Goal: Information Seeking & Learning: Learn about a topic

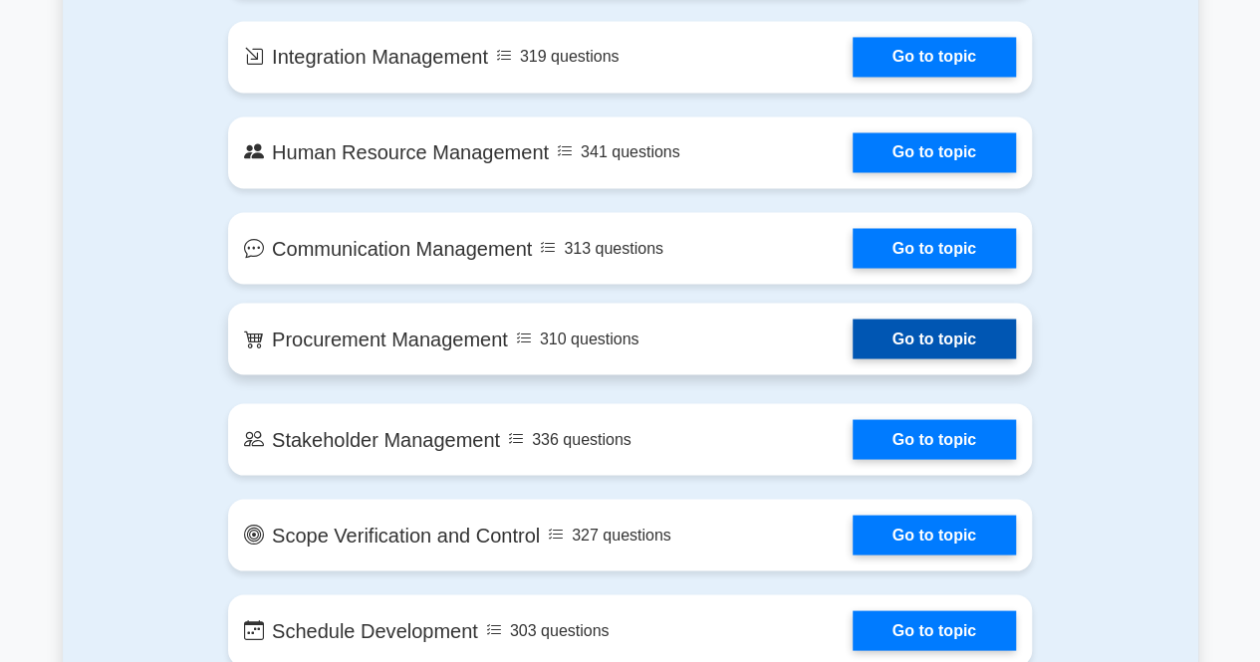
scroll to position [1693, 0]
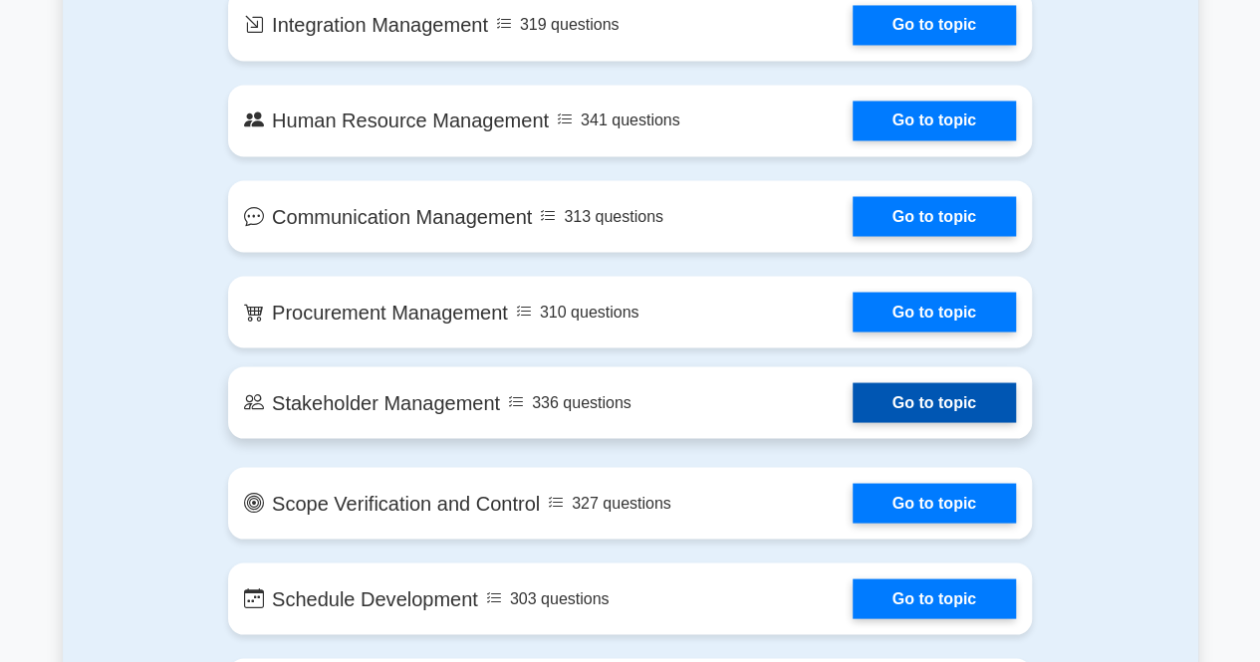
click at [913, 403] on link "Go to topic" at bounding box center [934, 402] width 163 height 40
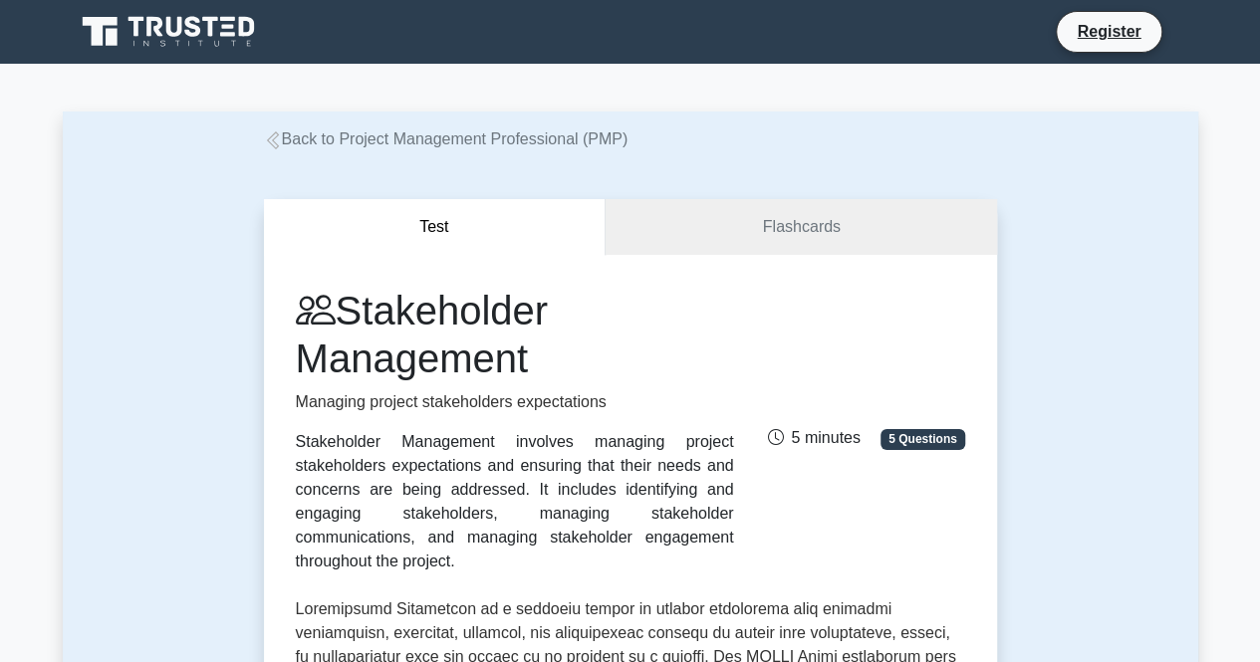
click at [225, 29] on icon at bounding box center [170, 32] width 191 height 38
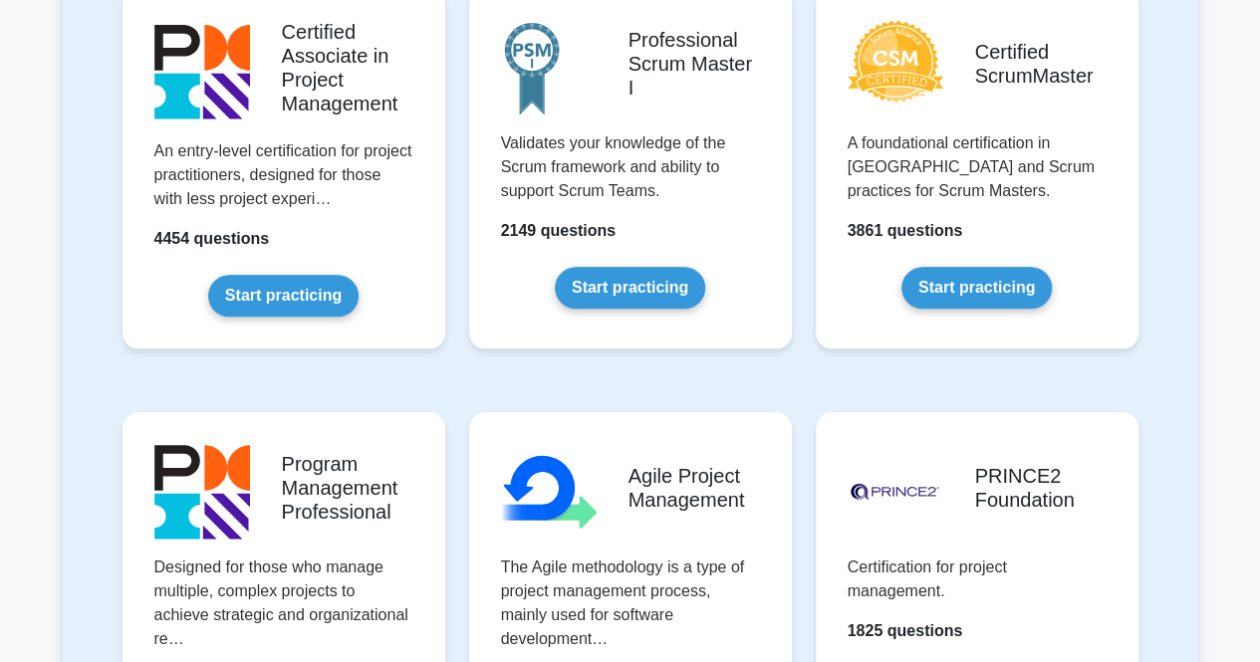
scroll to position [697, 0]
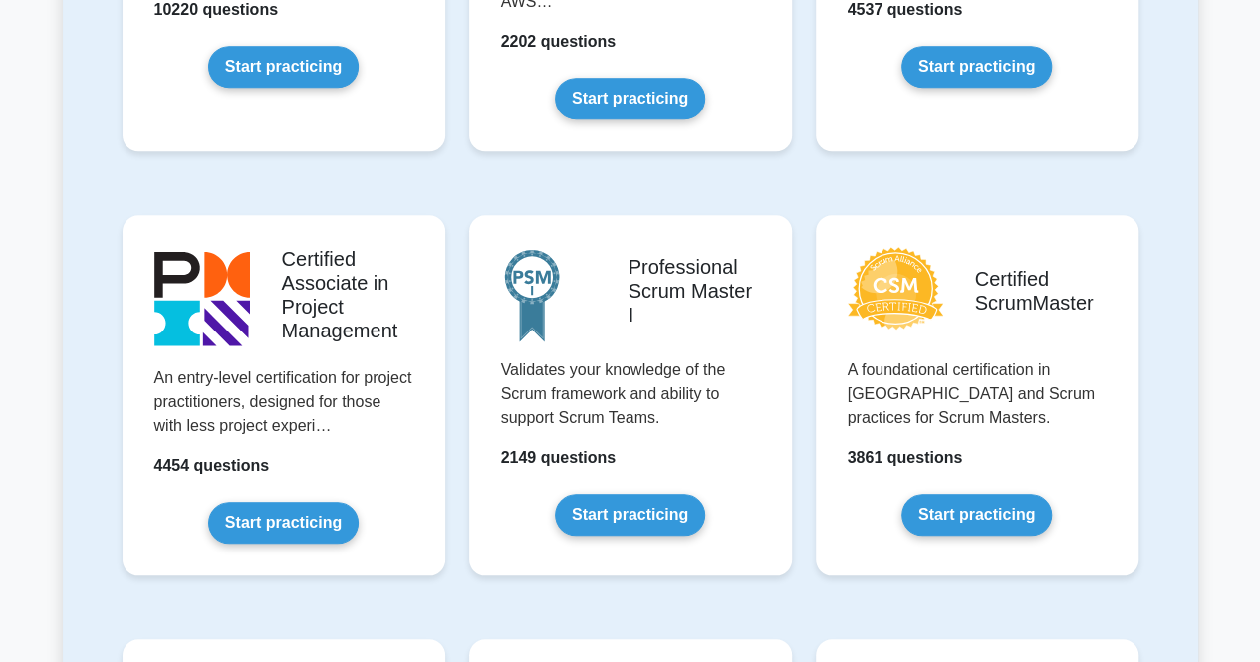
drag, startPoint x: 1210, startPoint y: 223, endPoint x: 1233, endPoint y: 210, distance: 26.3
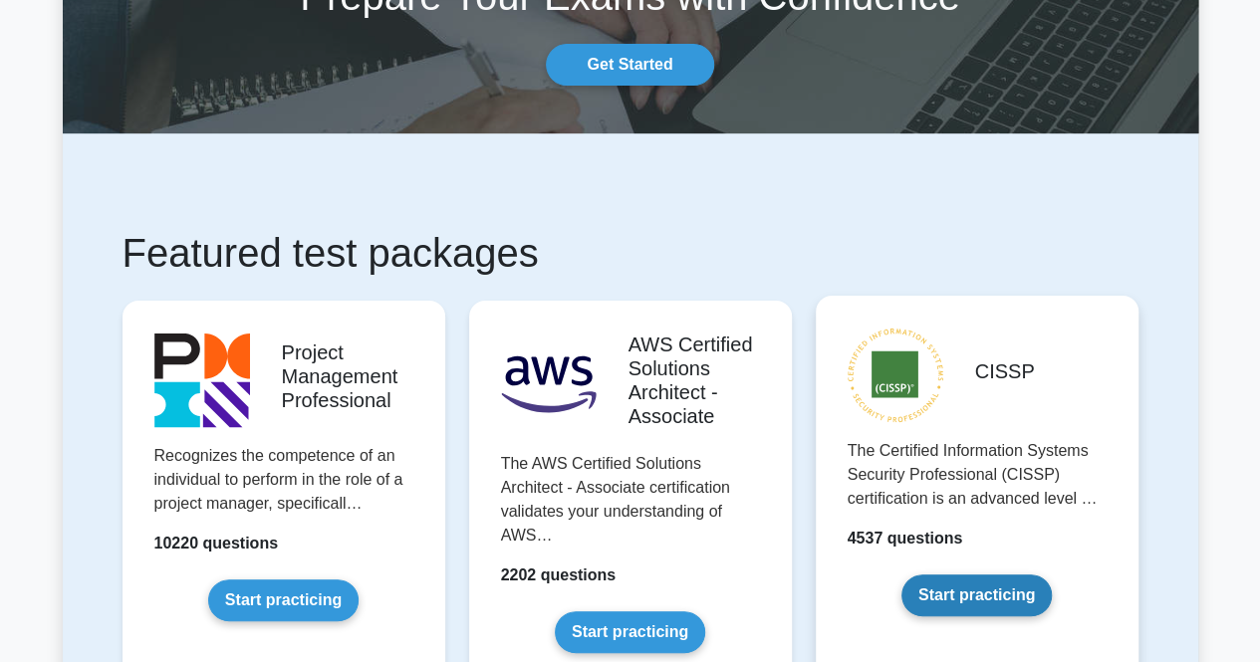
scroll to position [299, 0]
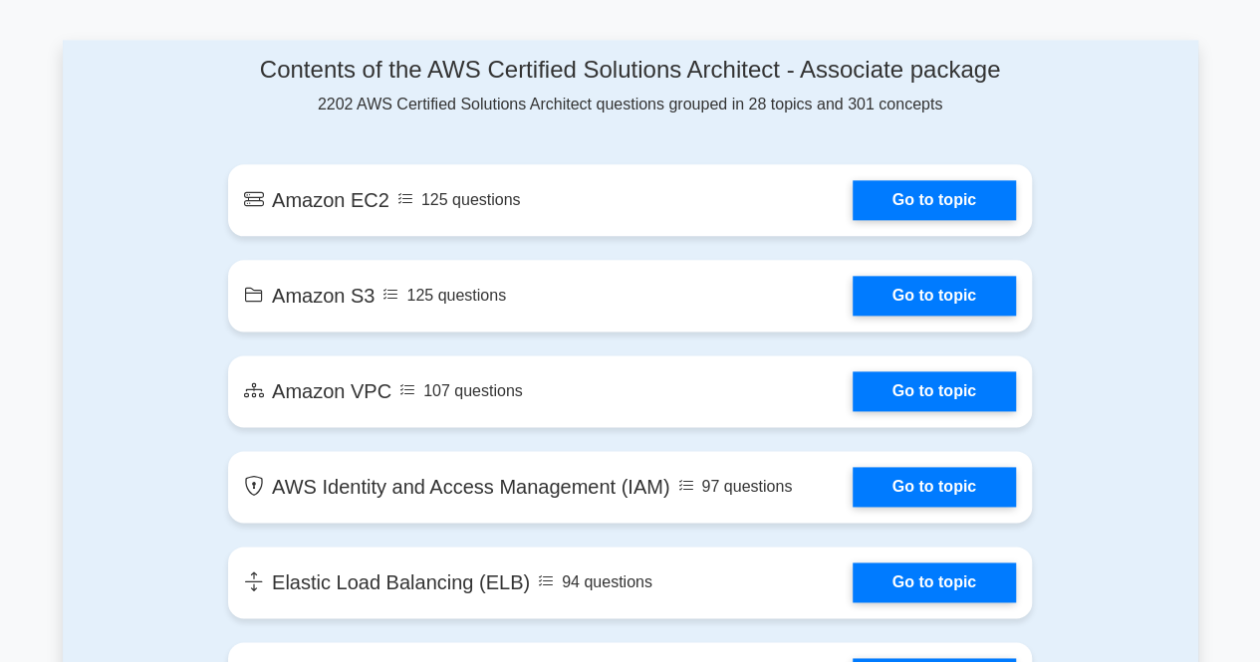
scroll to position [1096, 0]
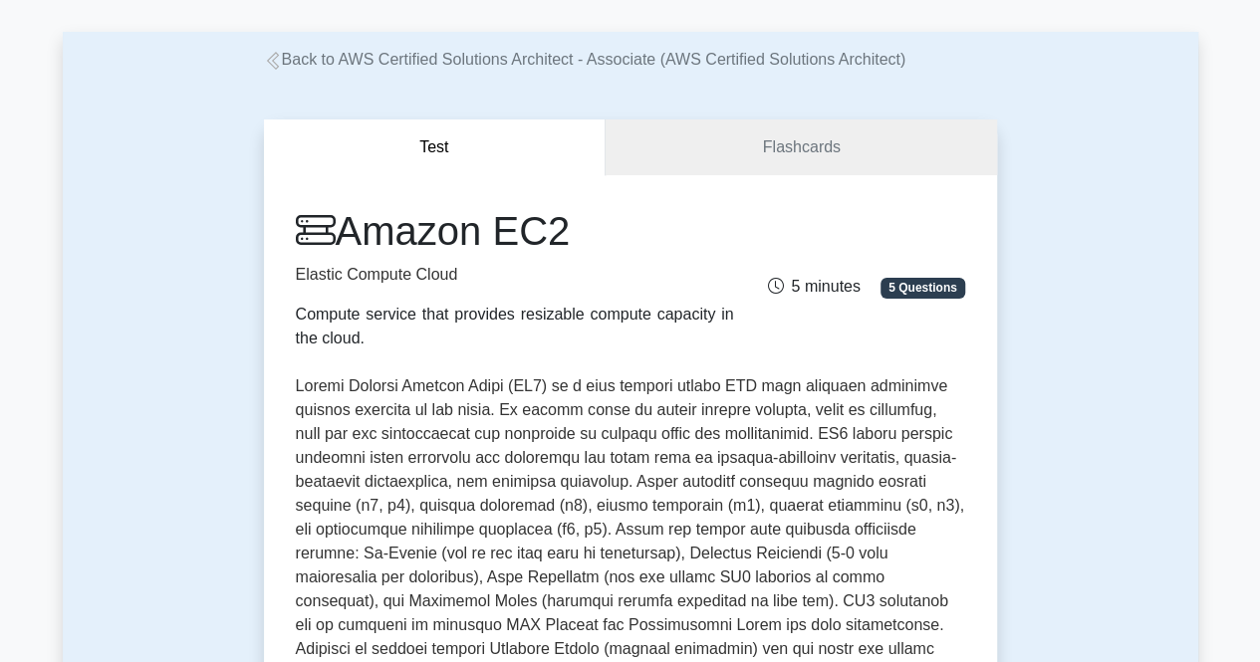
scroll to position [199, 0]
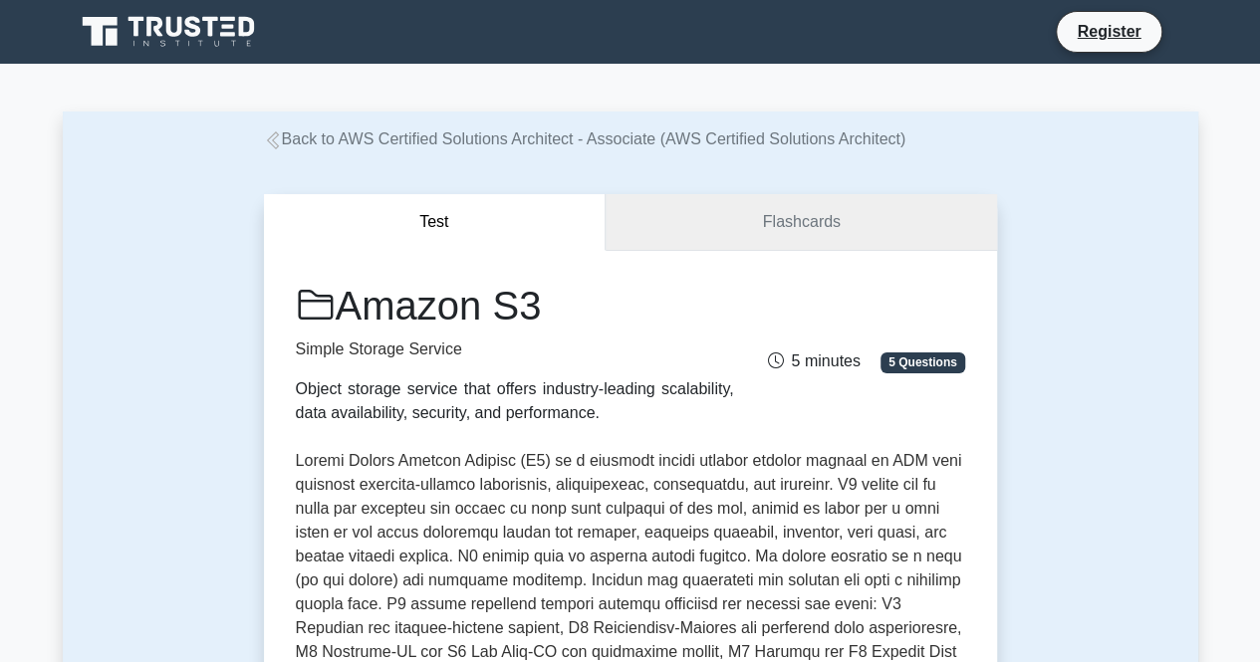
click at [819, 245] on link "Flashcards" at bounding box center [801, 222] width 390 height 57
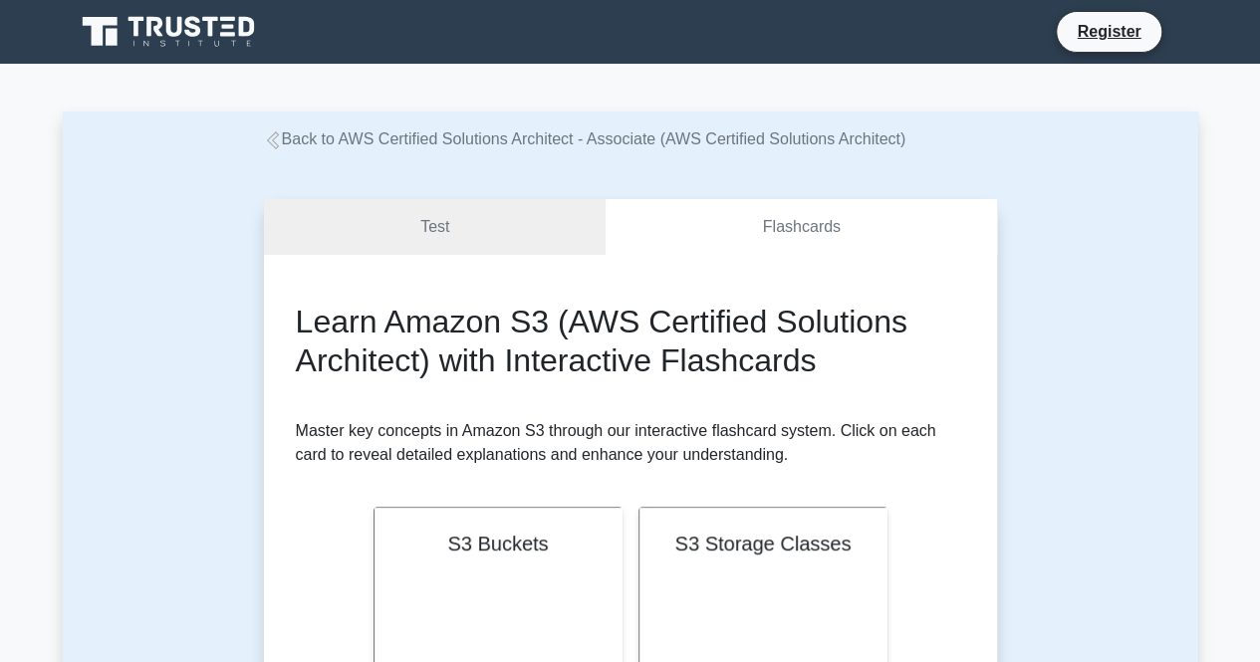
scroll to position [398, 0]
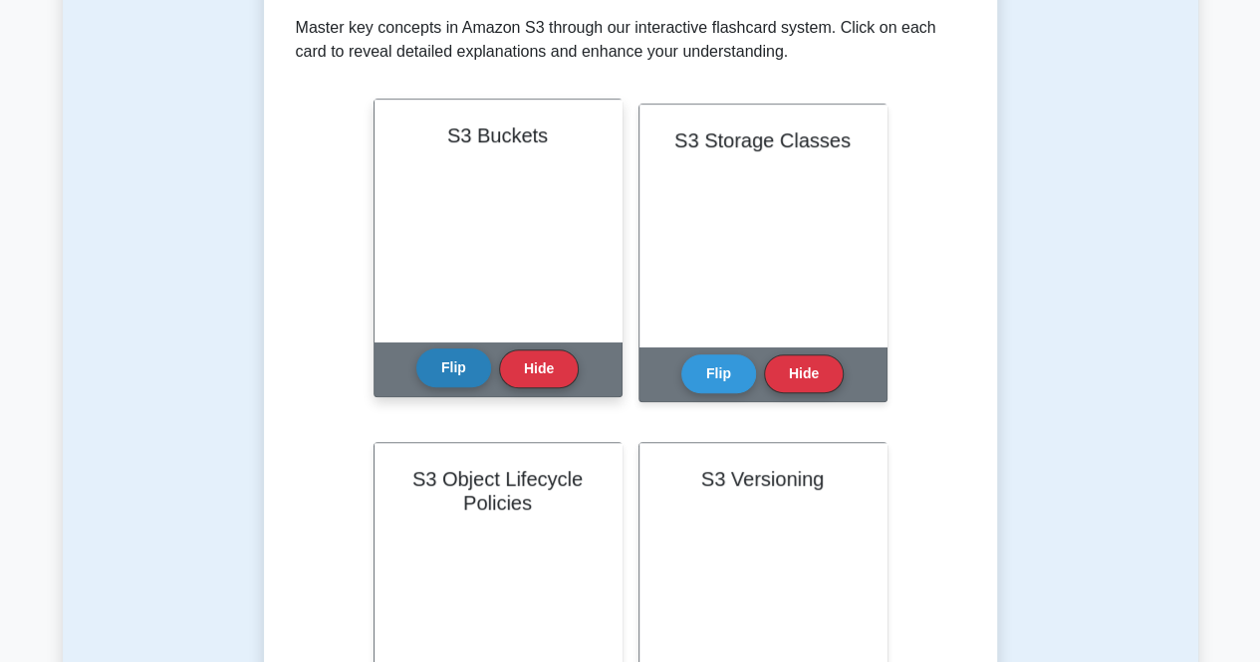
click at [482, 376] on button "Flip" at bounding box center [453, 368] width 75 height 39
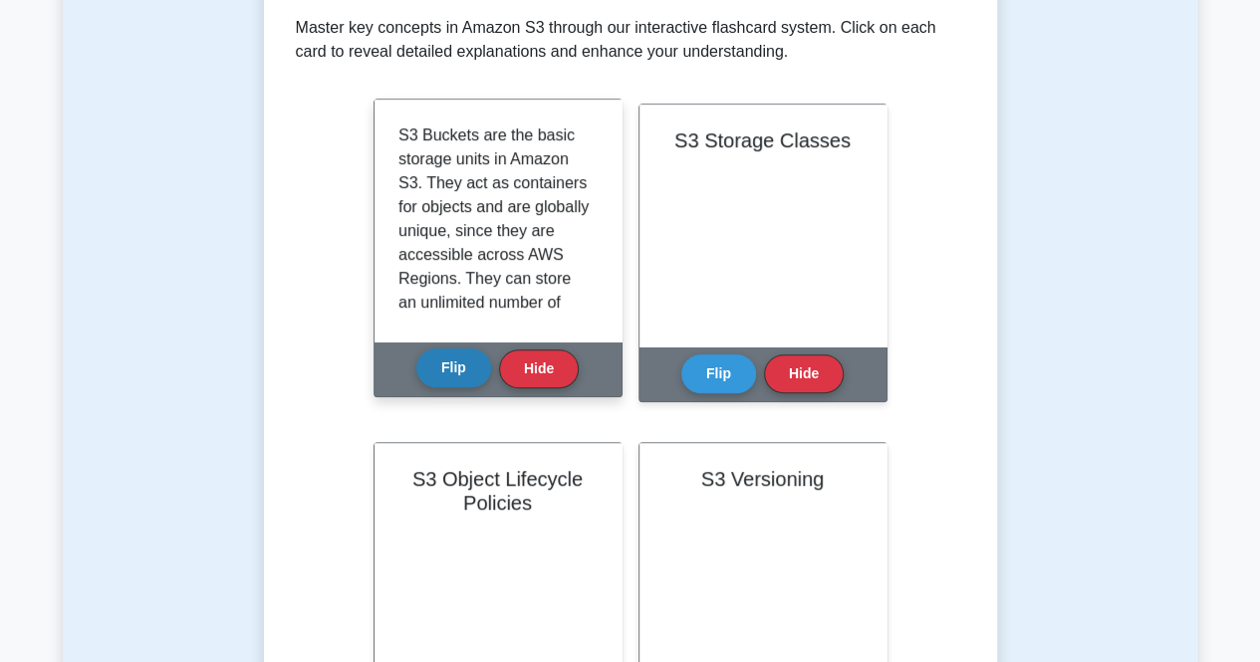
click at [482, 376] on button "Flip" at bounding box center [453, 368] width 75 height 39
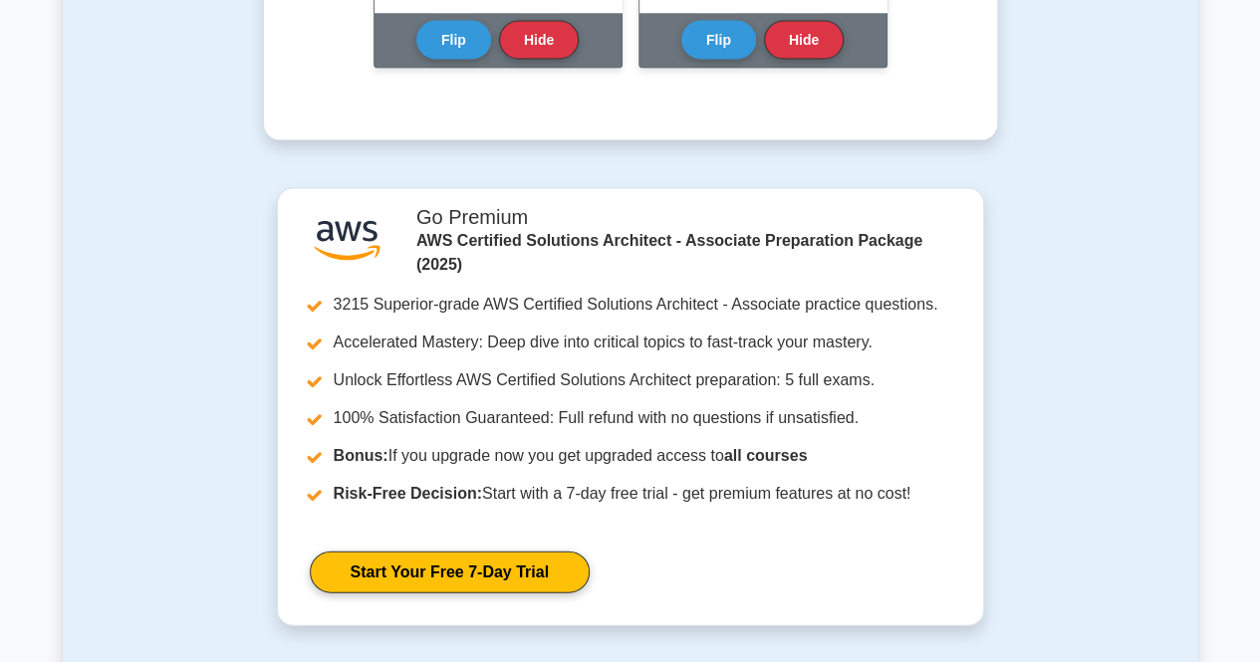
scroll to position [2490, 0]
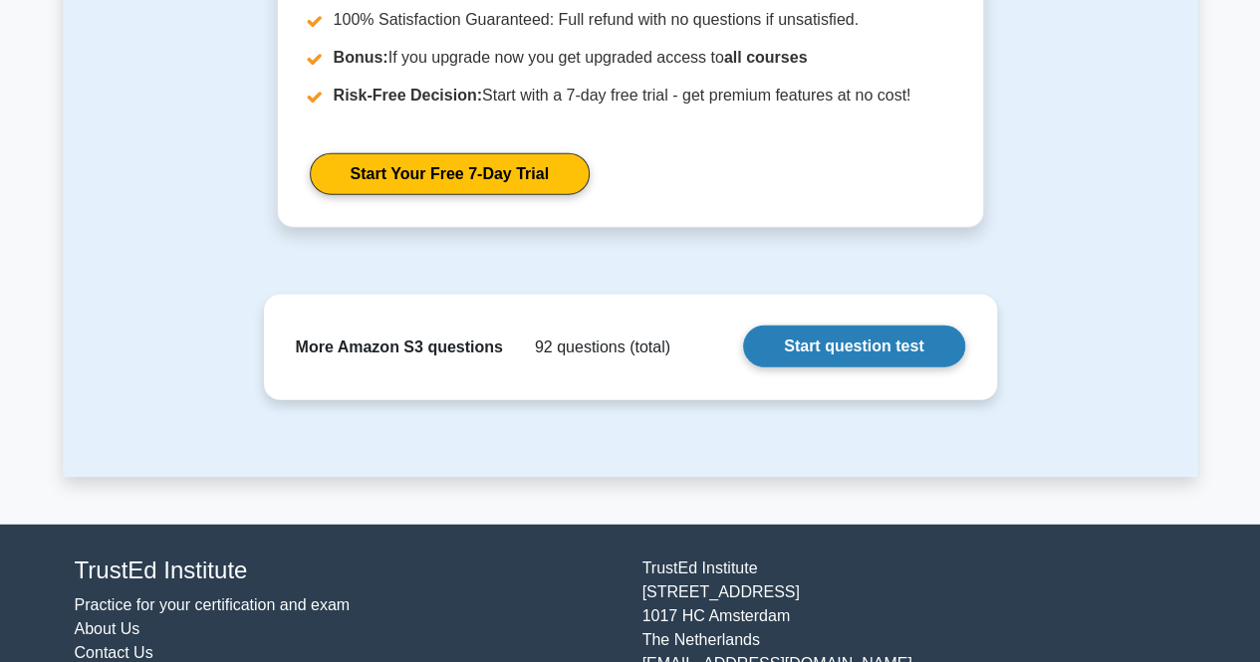
click at [902, 342] on link "Start question test" at bounding box center [853, 347] width 221 height 42
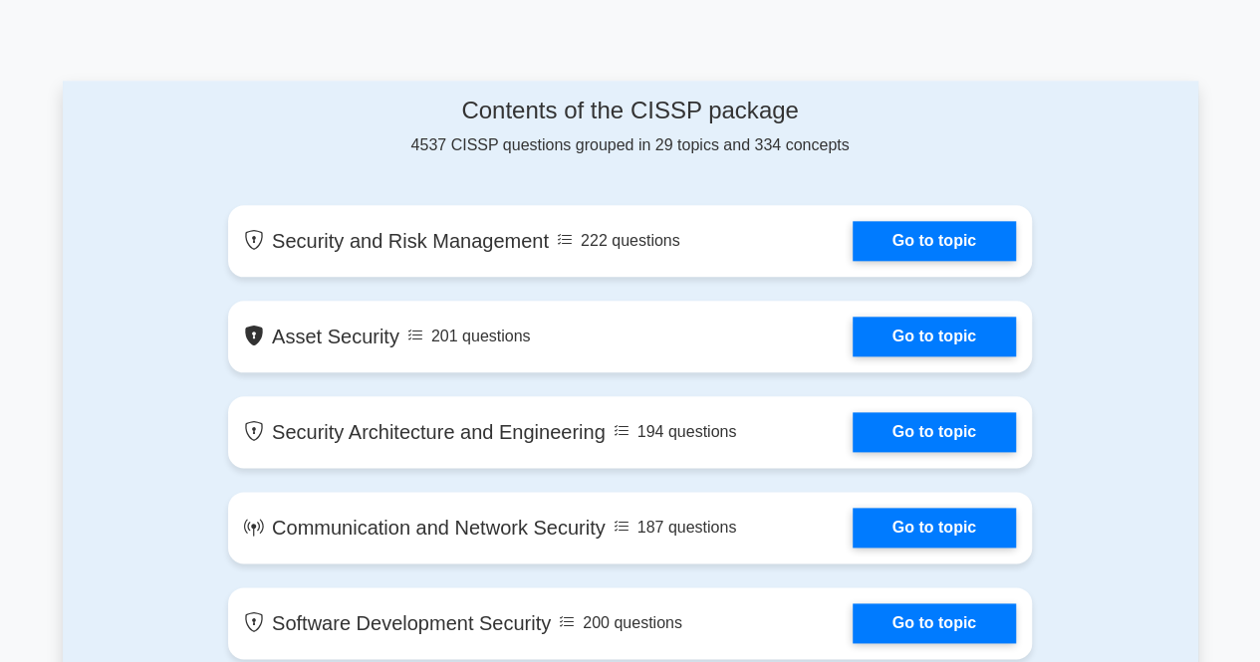
scroll to position [1096, 0]
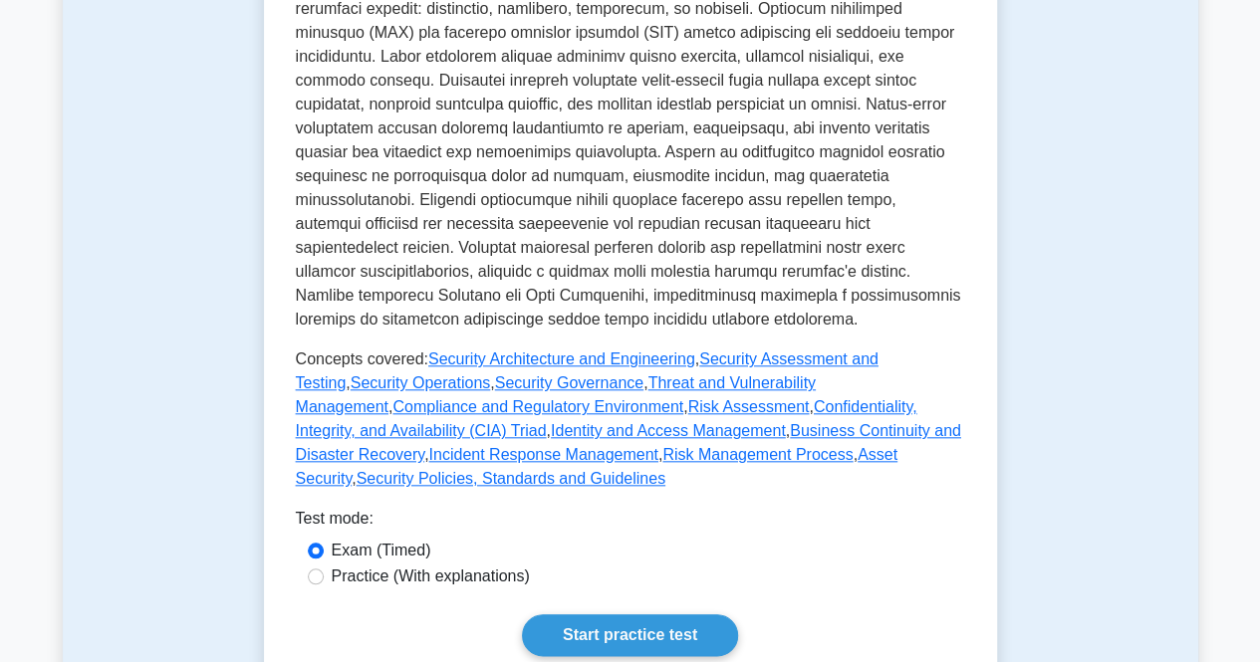
scroll to position [996, 0]
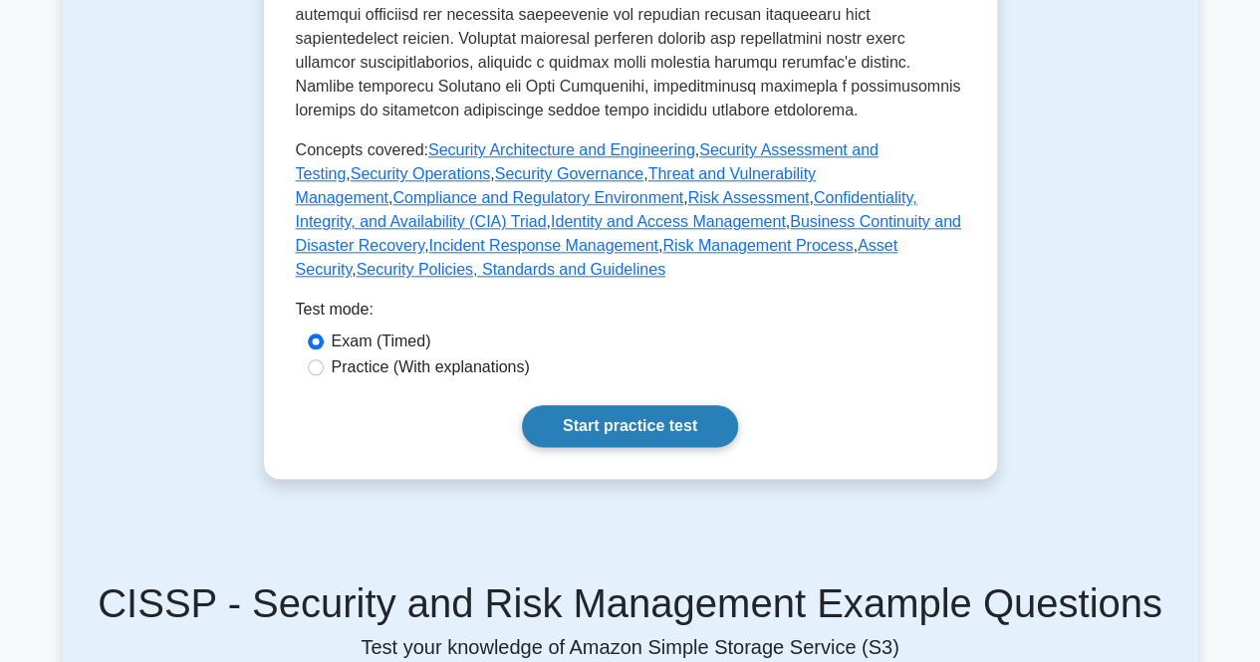
click at [646, 405] on link "Start practice test" at bounding box center [630, 426] width 216 height 42
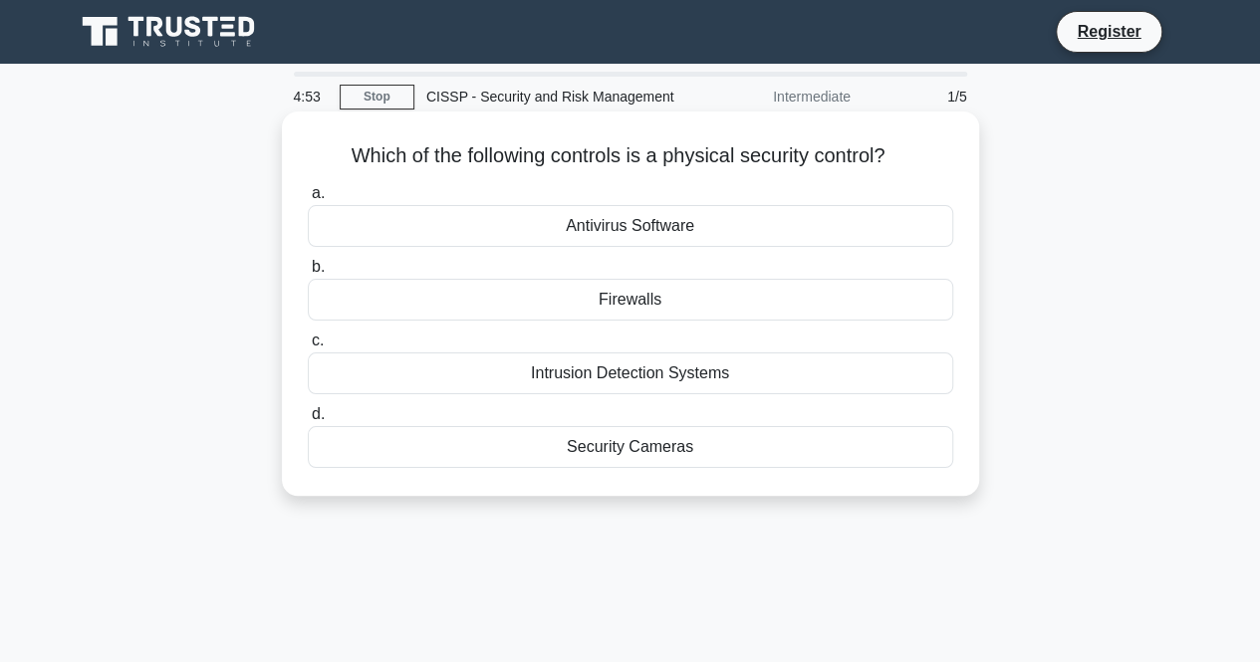
click at [661, 457] on div "Security Cameras" at bounding box center [630, 447] width 645 height 42
click at [308, 421] on input "d. Security Cameras" at bounding box center [308, 414] width 0 height 13
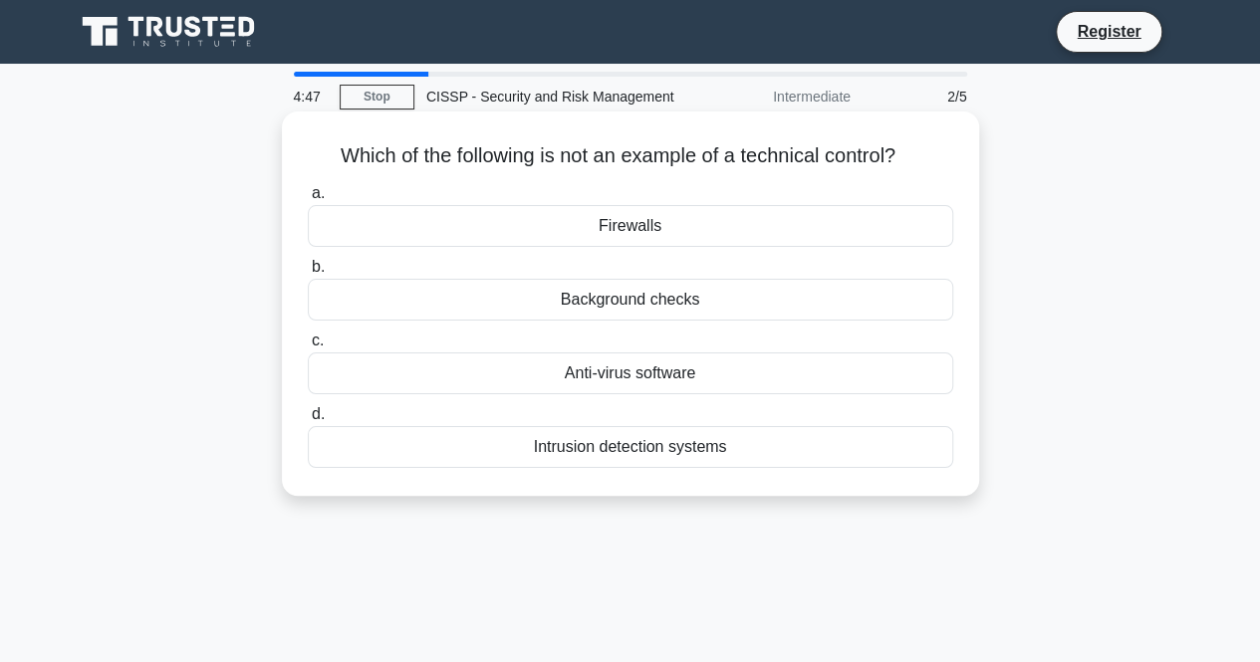
click at [710, 297] on div "Background checks" at bounding box center [630, 300] width 645 height 42
click at [308, 274] on input "b. Background checks" at bounding box center [308, 267] width 0 height 13
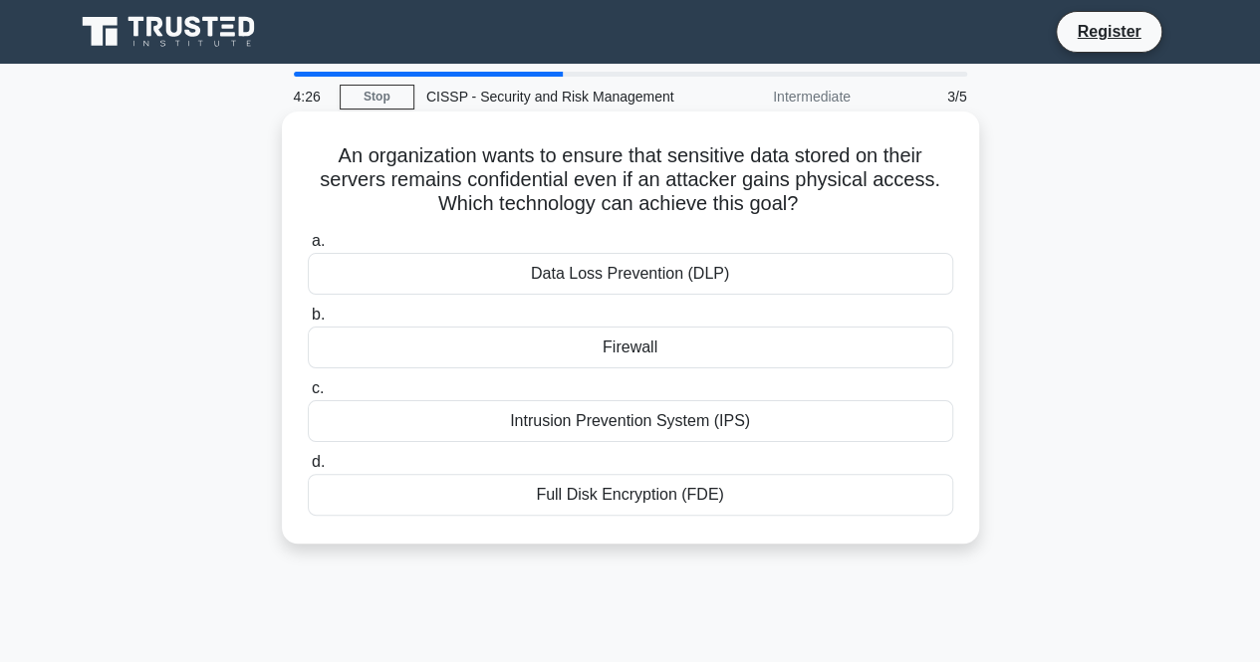
click at [718, 495] on div "Full Disk Encryption (FDE)" at bounding box center [630, 495] width 645 height 42
click at [308, 469] on input "d. Full Disk Encryption (FDE)" at bounding box center [308, 462] width 0 height 13
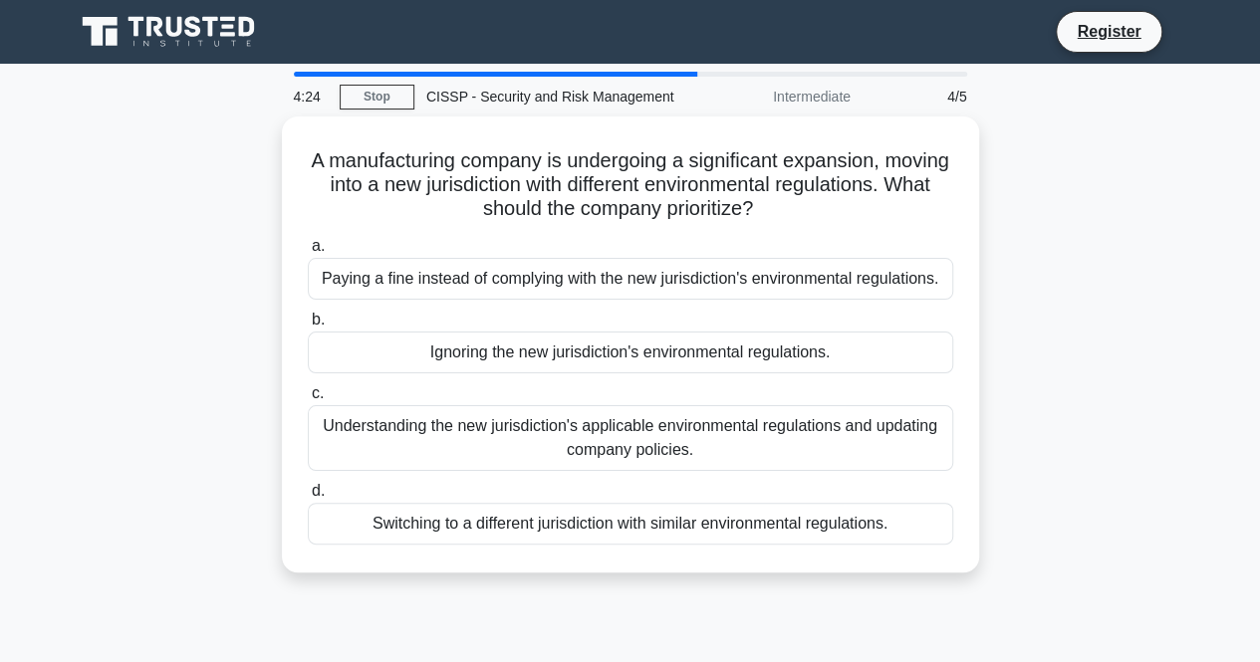
click at [1090, 351] on div "A manufacturing company is undergoing a significant expansion, moving into a ne…" at bounding box center [631, 357] width 1136 height 480
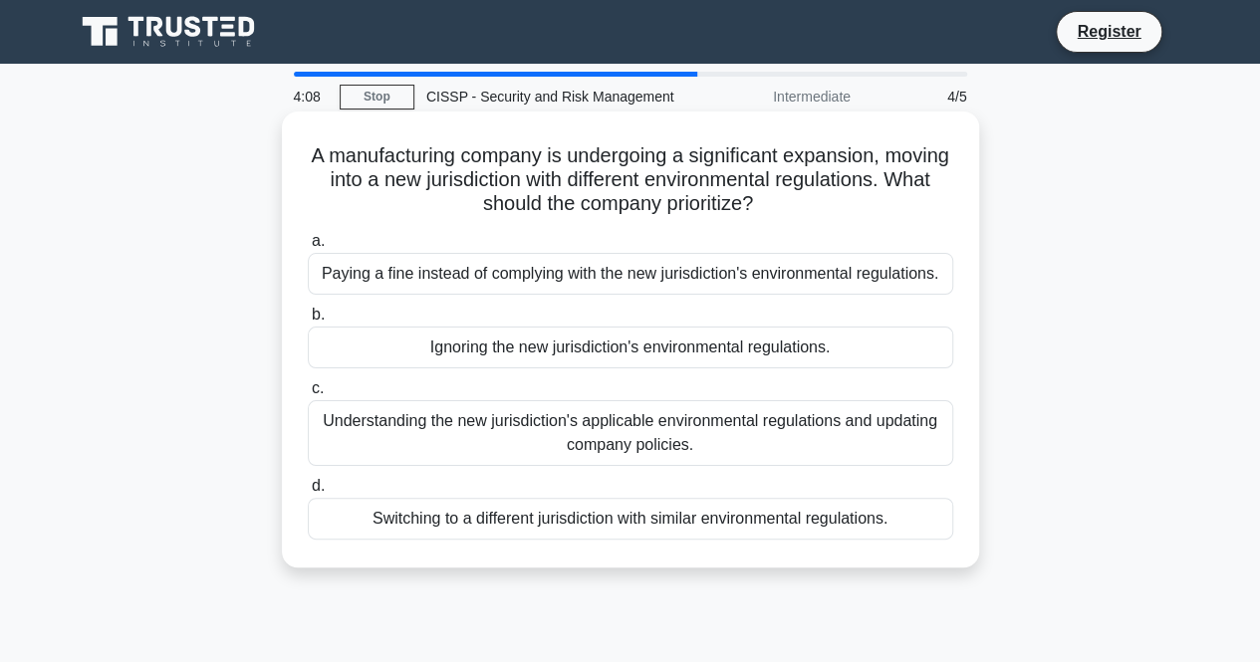
click at [906, 414] on div "Understanding the new jurisdiction's applicable environmental regulations and u…" at bounding box center [630, 433] width 645 height 66
click at [308, 395] on input "c. Understanding the new jurisdiction's applicable environmental regulations an…" at bounding box center [308, 388] width 0 height 13
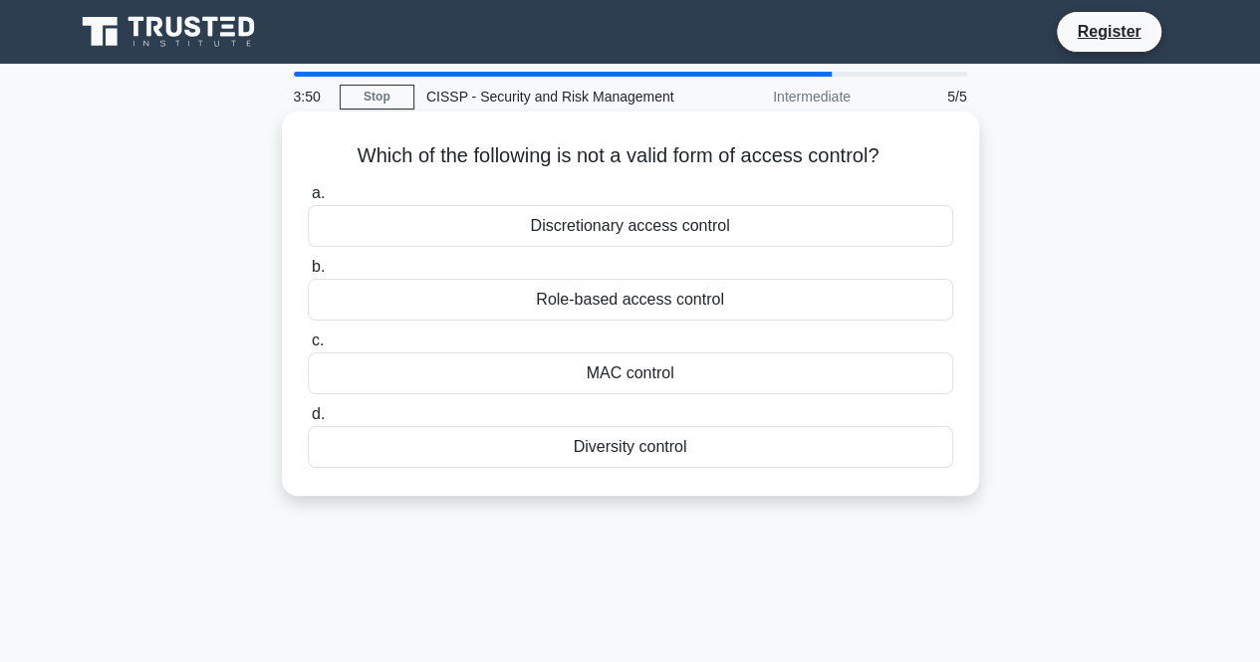
click at [747, 361] on div "MAC control" at bounding box center [630, 374] width 645 height 42
click at [308, 348] on input "c. MAC control" at bounding box center [308, 341] width 0 height 13
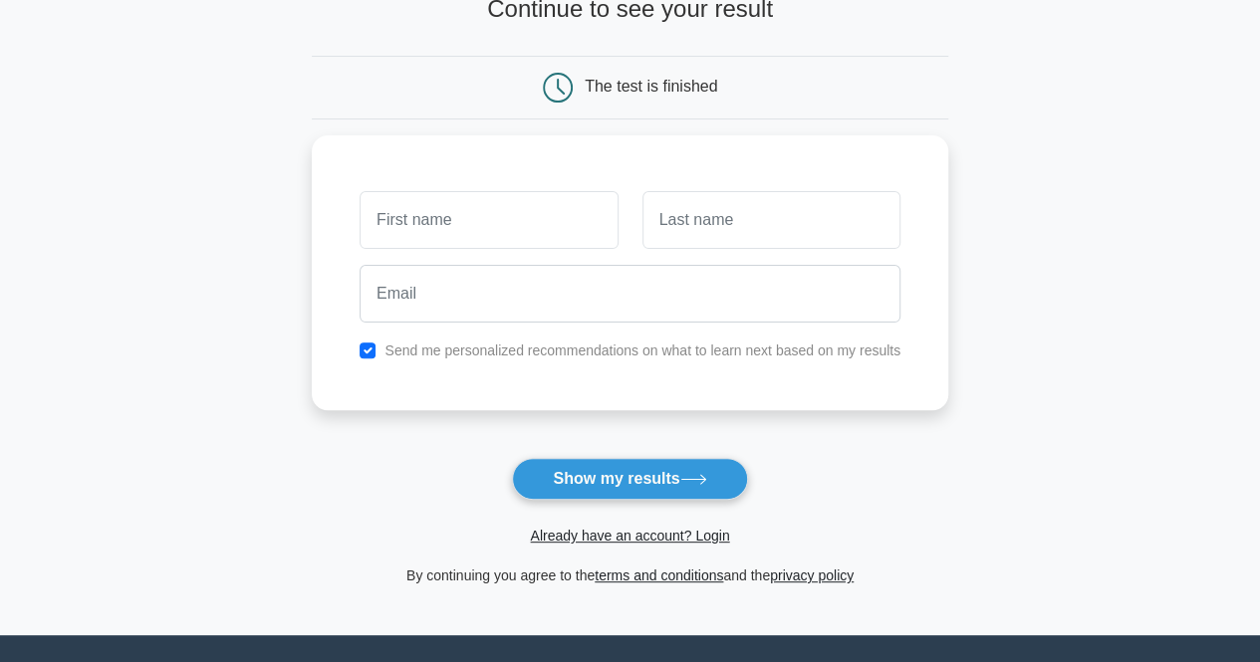
scroll to position [199, 0]
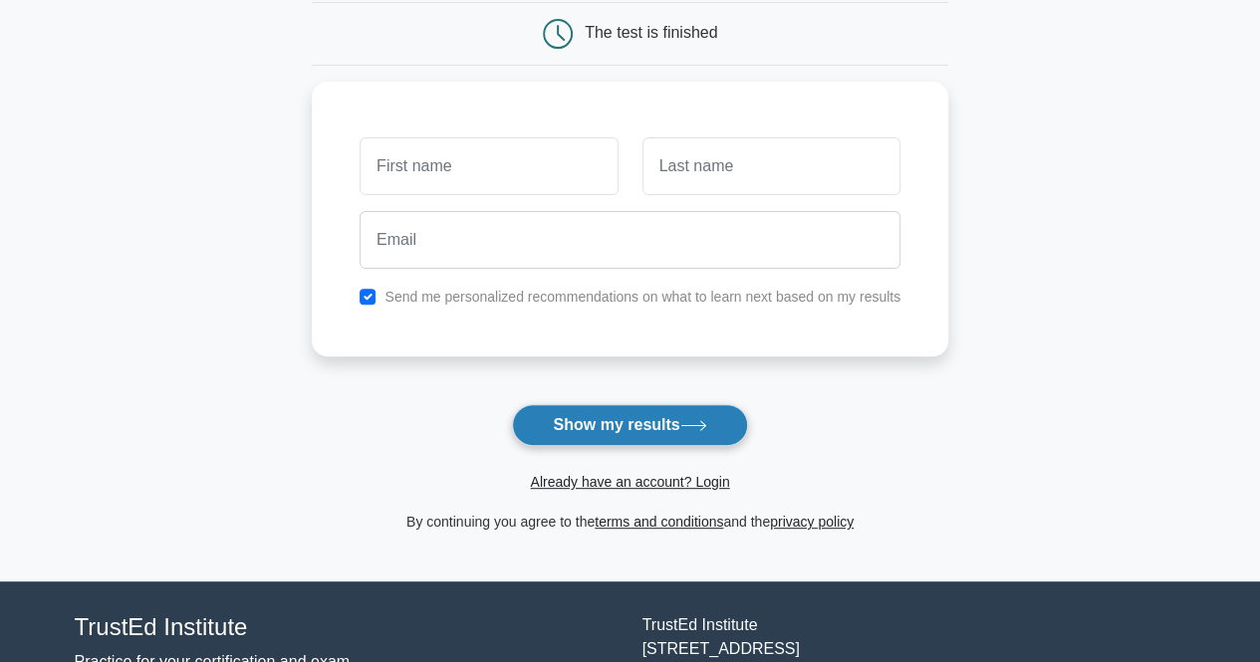
click at [718, 423] on button "Show my results" at bounding box center [629, 425] width 235 height 42
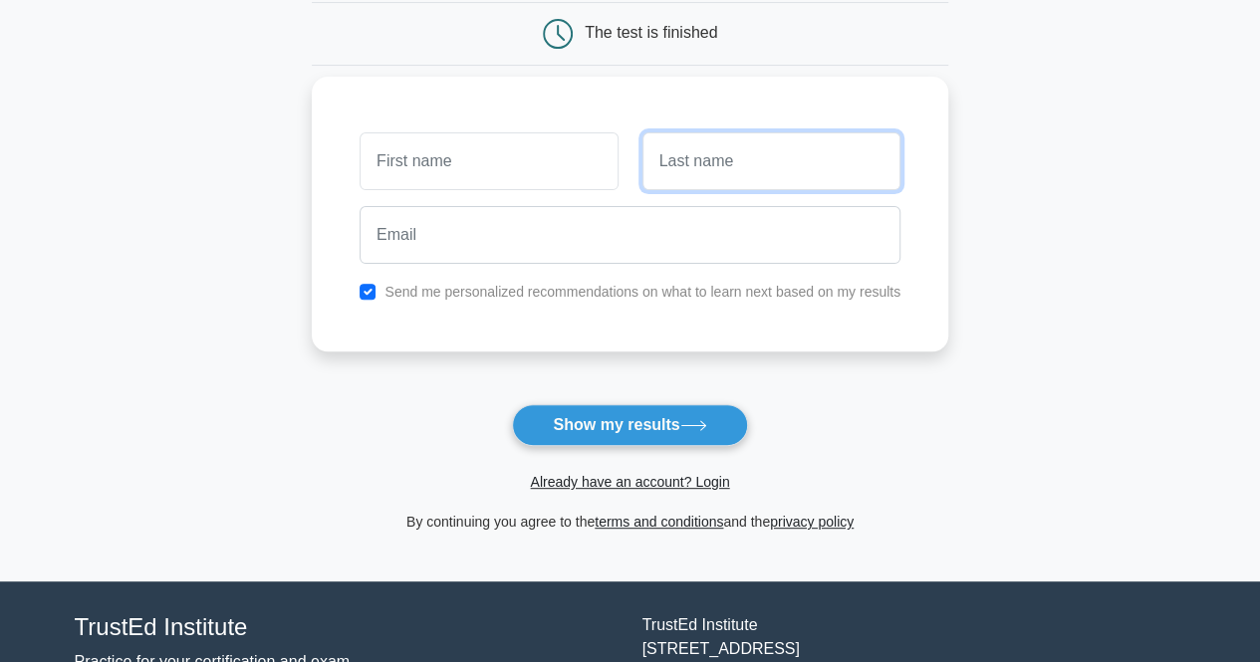
click at [736, 136] on input "text" at bounding box center [771, 161] width 258 height 58
type input "Alsari"
click at [528, 198] on div at bounding box center [630, 235] width 565 height 74
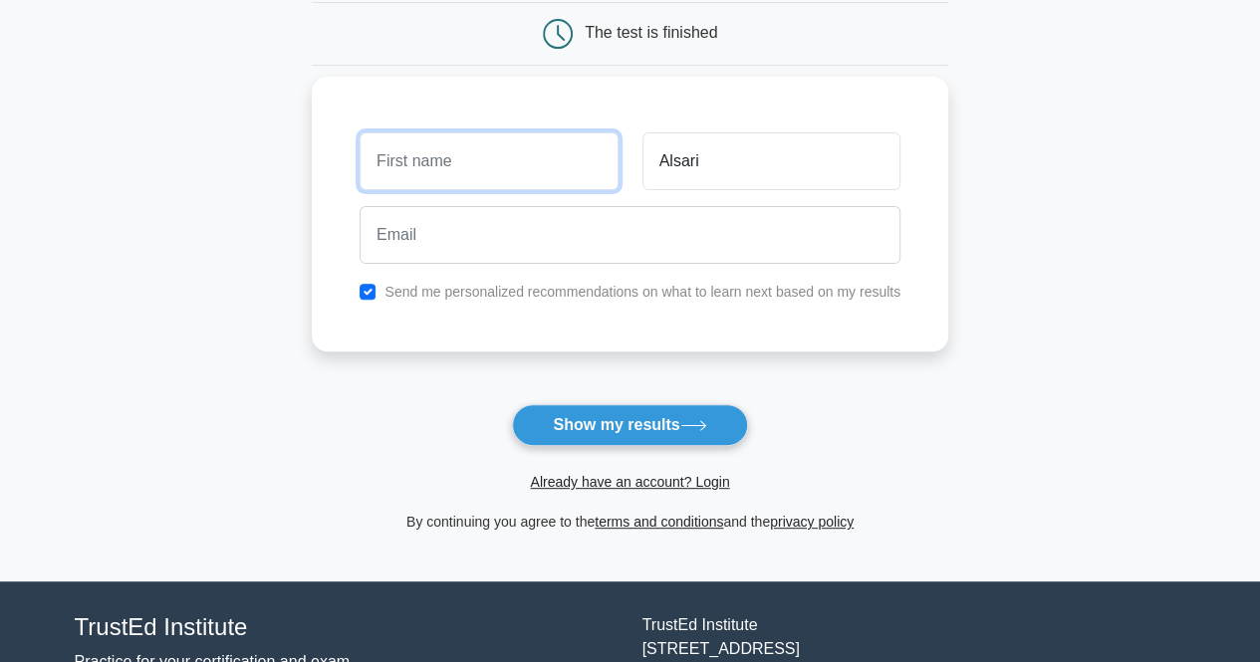
click at [508, 160] on input "text" at bounding box center [489, 161] width 258 height 58
type input "Hussain"
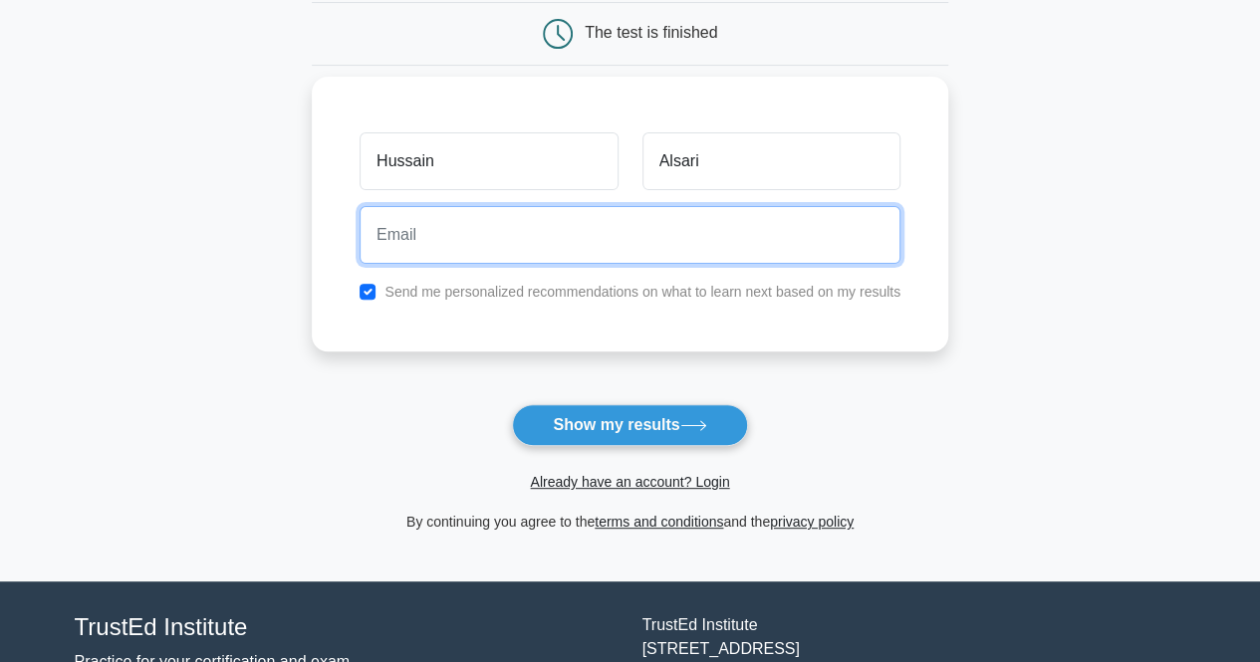
click at [497, 241] on input "email" at bounding box center [630, 235] width 541 height 58
type input "Hussainalsari@outlook.com"
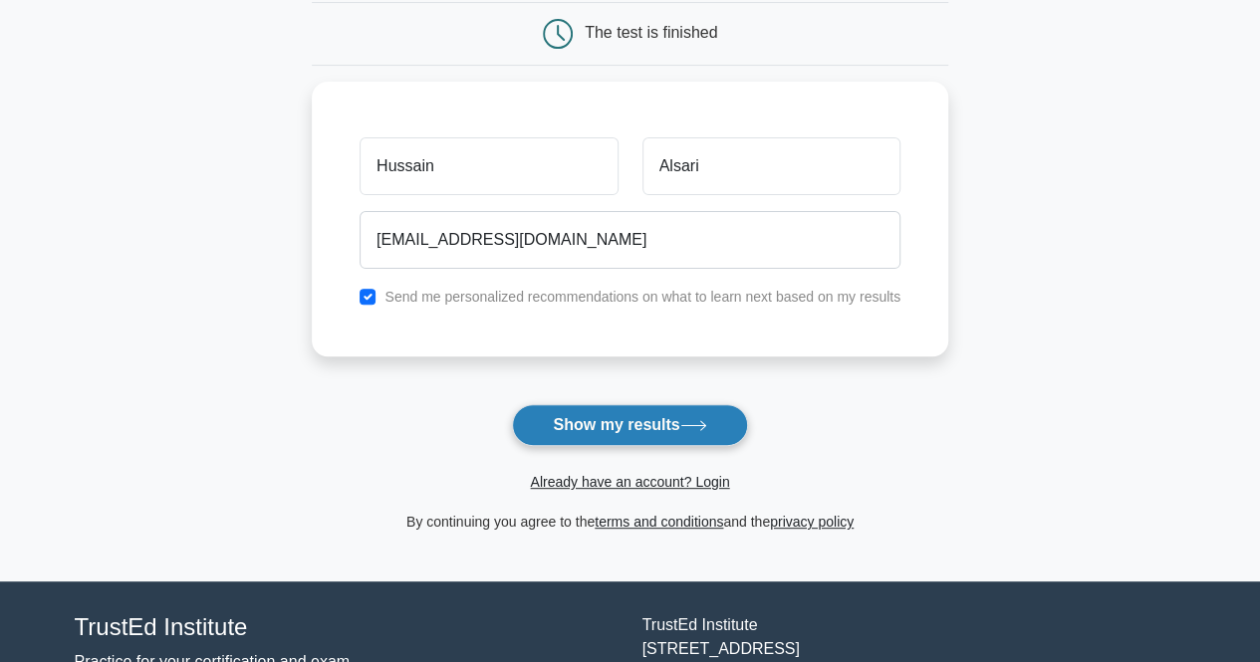
click at [669, 434] on button "Show my results" at bounding box center [629, 425] width 235 height 42
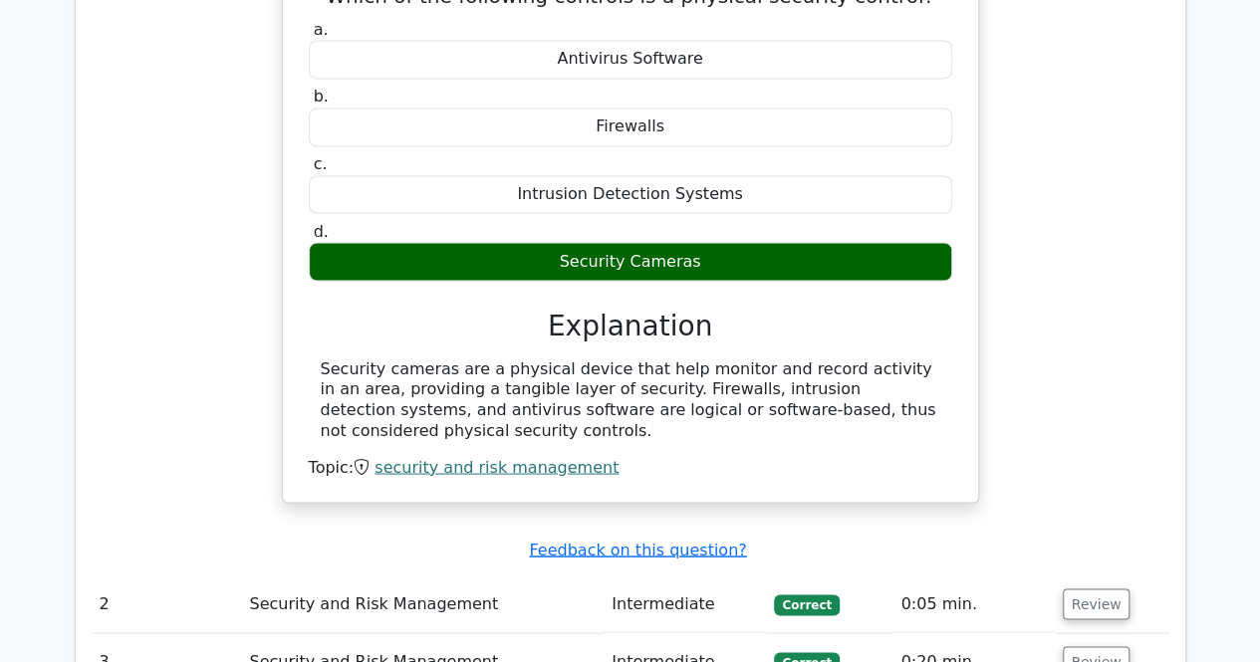
scroll to position [1893, 0]
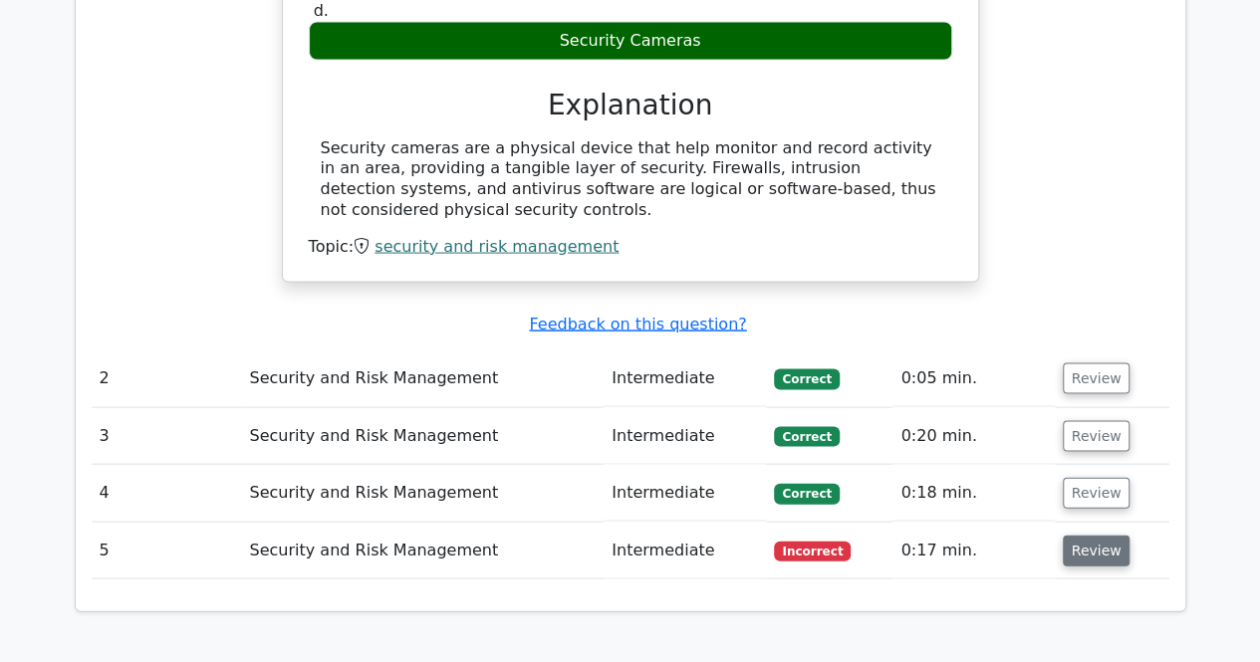
click at [1118, 536] on button "Review" at bounding box center [1097, 551] width 68 height 31
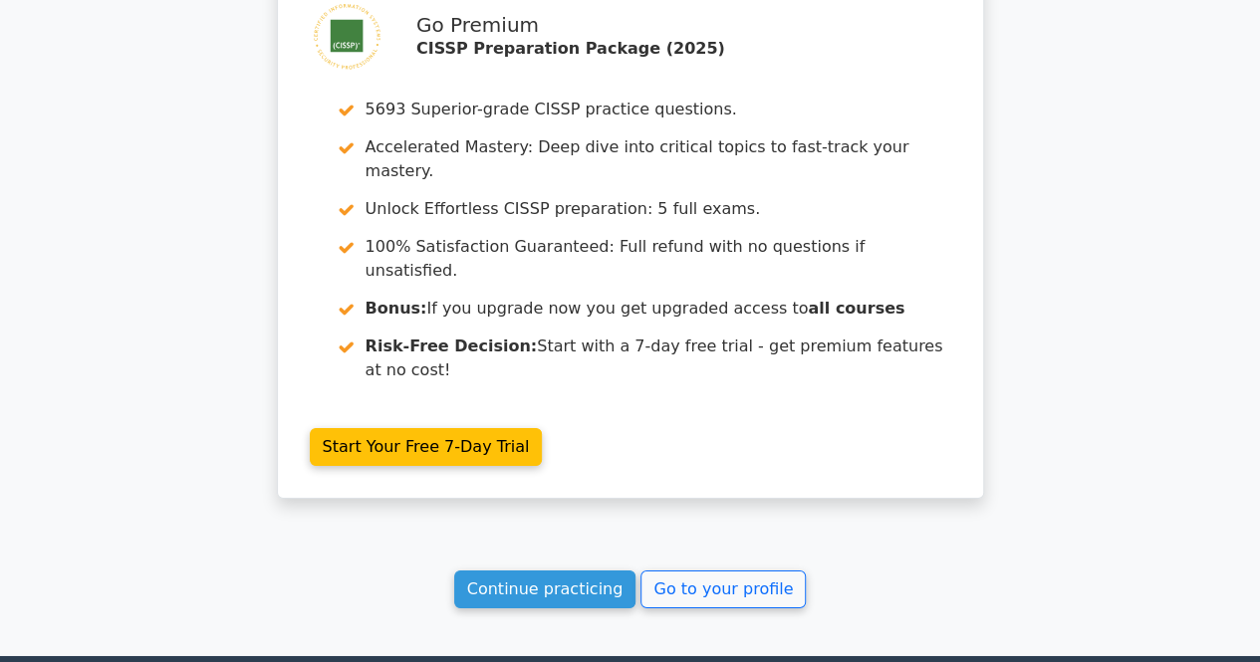
scroll to position [3333, 0]
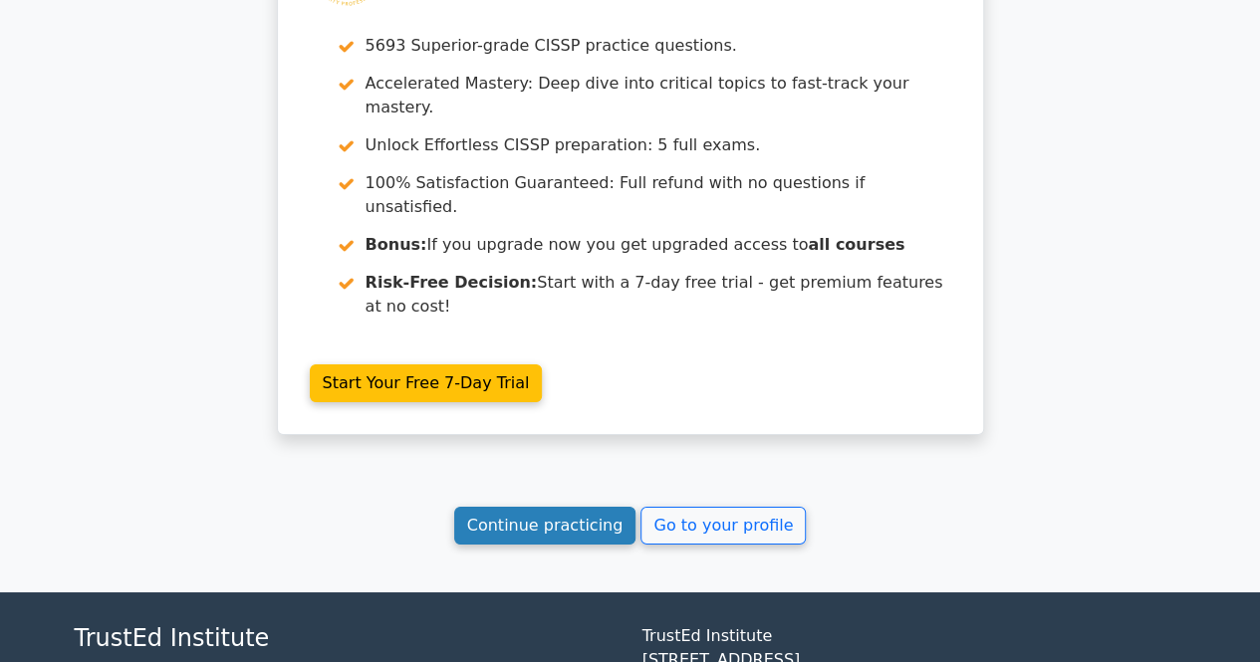
click at [577, 507] on link "Continue practicing" at bounding box center [545, 526] width 182 height 38
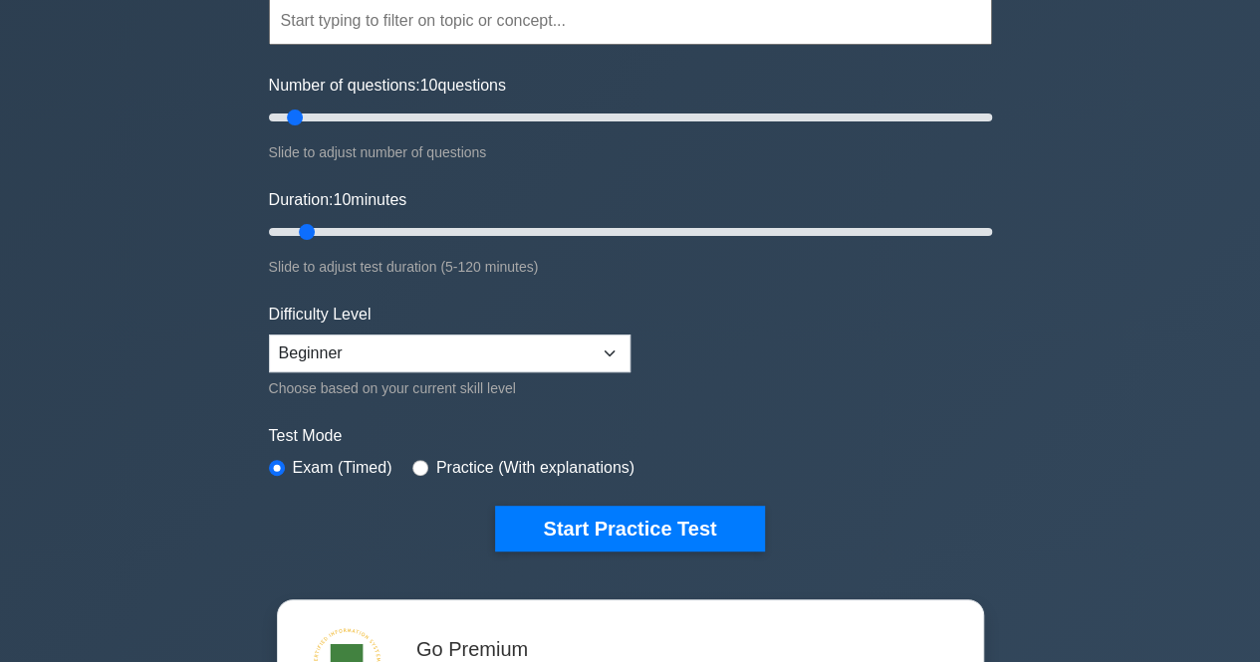
scroll to position [299, 0]
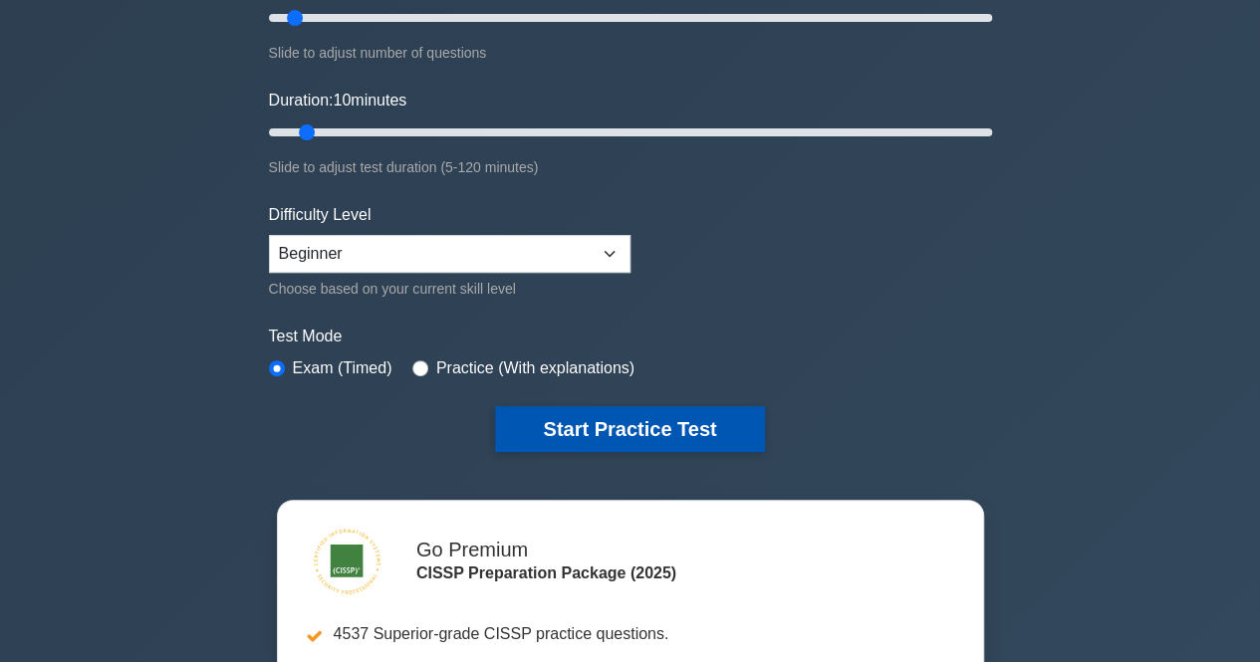
click at [702, 437] on button "Start Practice Test" at bounding box center [629, 429] width 269 height 46
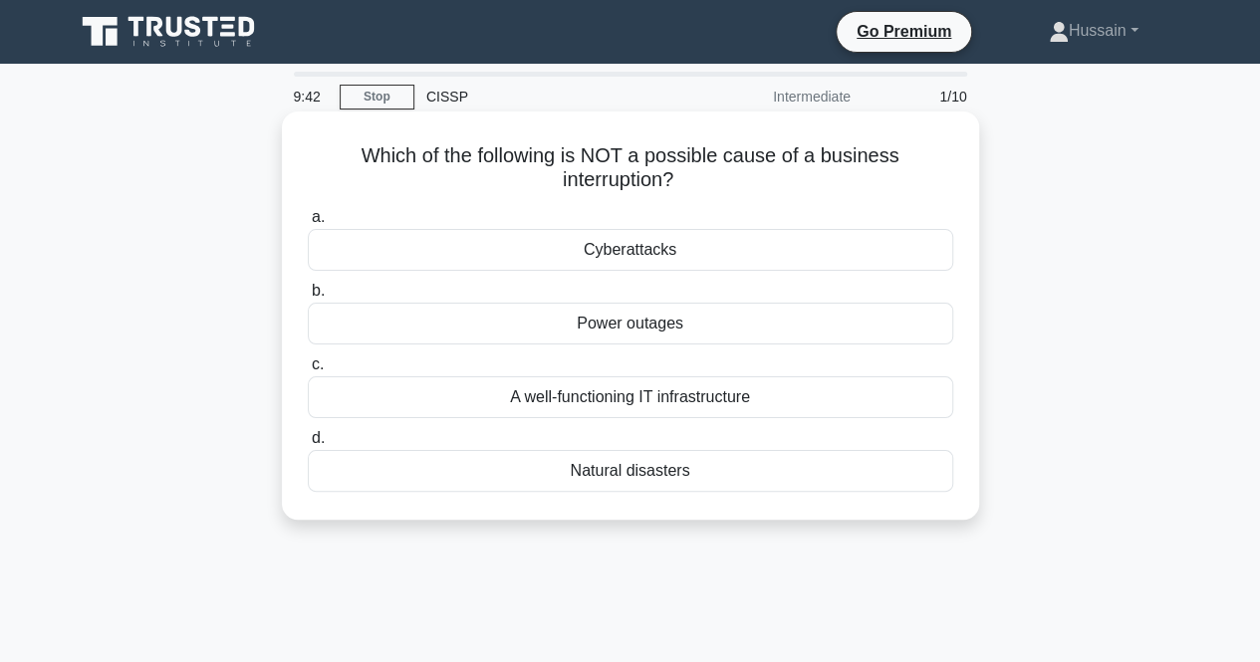
click at [699, 397] on div "A well-functioning IT infrastructure" at bounding box center [630, 398] width 645 height 42
click at [308, 372] on input "c. A well-functioning IT infrastructure" at bounding box center [308, 365] width 0 height 13
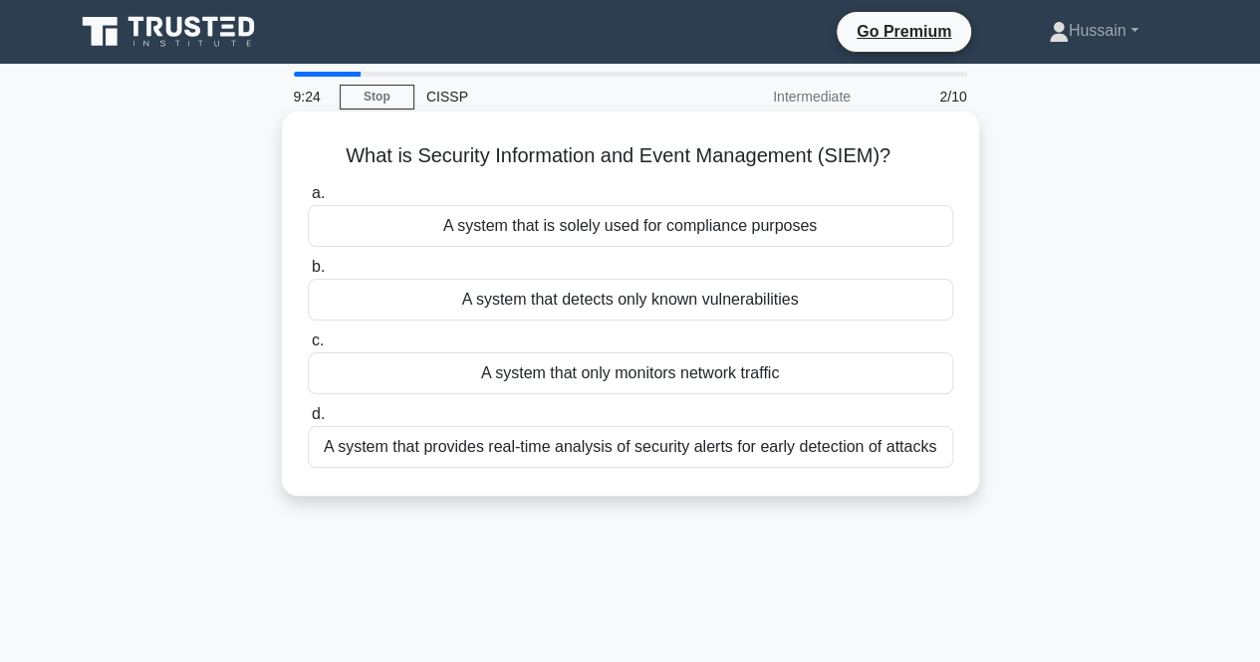
click at [733, 451] on div "A system that provides real-time analysis of security alerts for early detectio…" at bounding box center [630, 447] width 645 height 42
click at [308, 421] on input "d. A system that provides real-time analysis of security alerts for early detec…" at bounding box center [308, 414] width 0 height 13
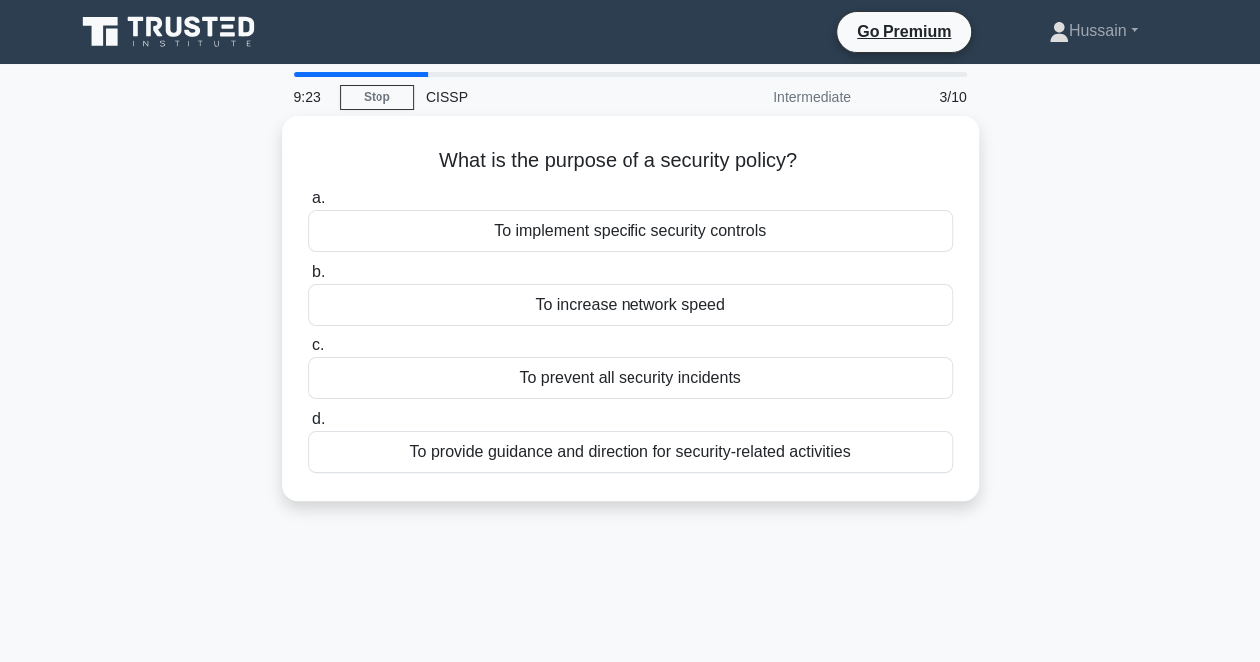
click at [1048, 434] on div "What is the purpose of a security policy? .spinner_0XTQ{transform-origin:center…" at bounding box center [631, 321] width 1136 height 408
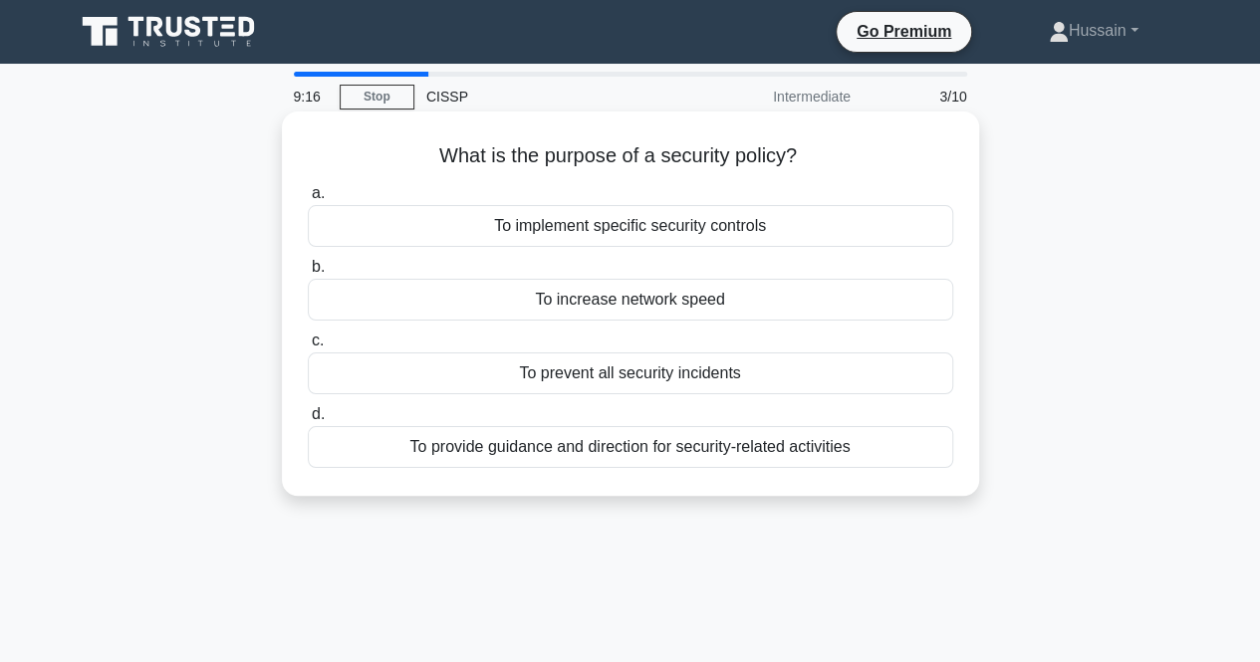
click at [771, 443] on div "To provide guidance and direction for security-related activities" at bounding box center [630, 447] width 645 height 42
click at [308, 421] on input "d. To provide guidance and direction for security-related activities" at bounding box center [308, 414] width 0 height 13
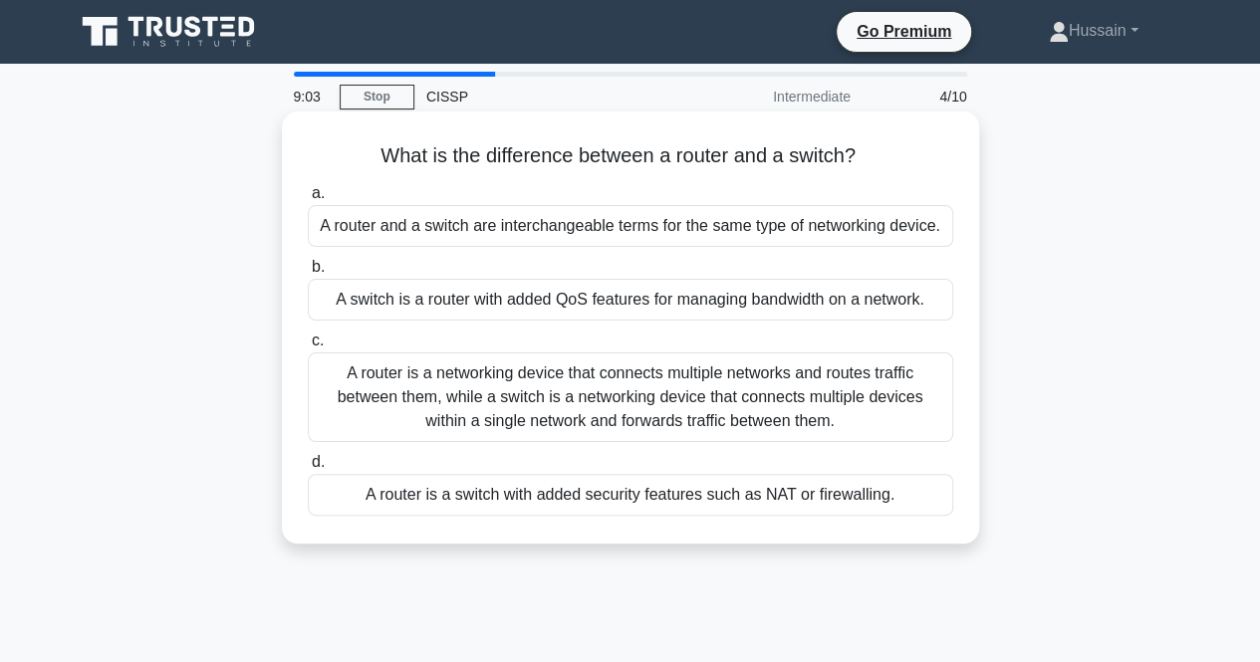
click at [883, 409] on div "A router is a networking device that connects multiple networks and routes traf…" at bounding box center [630, 398] width 645 height 90
click at [308, 348] on input "c. A router is a networking device that connects multiple networks and routes t…" at bounding box center [308, 341] width 0 height 13
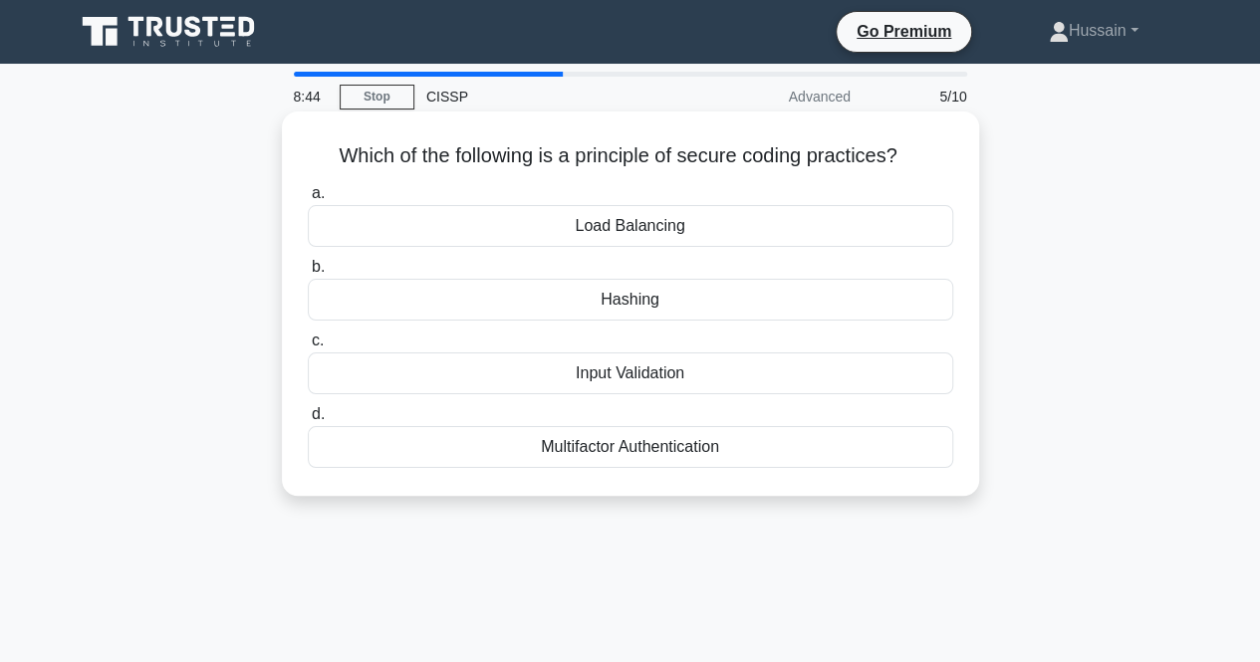
click at [651, 305] on div "Hashing" at bounding box center [630, 300] width 645 height 42
click at [308, 274] on input "b. Hashing" at bounding box center [308, 267] width 0 height 13
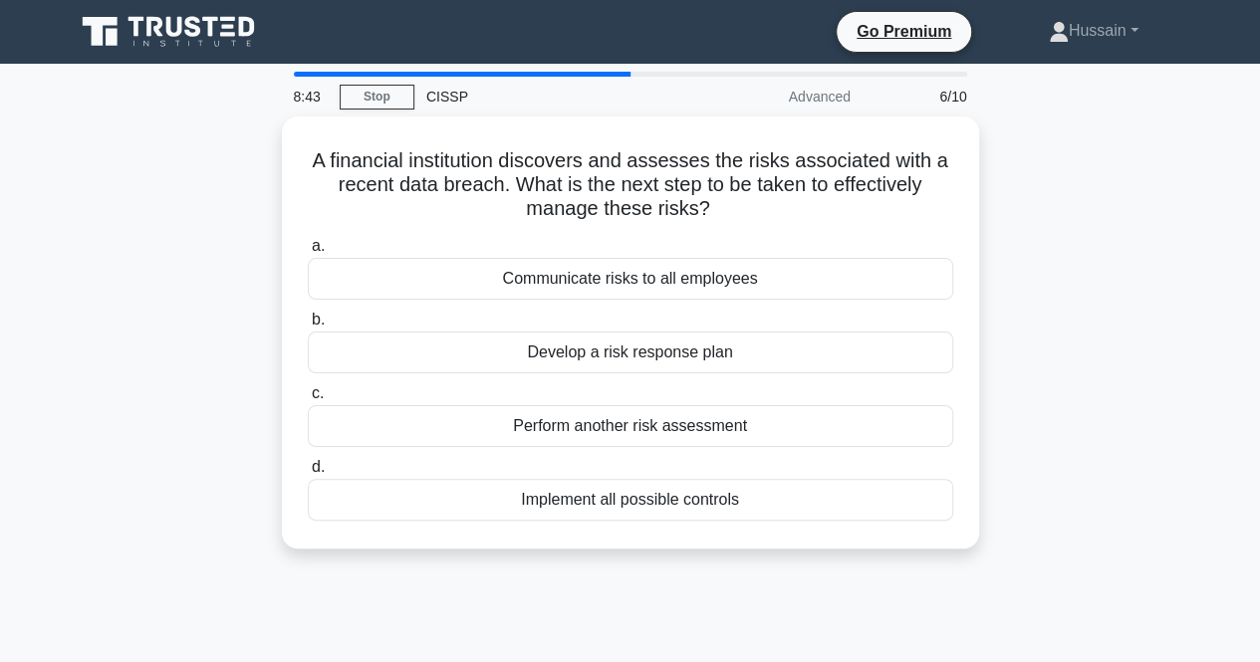
click at [1046, 320] on div "A financial institution discovers and assesses the risks associated with a rece…" at bounding box center [631, 345] width 1136 height 456
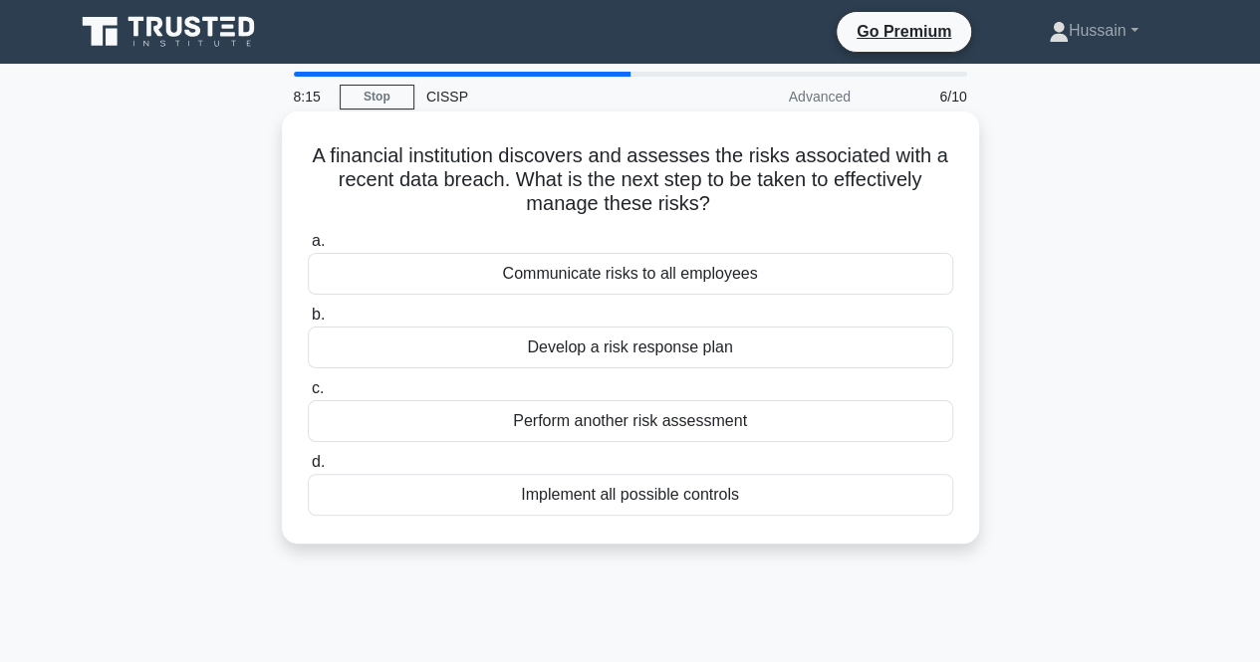
click at [874, 347] on div "Develop a risk response plan" at bounding box center [630, 348] width 645 height 42
click at [308, 322] on input "b. Develop a risk response plan" at bounding box center [308, 315] width 0 height 13
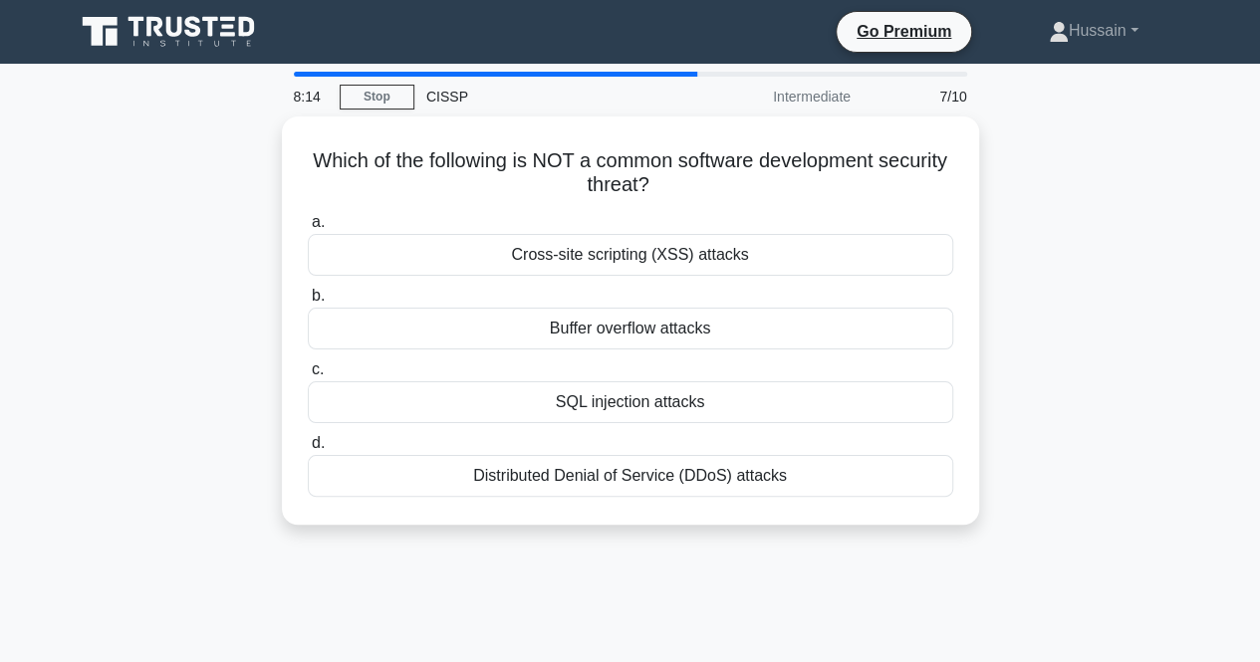
click at [1027, 340] on div "Which of the following is NOT a common software development security threat? .s…" at bounding box center [631, 333] width 1136 height 432
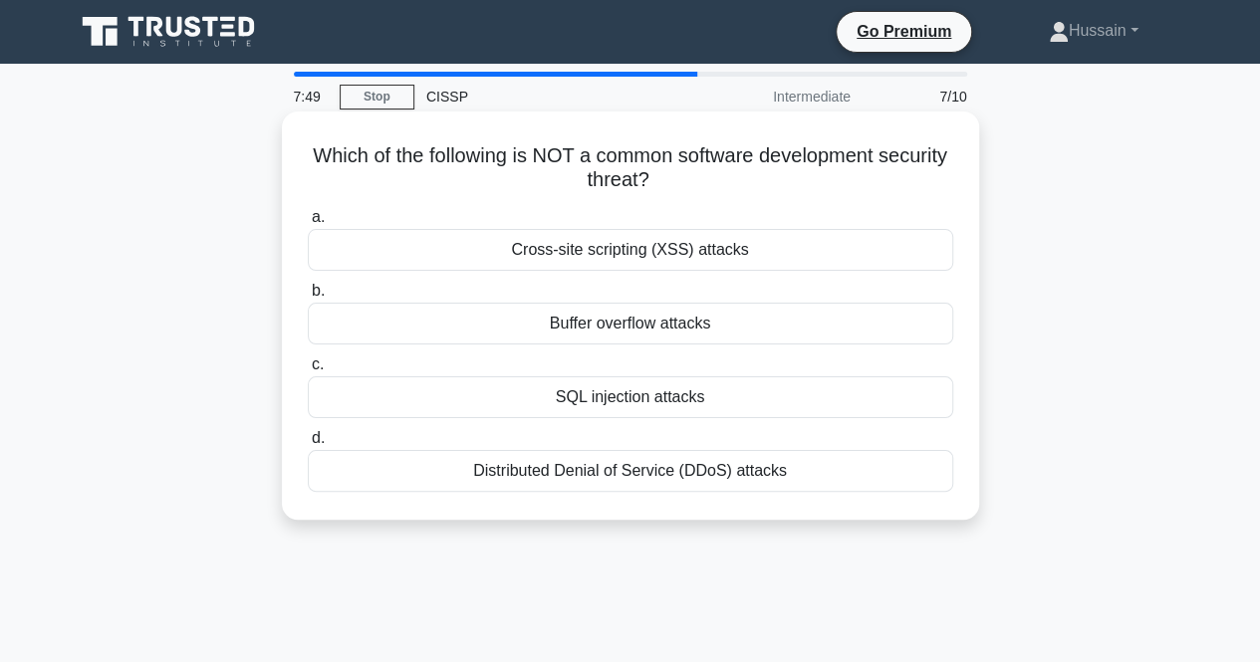
click at [713, 332] on div "Buffer overflow attacks" at bounding box center [630, 324] width 645 height 42
click at [308, 298] on input "b. Buffer overflow attacks" at bounding box center [308, 291] width 0 height 13
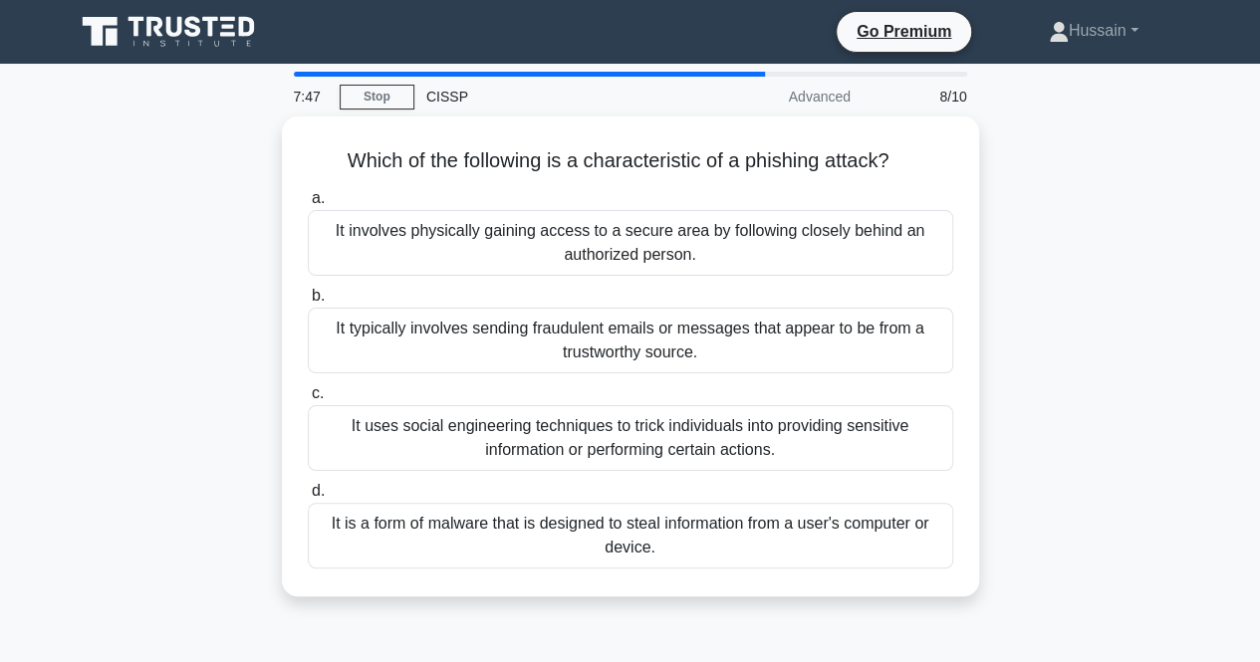
click at [1026, 300] on div "Which of the following is a characteristic of a phishing attack? .spinner_0XTQ{…" at bounding box center [631, 369] width 1136 height 504
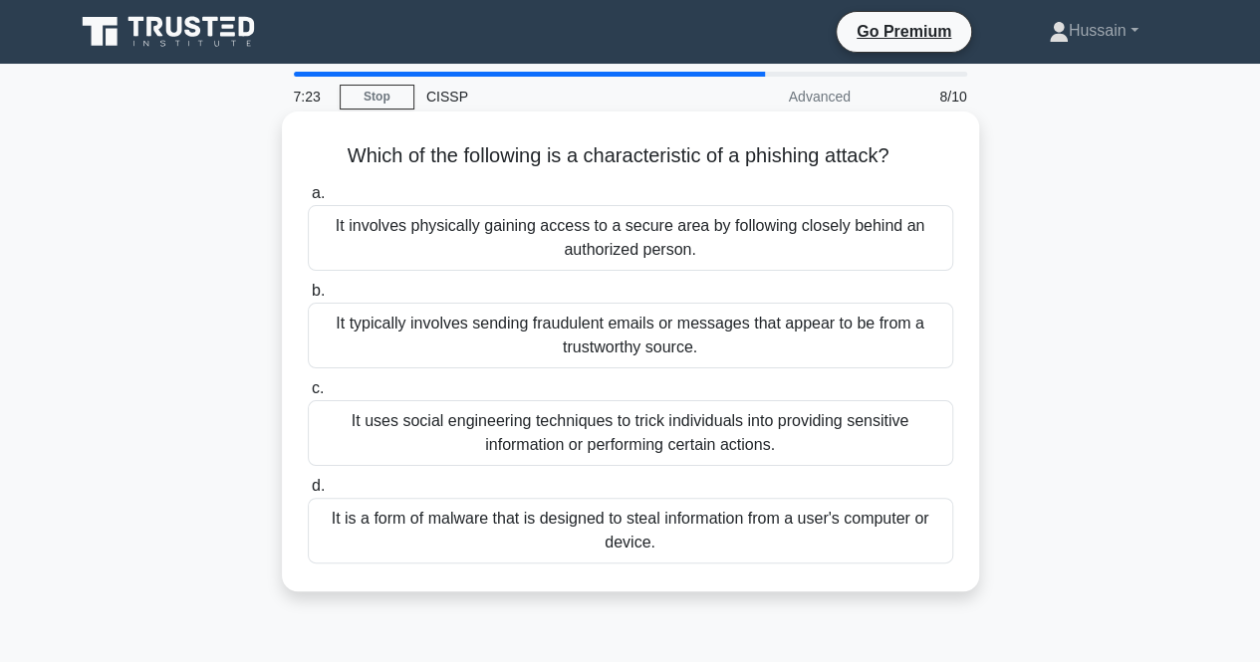
click at [871, 423] on div "It uses social engineering techniques to trick individuals into providing sensi…" at bounding box center [630, 433] width 645 height 66
click at [308, 395] on input "c. It uses social engineering techniques to trick individuals into providing se…" at bounding box center [308, 388] width 0 height 13
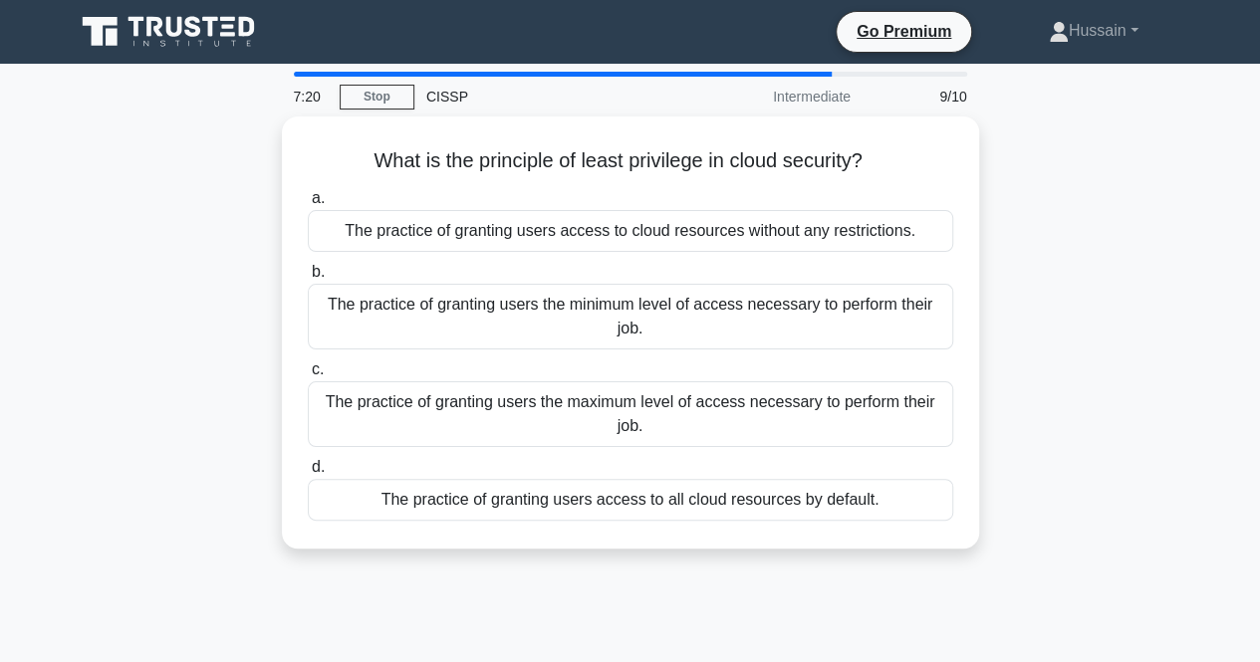
click at [1065, 369] on div "What is the principle of least privilege in cloud security? .spinner_0XTQ{trans…" at bounding box center [631, 345] width 1136 height 456
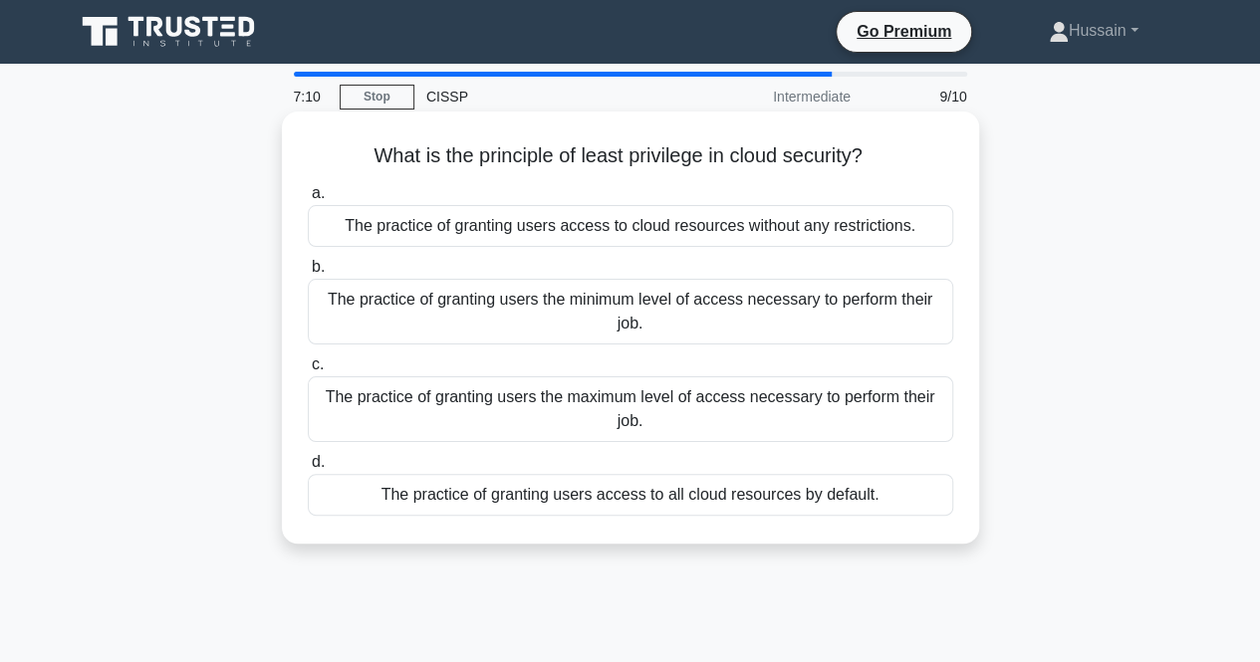
click at [858, 327] on div "The practice of granting users the minimum level of access necessary to perform…" at bounding box center [630, 312] width 645 height 66
click at [308, 274] on input "b. The practice of granting users the minimum level of access necessary to perf…" at bounding box center [308, 267] width 0 height 13
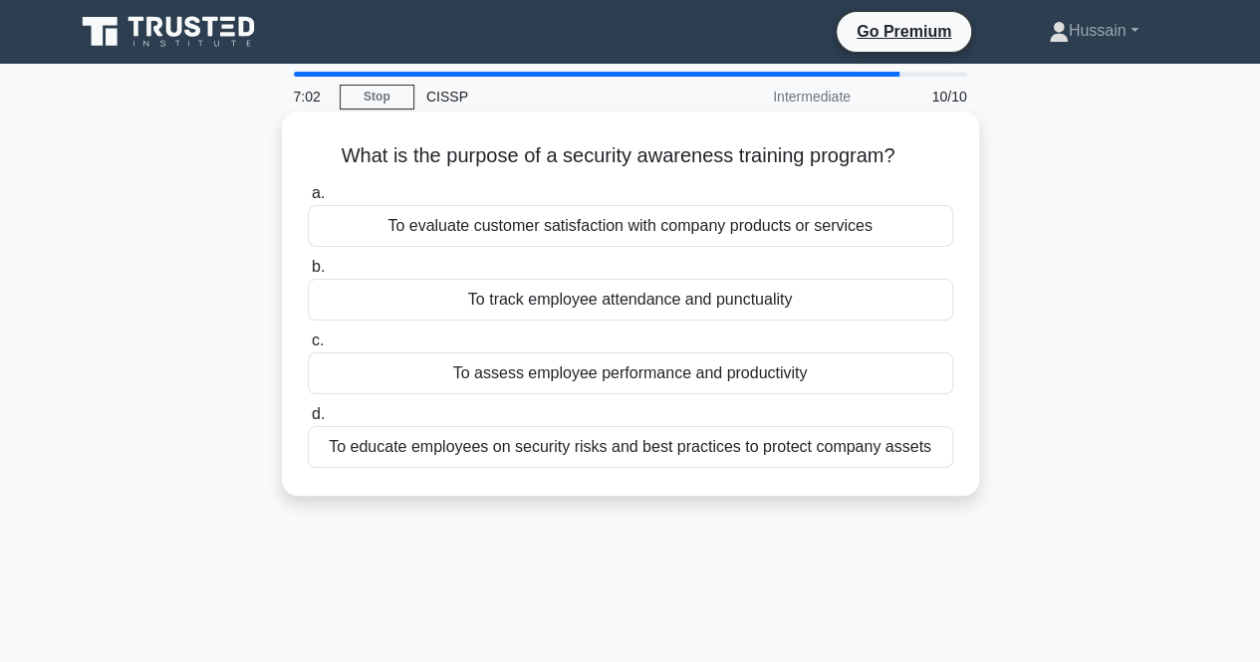
click at [863, 450] on div "To educate employees on security risks and best practices to protect company as…" at bounding box center [630, 447] width 645 height 42
click at [308, 421] on input "d. To educate employees on security risks and best practices to protect company…" at bounding box center [308, 414] width 0 height 13
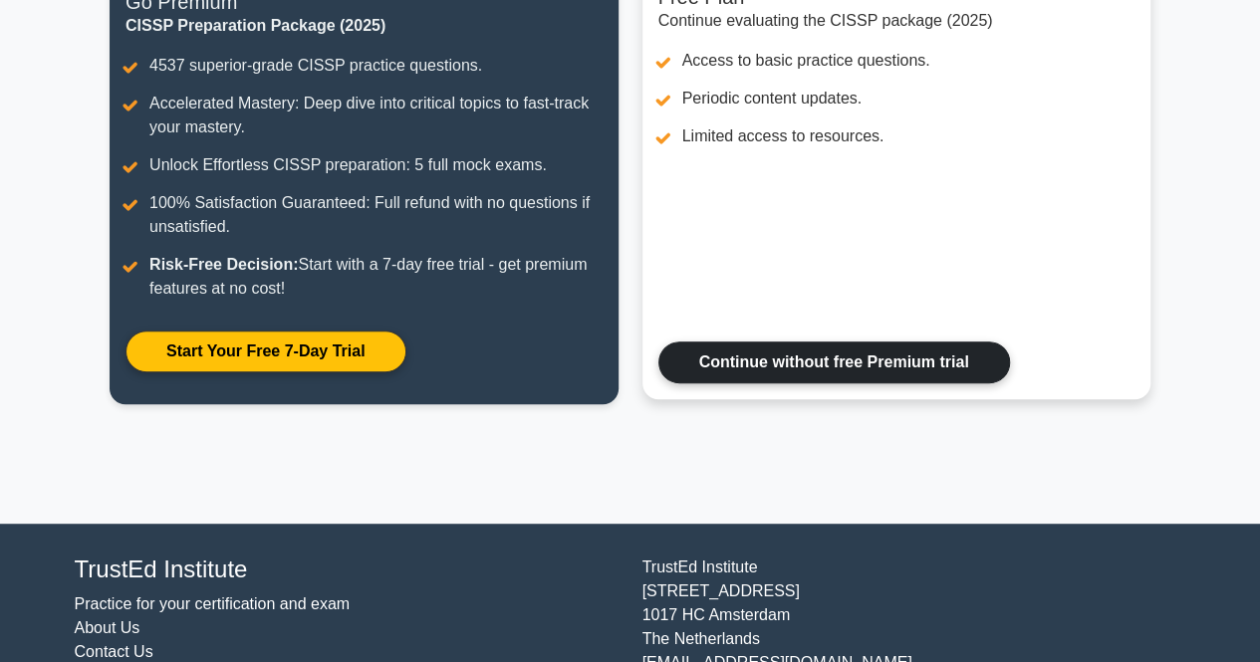
click at [910, 368] on link "Continue without free Premium trial" at bounding box center [834, 363] width 352 height 42
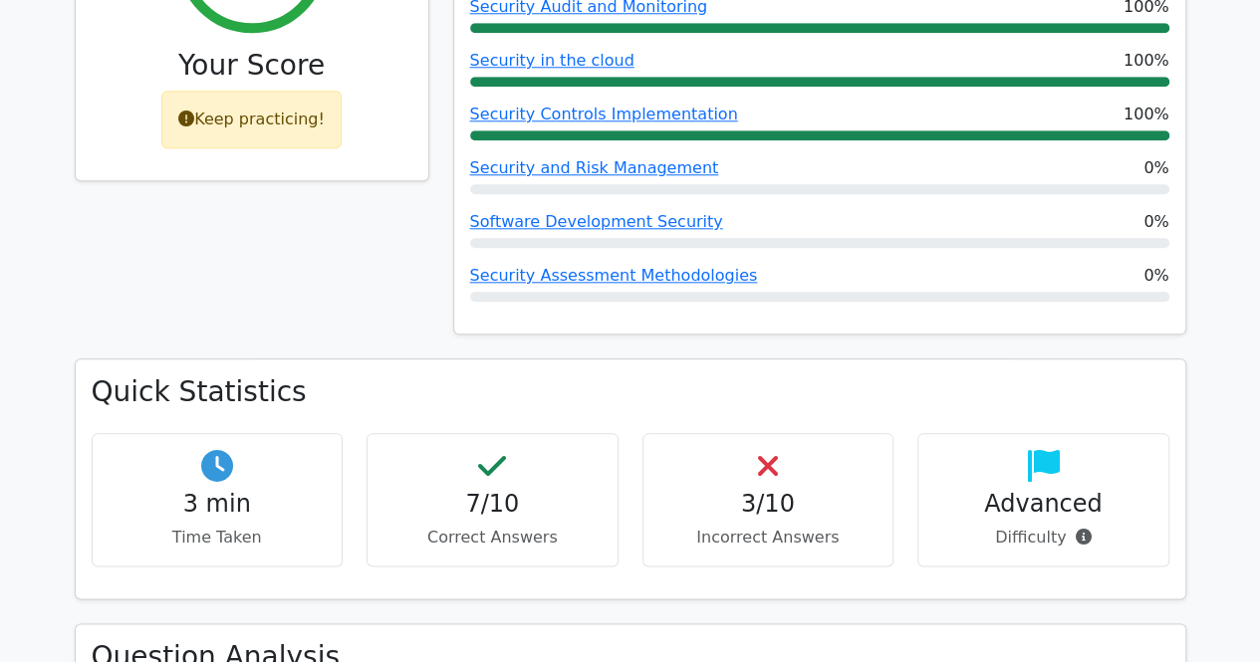
scroll to position [996, 0]
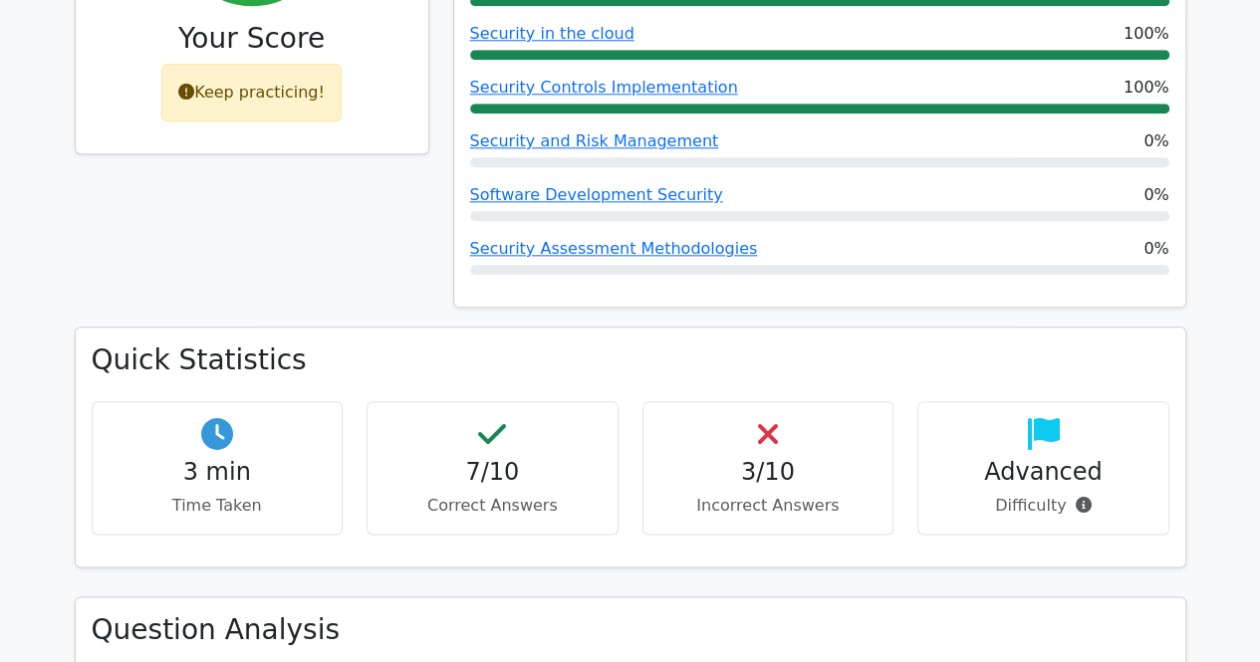
click at [839, 458] on h4 "3/10" at bounding box center [768, 472] width 218 height 29
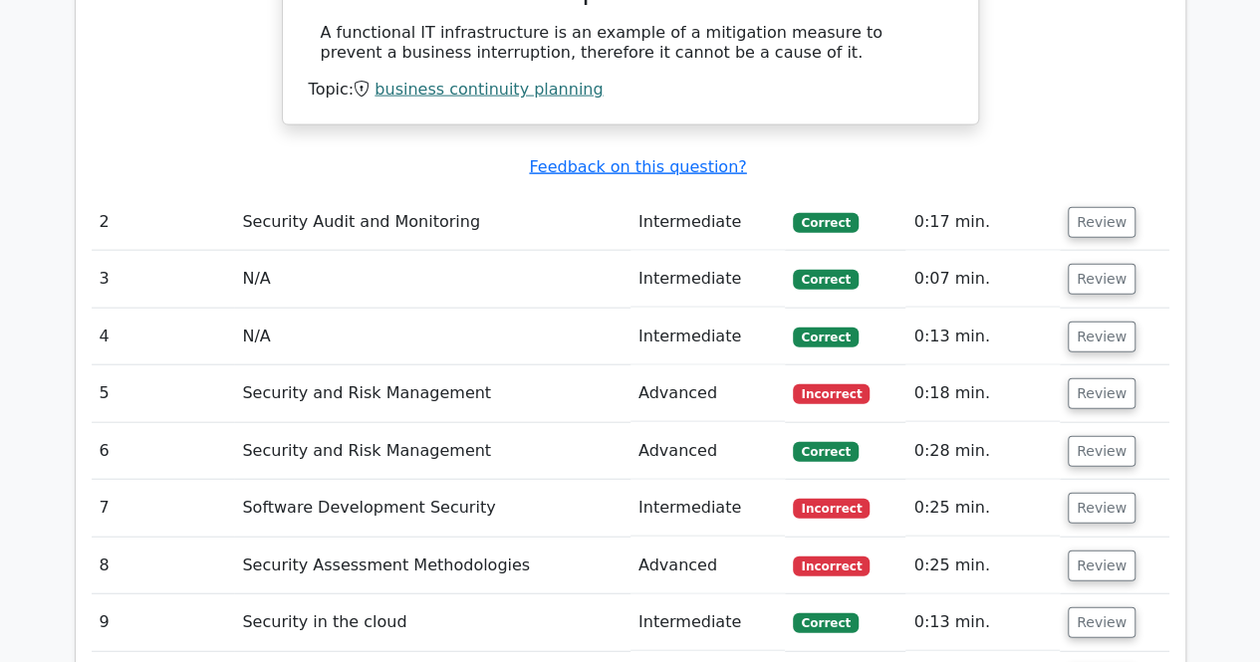
scroll to position [2191, 0]
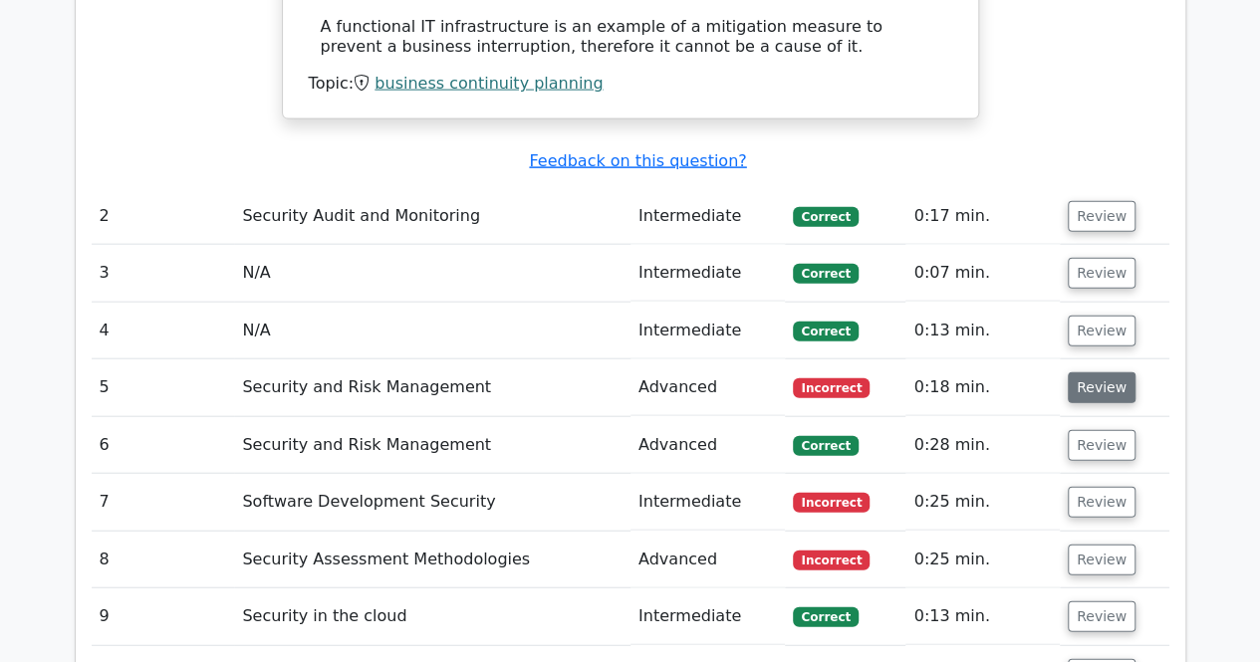
click at [1087, 373] on button "Review" at bounding box center [1102, 388] width 68 height 31
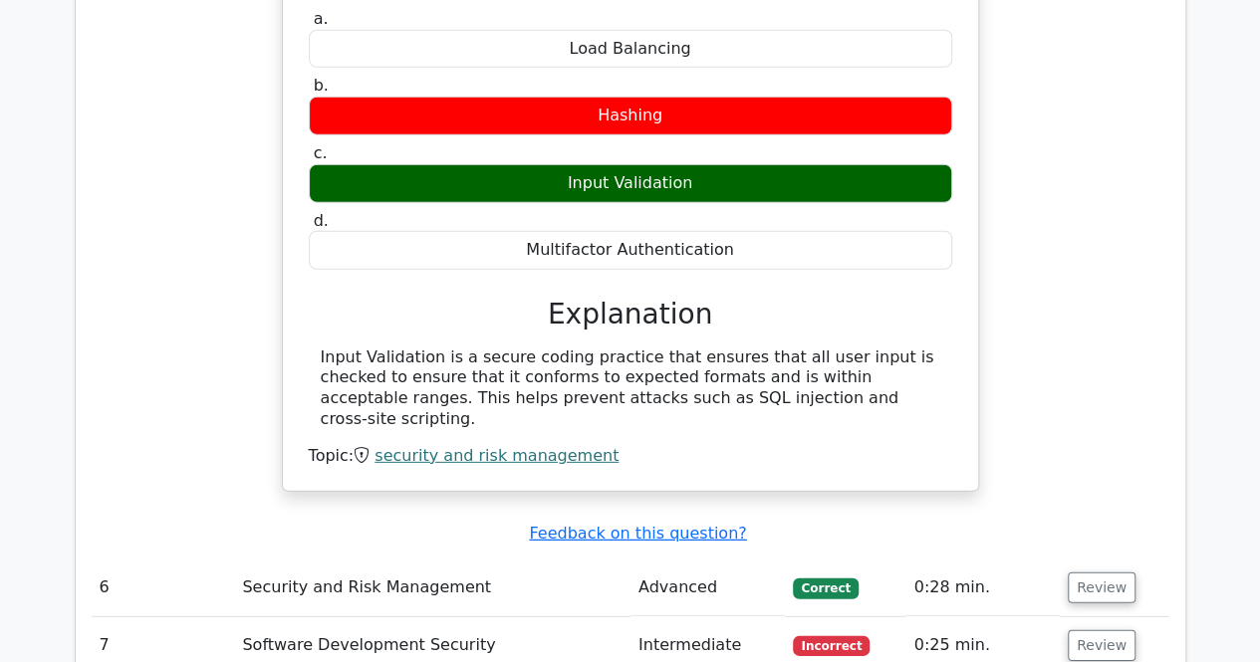
scroll to position [2889, 0]
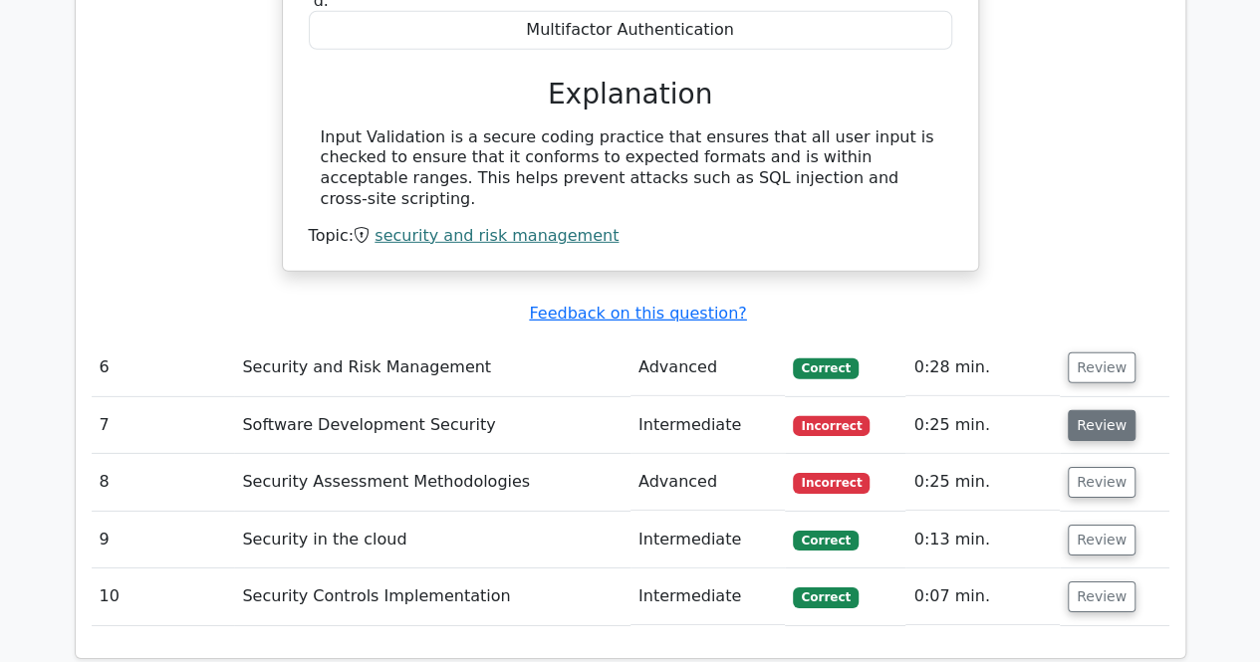
click at [1100, 410] on button "Review" at bounding box center [1102, 425] width 68 height 31
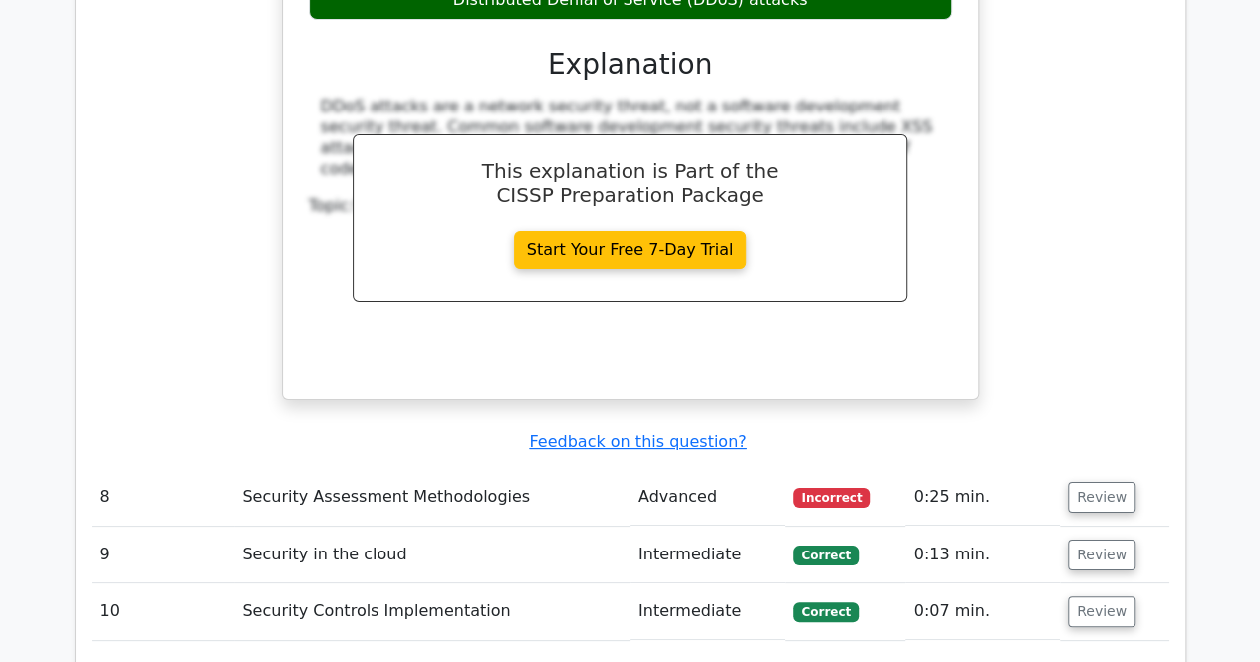
scroll to position [3685, 0]
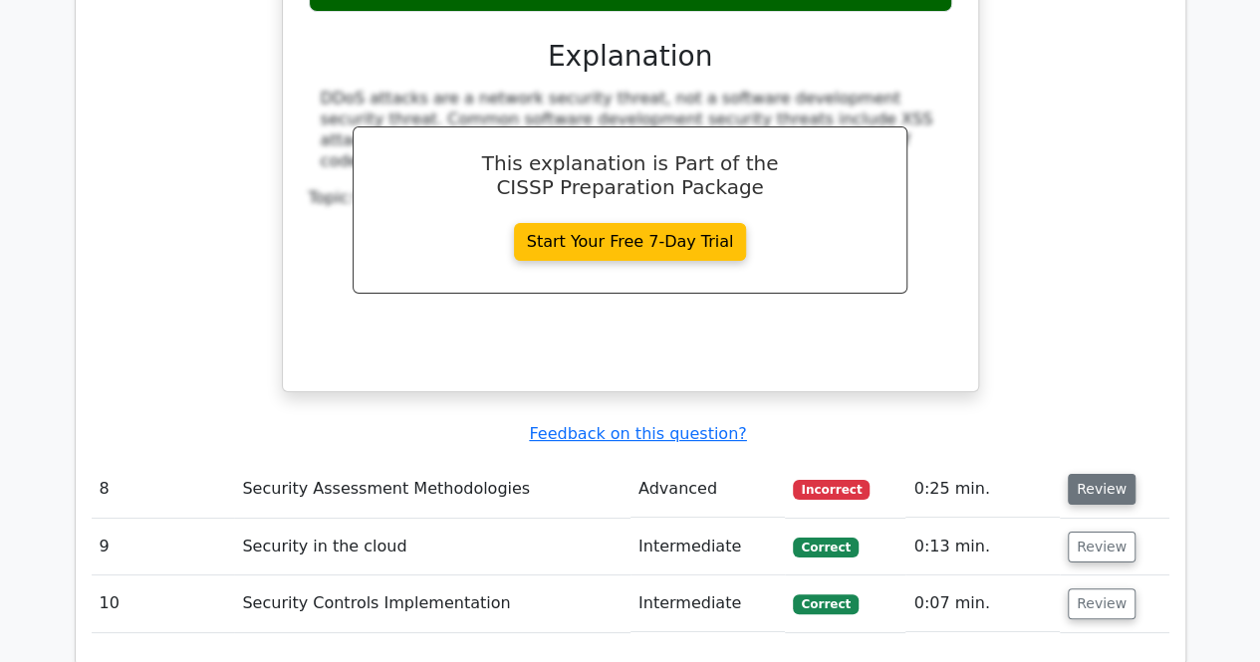
click at [1105, 474] on button "Review" at bounding box center [1102, 489] width 68 height 31
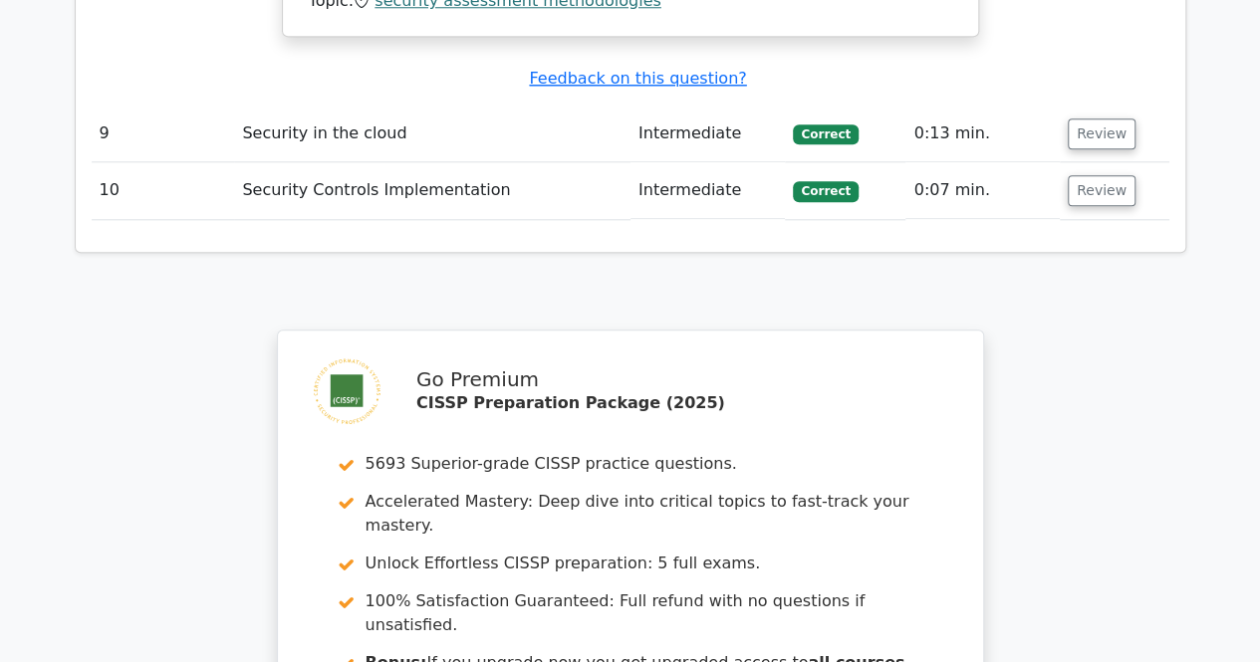
scroll to position [5180, 0]
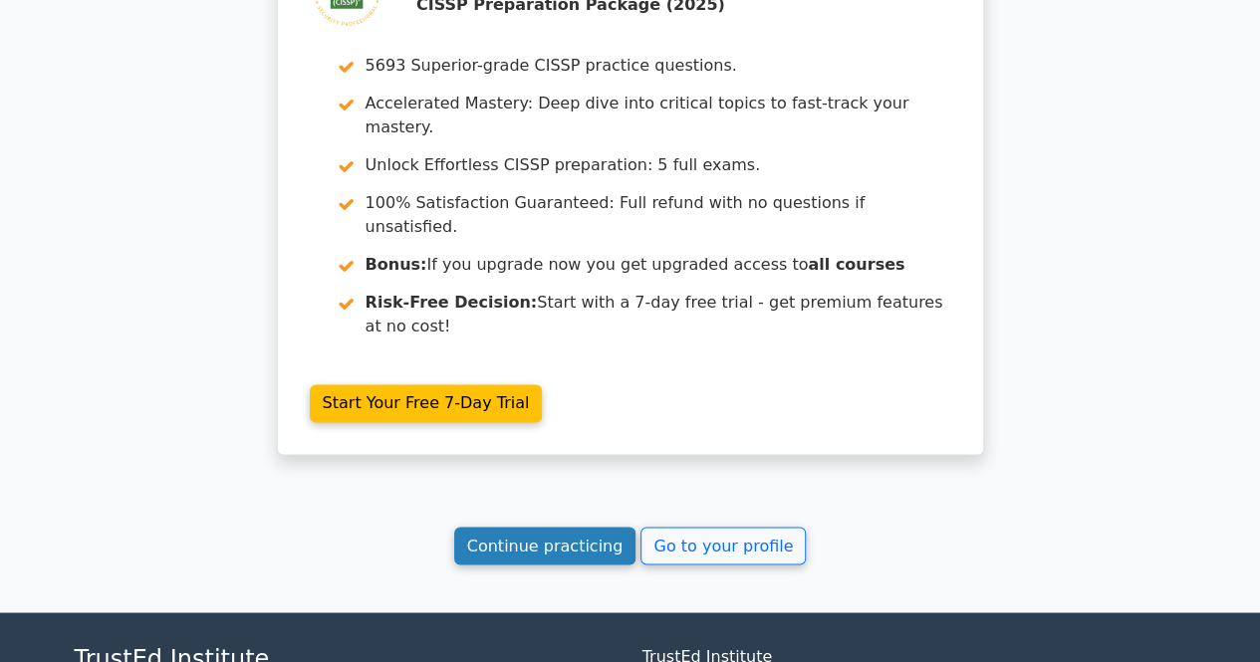
click at [600, 527] on link "Continue practicing" at bounding box center [545, 546] width 182 height 38
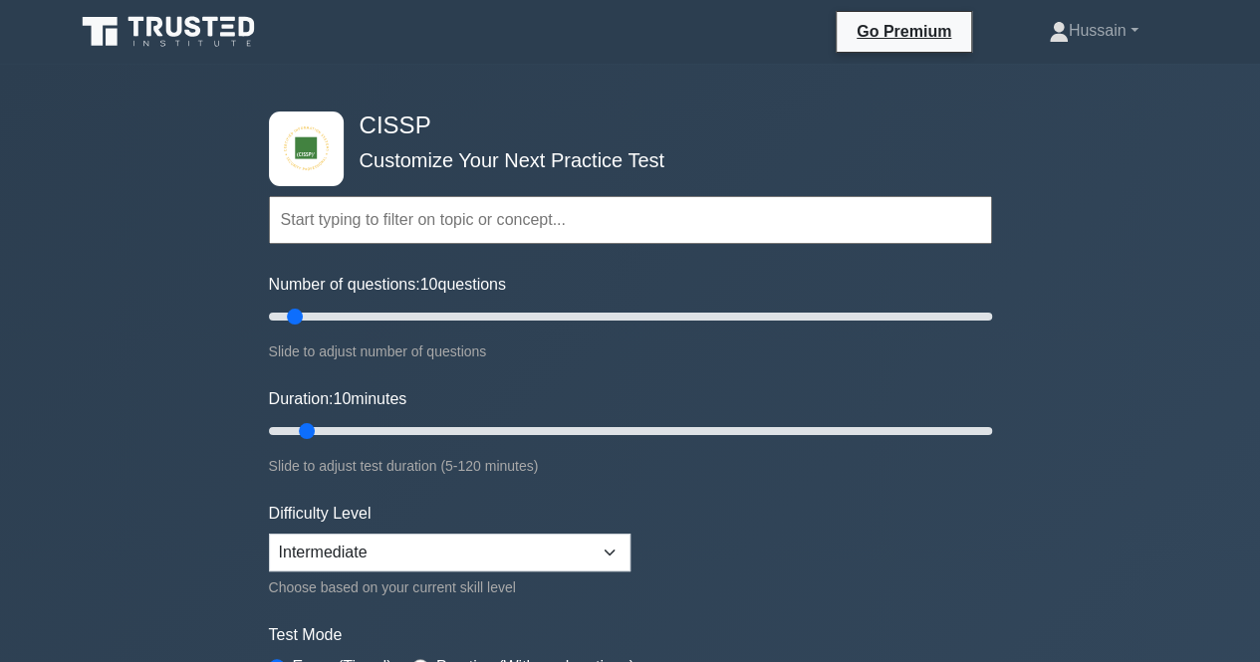
scroll to position [199, 0]
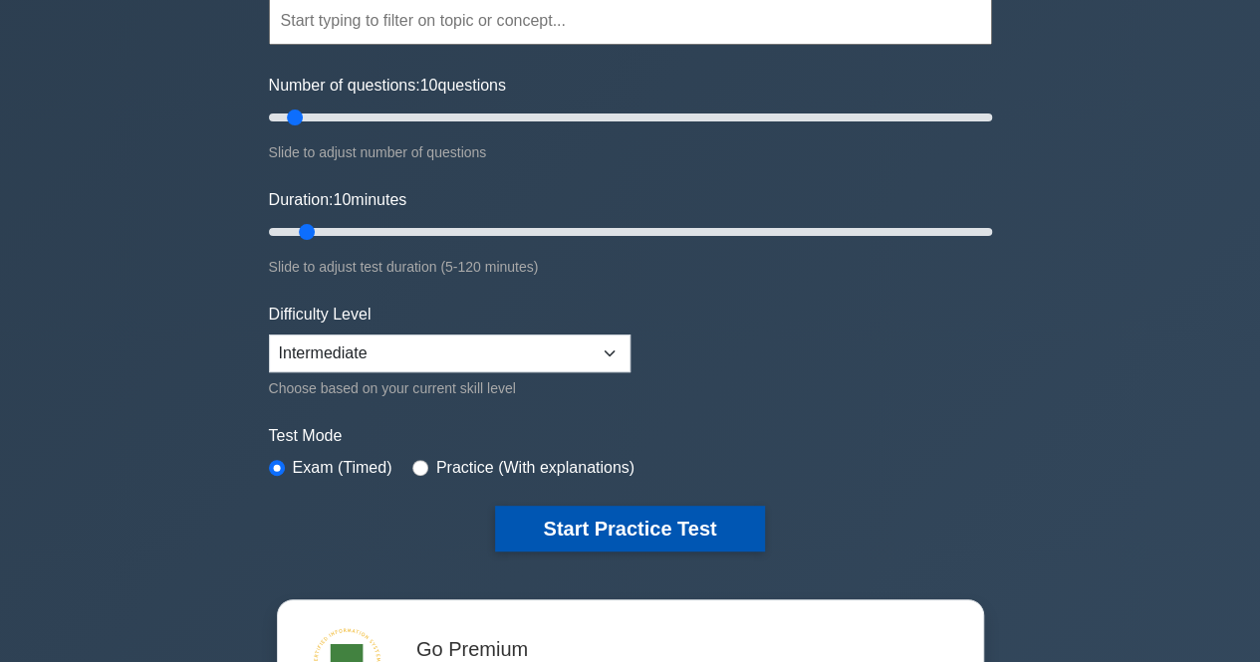
click at [651, 515] on button "Start Practice Test" at bounding box center [629, 529] width 269 height 46
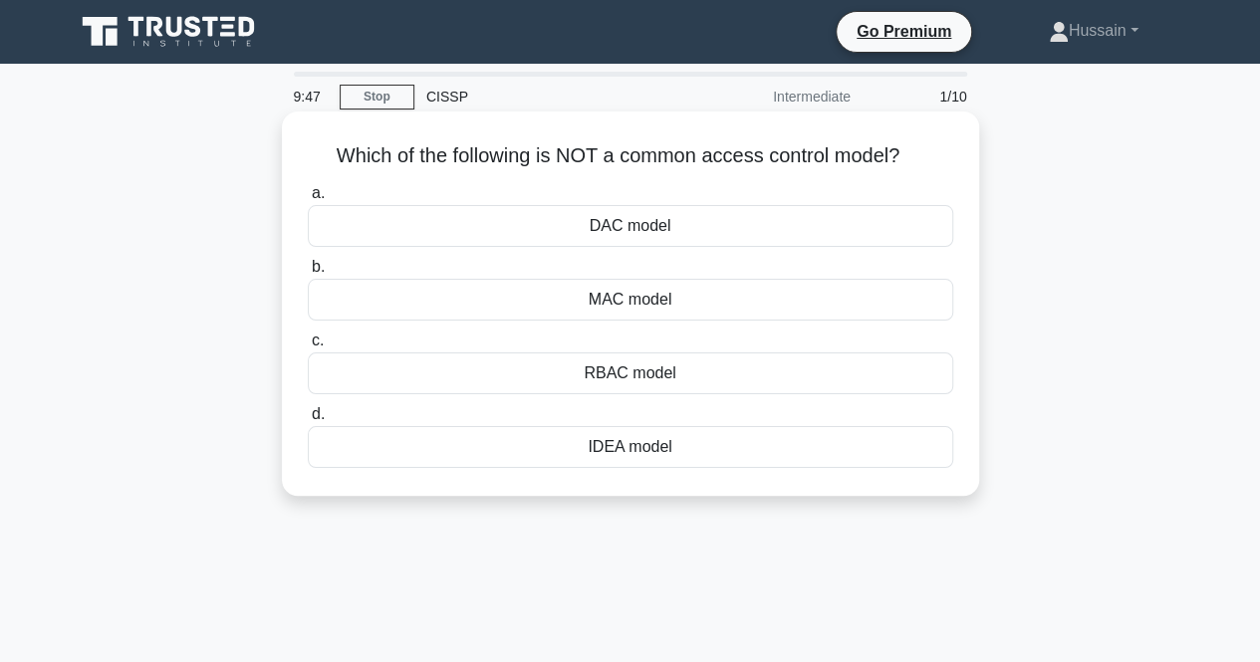
click at [667, 385] on div "RBAC model" at bounding box center [630, 374] width 645 height 42
click at [308, 348] on input "c. RBAC model" at bounding box center [308, 341] width 0 height 13
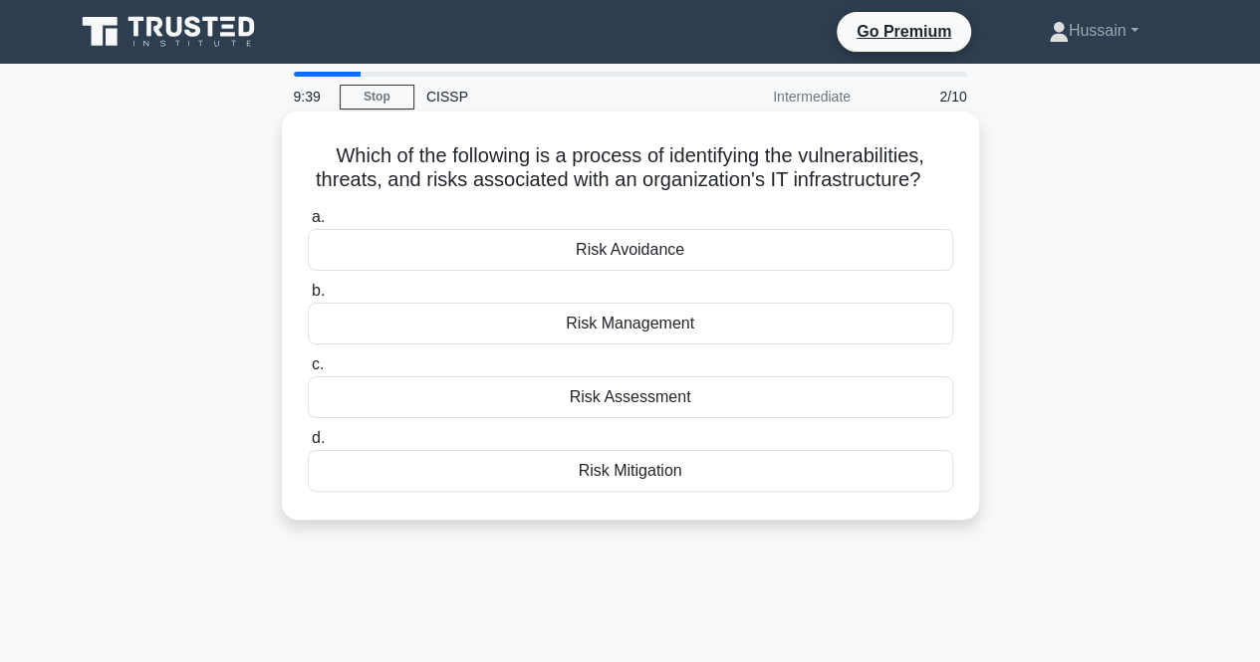
click at [667, 399] on div "Risk Assessment" at bounding box center [630, 398] width 645 height 42
click at [308, 372] on input "c. Risk Assessment" at bounding box center [308, 365] width 0 height 13
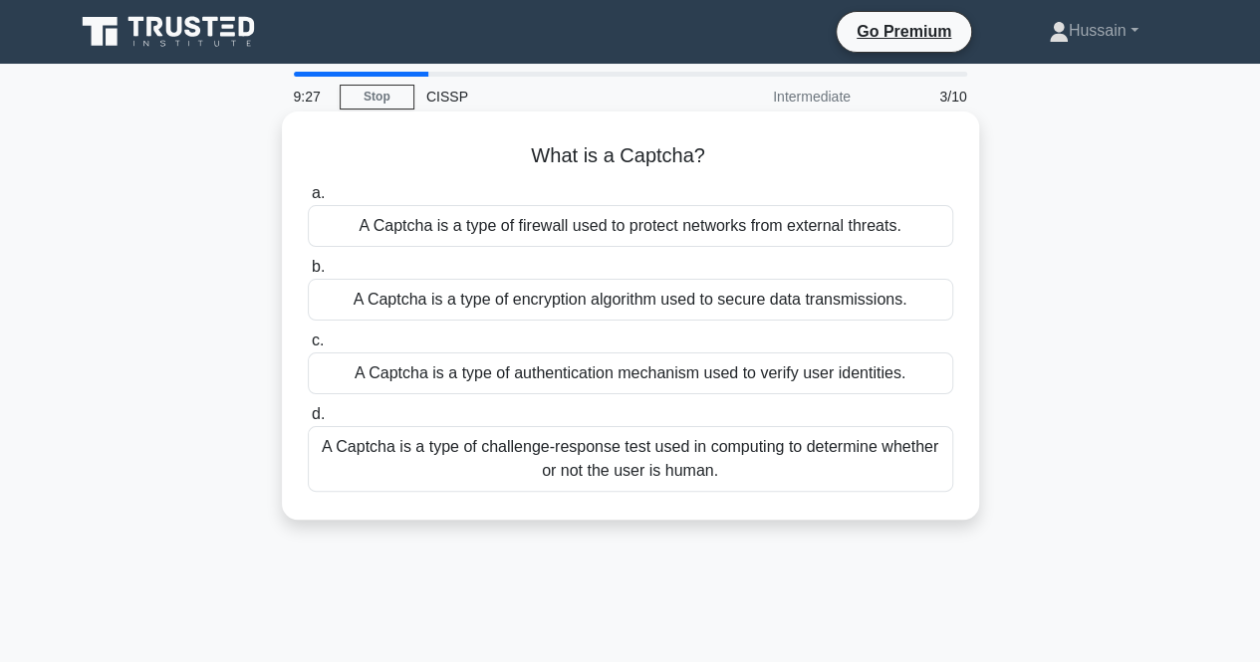
click at [883, 463] on div "A Captcha is a type of challenge-response test used in computing to determine w…" at bounding box center [630, 459] width 645 height 66
click at [308, 421] on input "d. A Captcha is a type of challenge-response test used in computing to determin…" at bounding box center [308, 414] width 0 height 13
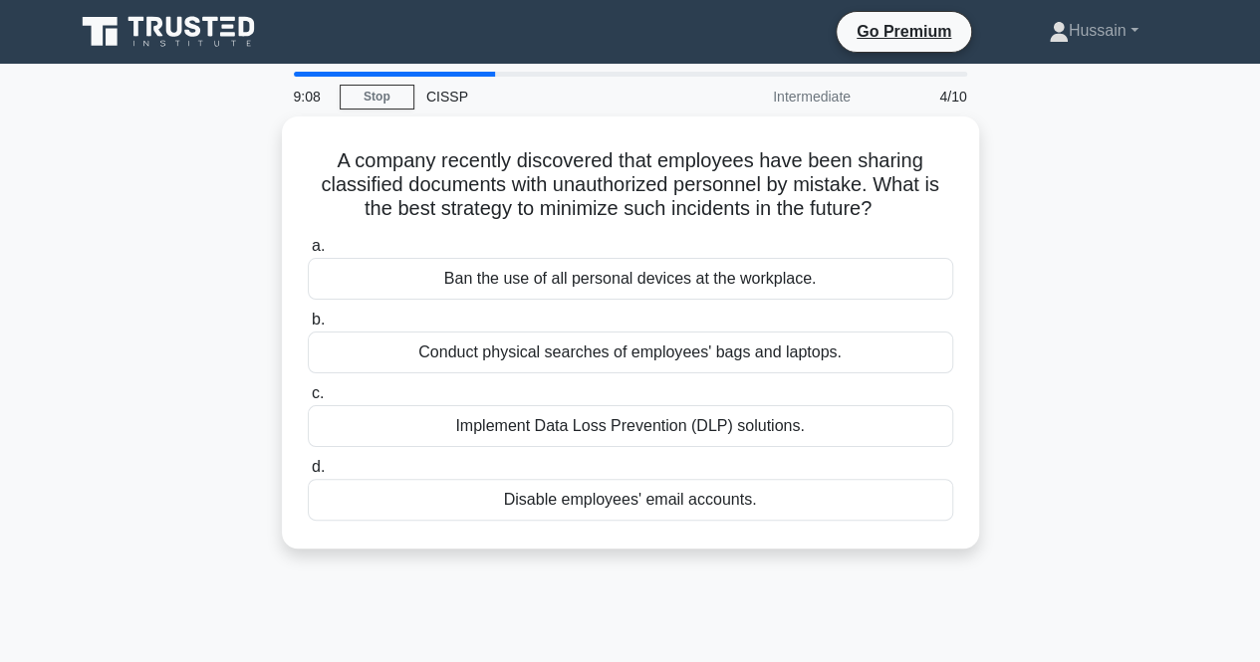
click at [1083, 387] on div "A company recently discovered that employees have been sharing classified docum…" at bounding box center [631, 345] width 1136 height 456
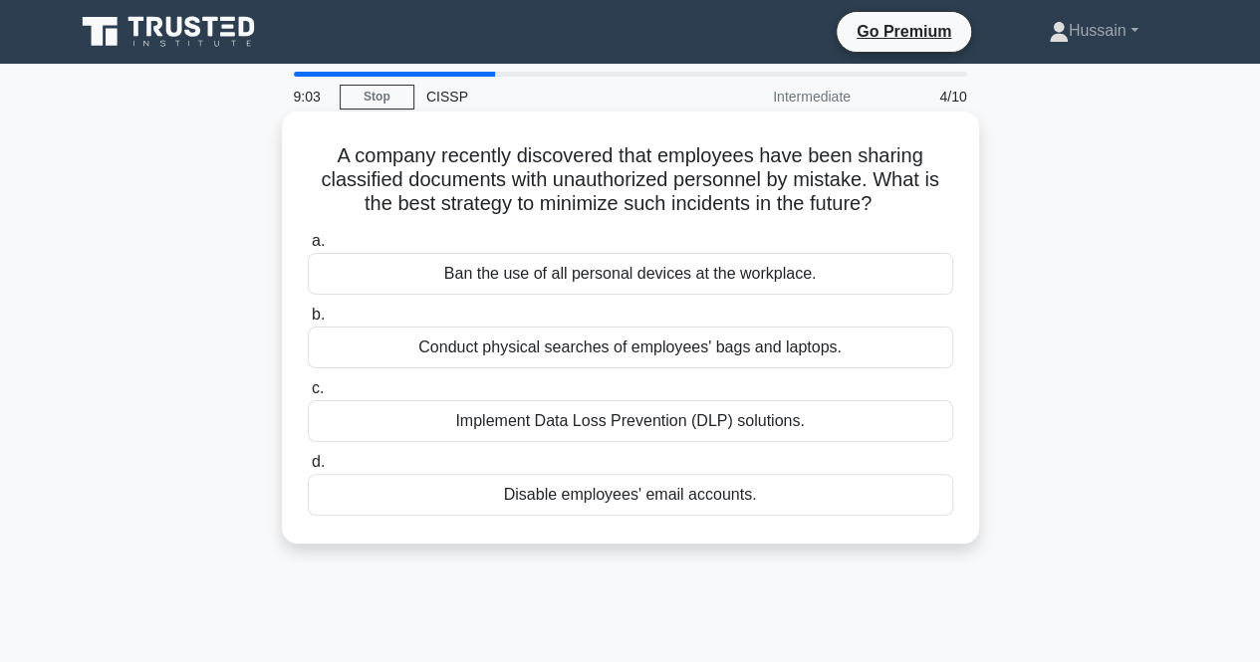
click at [811, 418] on div "Implement Data Loss Prevention (DLP) solutions." at bounding box center [630, 421] width 645 height 42
click at [308, 395] on input "c. Implement Data Loss Prevention (DLP) solutions." at bounding box center [308, 388] width 0 height 13
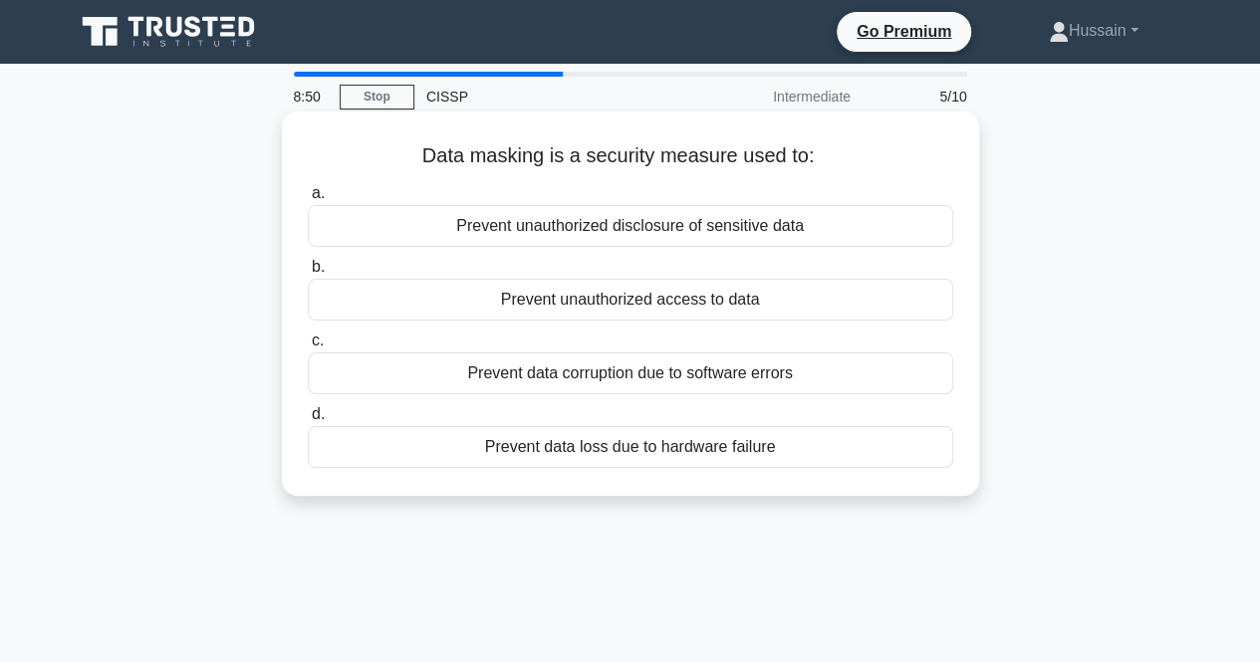
click at [754, 305] on div "Prevent unauthorized access to data" at bounding box center [630, 300] width 645 height 42
click at [308, 274] on input "b. Prevent unauthorized access to data" at bounding box center [308, 267] width 0 height 13
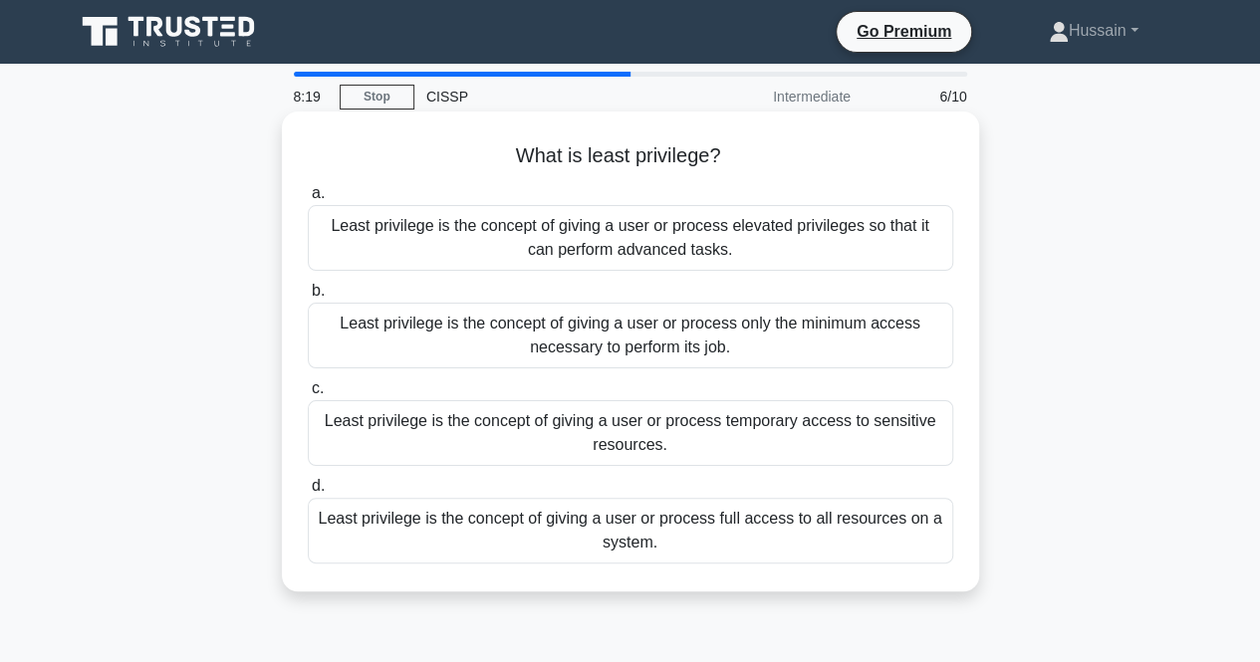
click at [770, 334] on div "Least privilege is the concept of giving a user or process only the minimum acc…" at bounding box center [630, 336] width 645 height 66
click at [308, 298] on input "b. Least privilege is the concept of giving a user or process only the minimum …" at bounding box center [308, 291] width 0 height 13
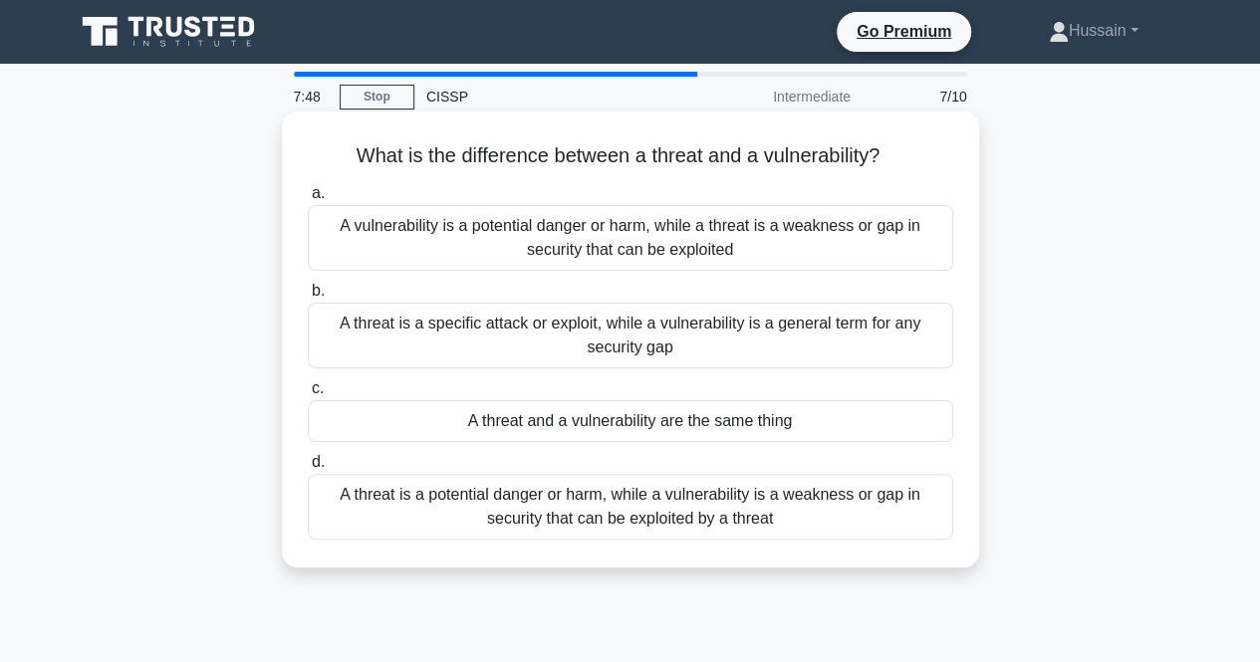
click at [863, 512] on div "A threat is a potential danger or harm, while a vulnerability is a weakness or …" at bounding box center [630, 507] width 645 height 66
click at [308, 469] on input "d. A threat is a potential danger or harm, while a vulnerability is a weakness …" at bounding box center [308, 462] width 0 height 13
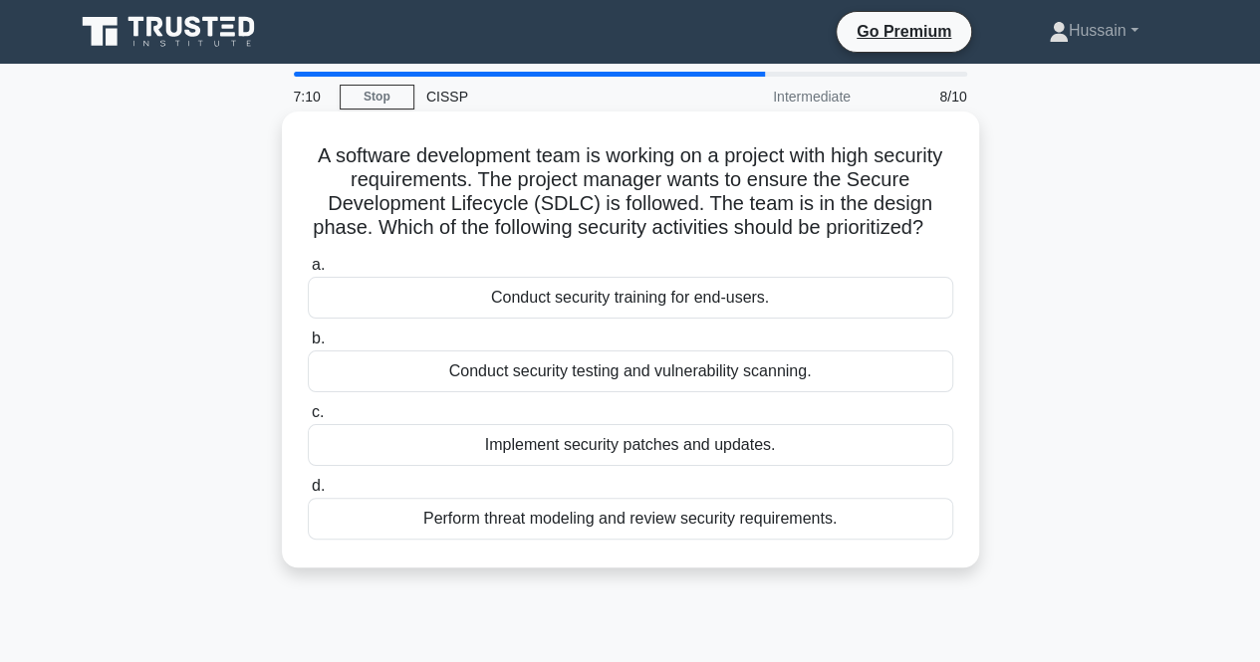
click at [900, 535] on div "Perform threat modeling and review security requirements." at bounding box center [630, 519] width 645 height 42
click at [308, 493] on input "d. Perform threat modeling and review security requirements." at bounding box center [308, 486] width 0 height 13
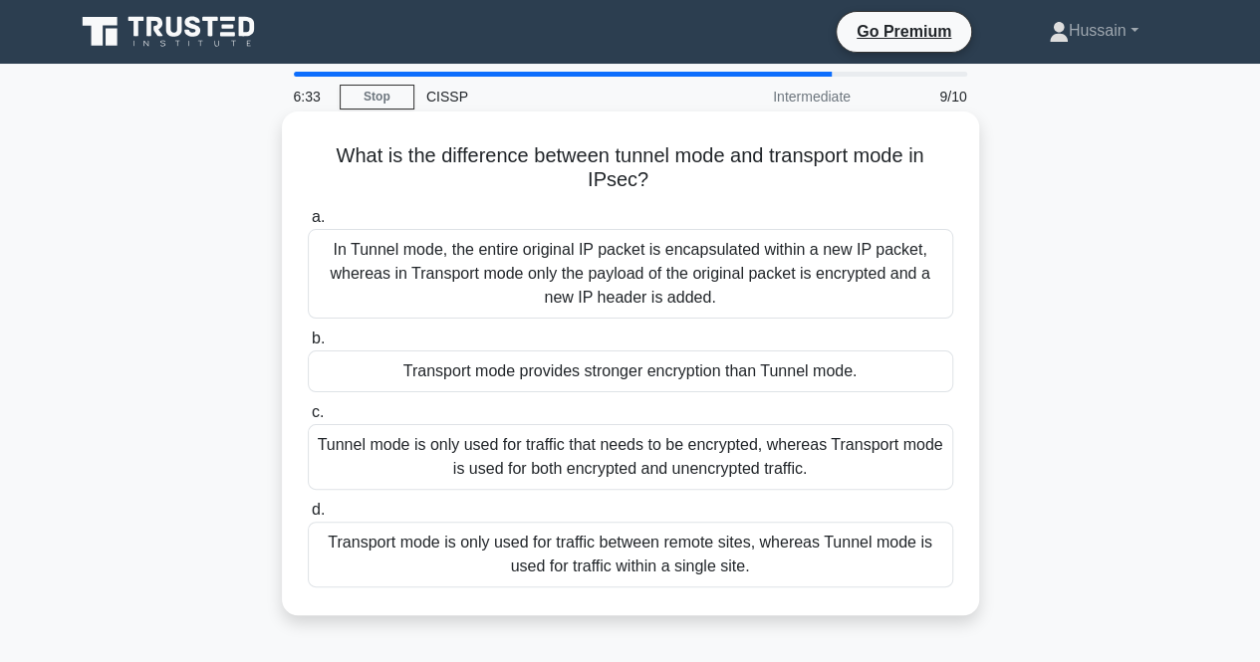
click at [841, 282] on div "In Tunnel mode, the entire original IP packet is encapsulated within a new IP p…" at bounding box center [630, 274] width 645 height 90
click at [308, 224] on input "a. In Tunnel mode, the entire original IP packet is encapsulated within a new I…" at bounding box center [308, 217] width 0 height 13
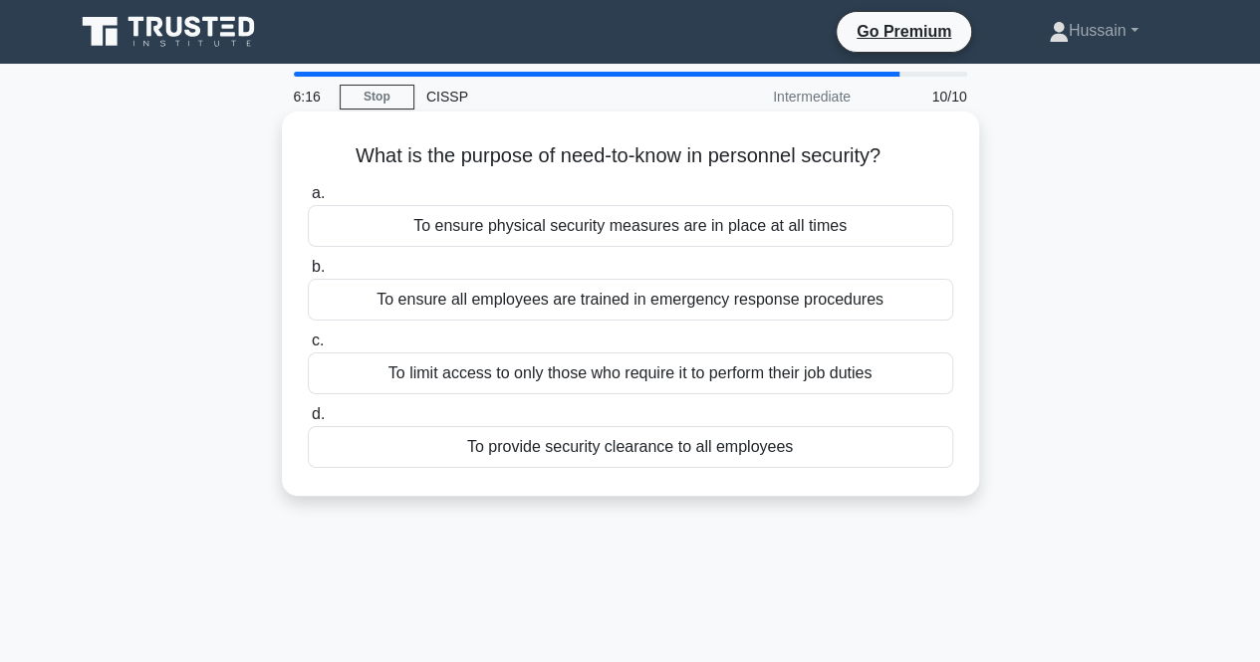
click at [726, 371] on div "To limit access to only those who require it to perform their job duties" at bounding box center [630, 374] width 645 height 42
click at [308, 348] on input "c. To limit access to only those who require it to perform their job duties" at bounding box center [308, 341] width 0 height 13
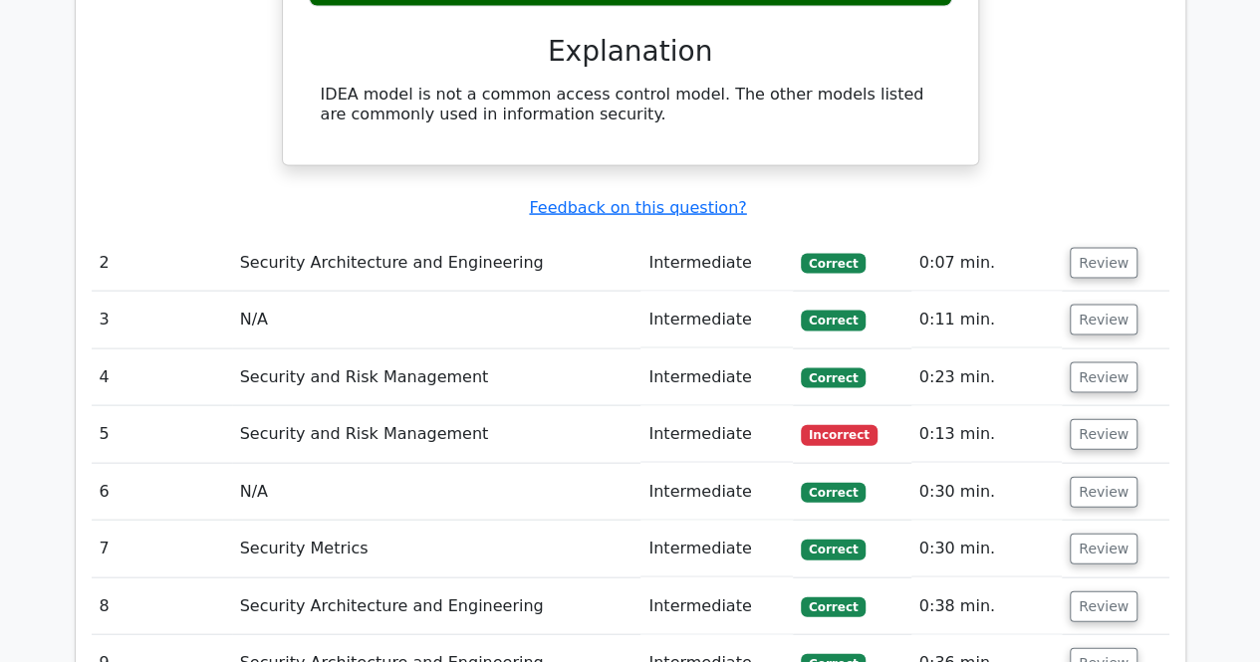
scroll to position [1992, 0]
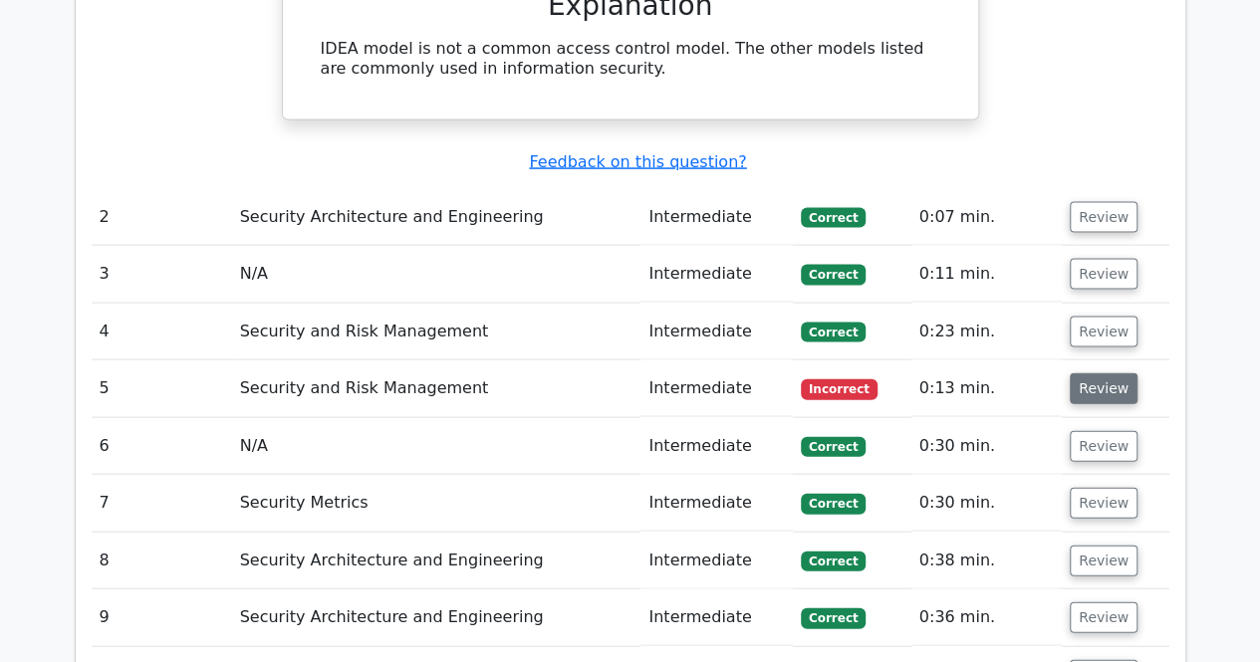
click at [1097, 374] on button "Review" at bounding box center [1104, 389] width 68 height 31
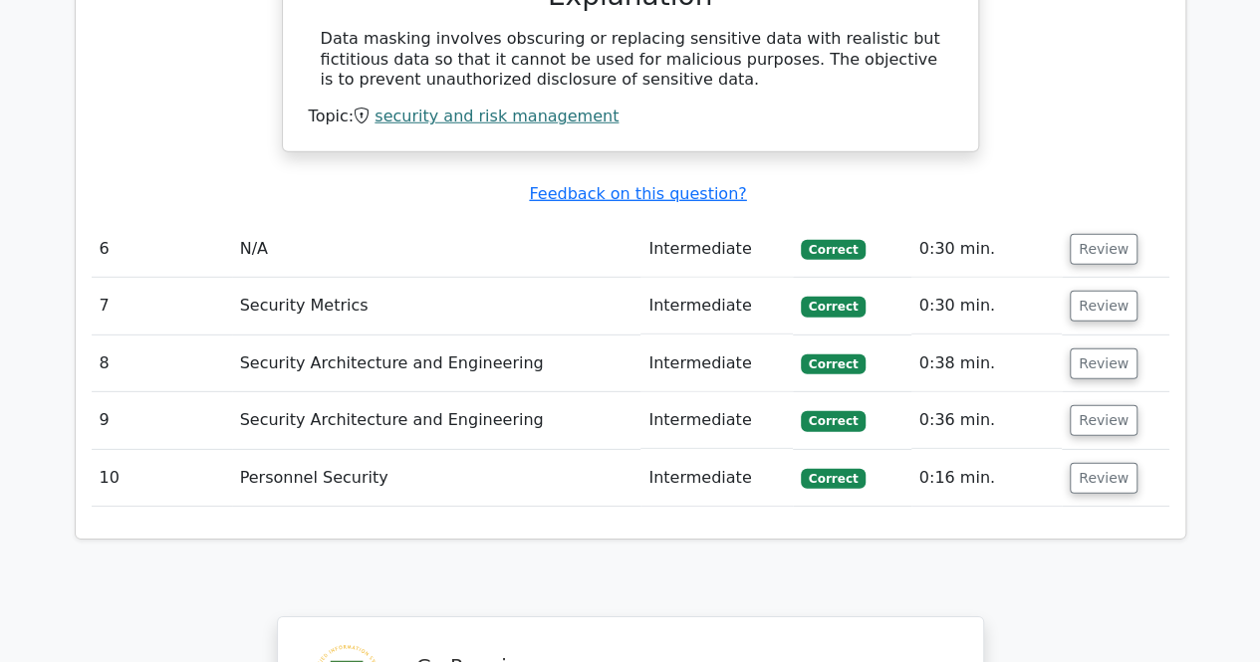
scroll to position [3287, 0]
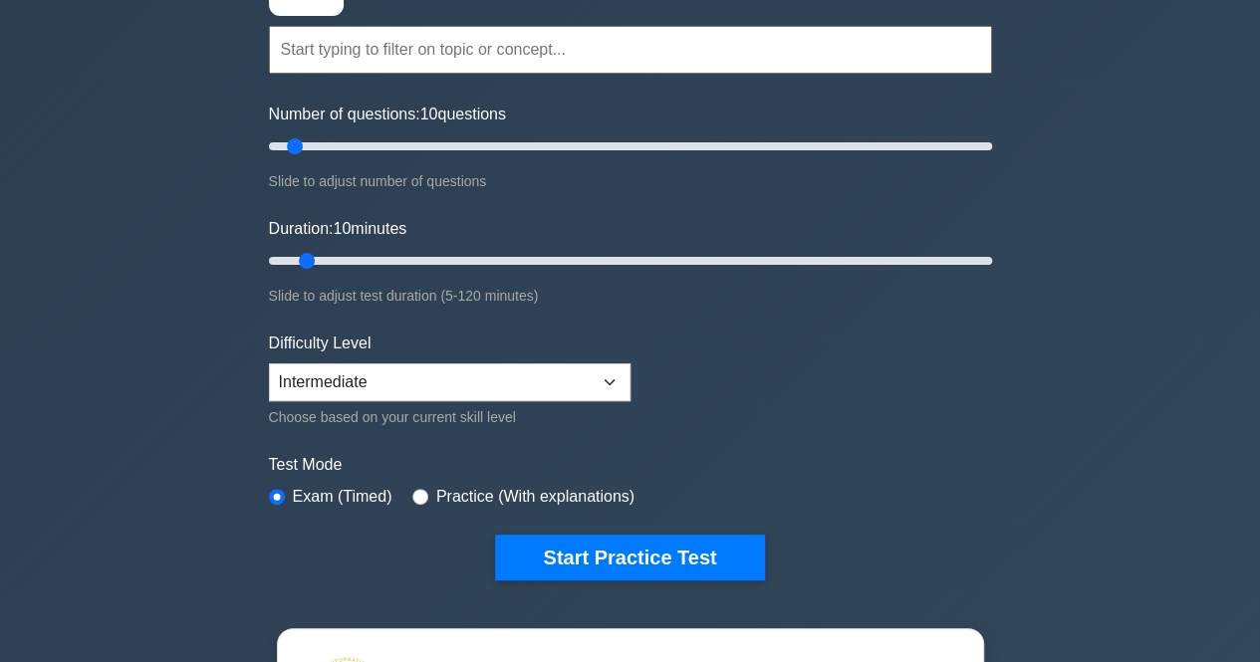
scroll to position [100, 0]
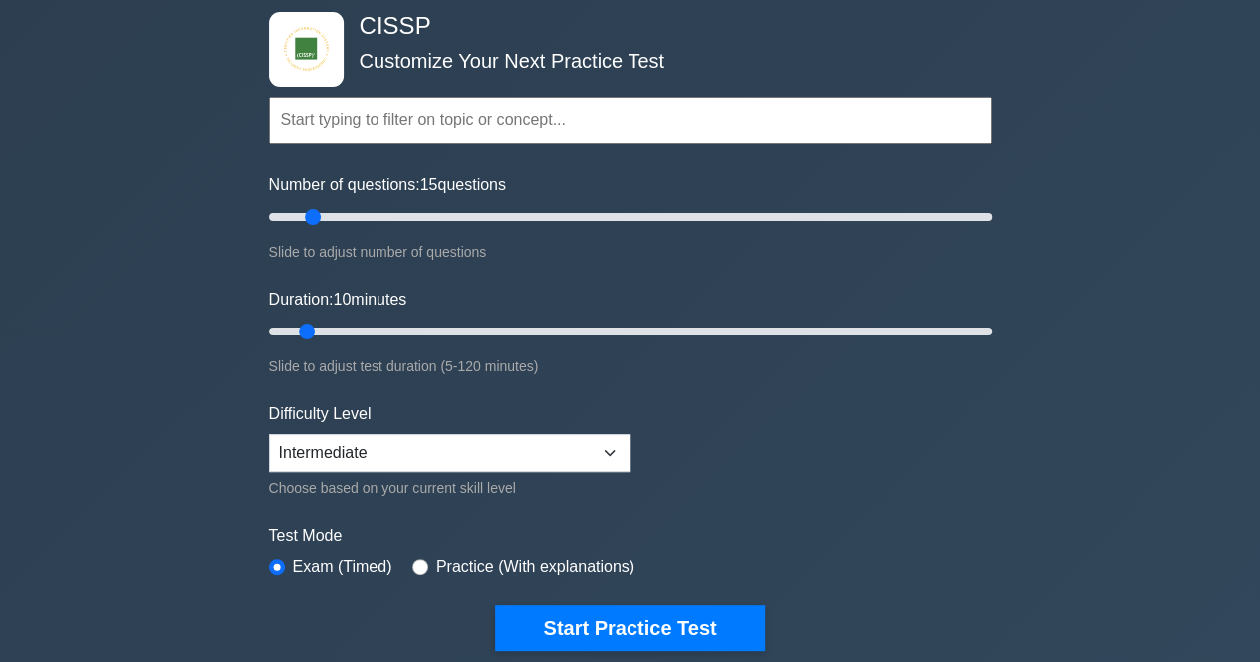
type input "10"
drag, startPoint x: 299, startPoint y: 214, endPoint x: 294, endPoint y: 234, distance: 20.5
click at [294, 229] on input "Number of questions: 10 questions" at bounding box center [630, 217] width 723 height 24
click at [421, 447] on select "Beginner Intermediate Expert" at bounding box center [450, 453] width 362 height 38
click at [269, 434] on select "Beginner Intermediate Expert" at bounding box center [450, 453] width 362 height 38
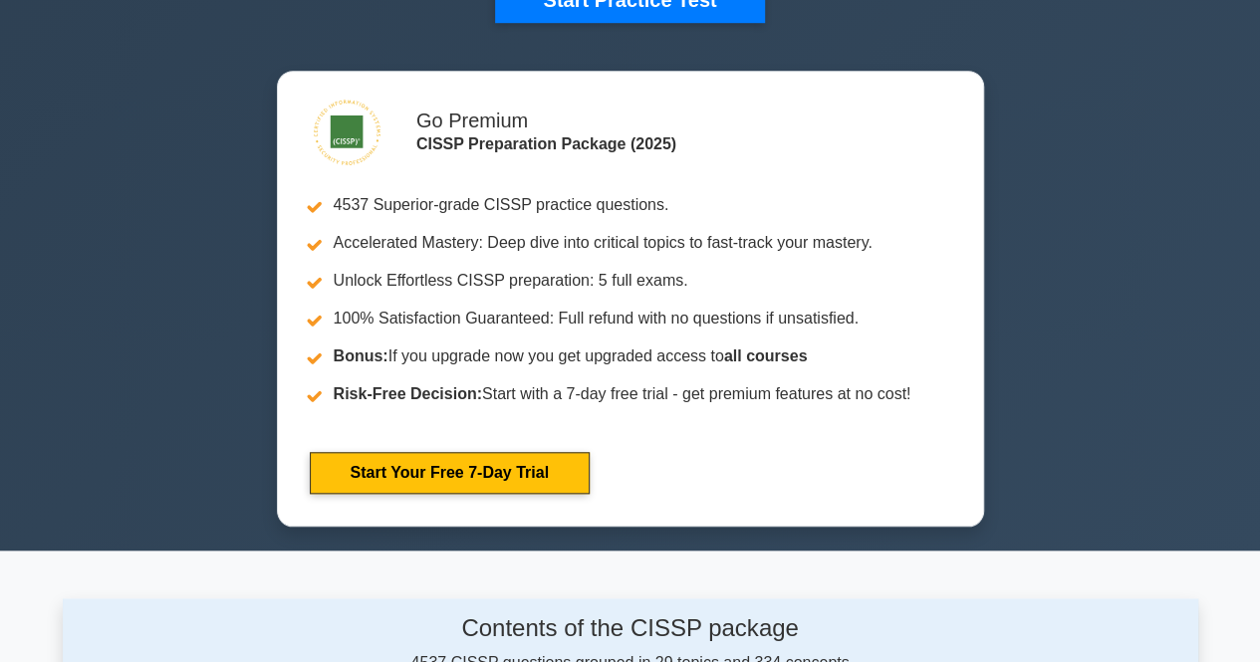
scroll to position [580, 0]
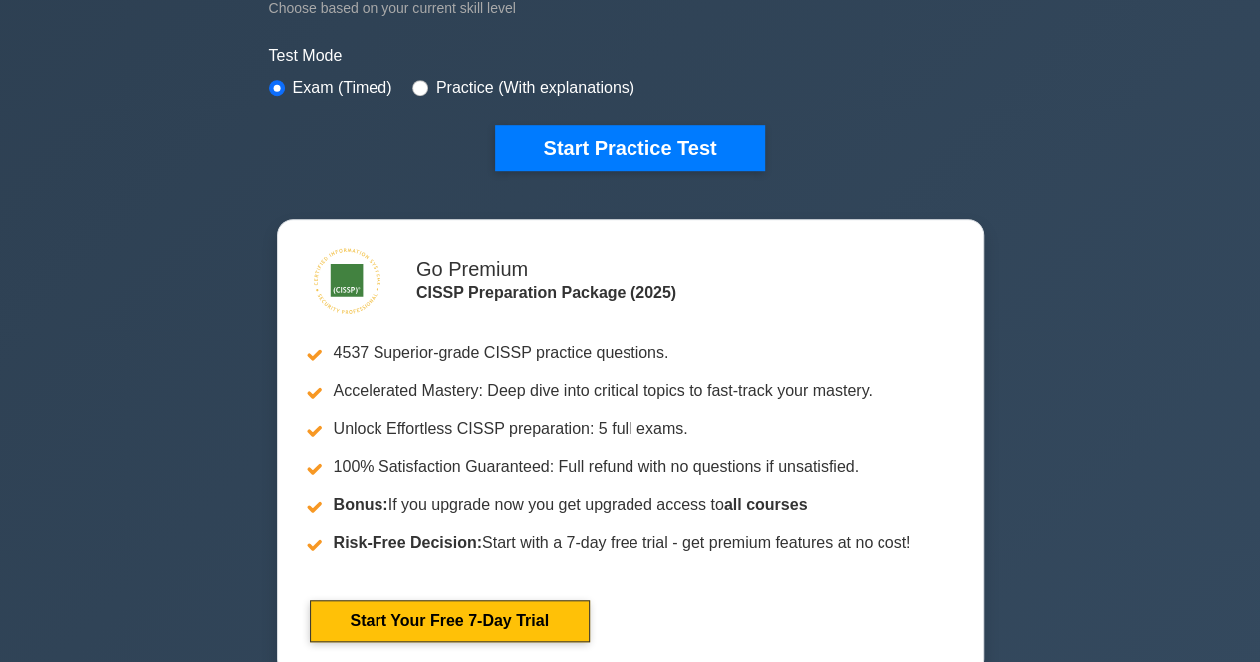
click at [1126, 281] on div "CISSP Customize Your Next Practice Test Topics Security and Risk Management Ass…" at bounding box center [630, 91] width 1260 height 1215
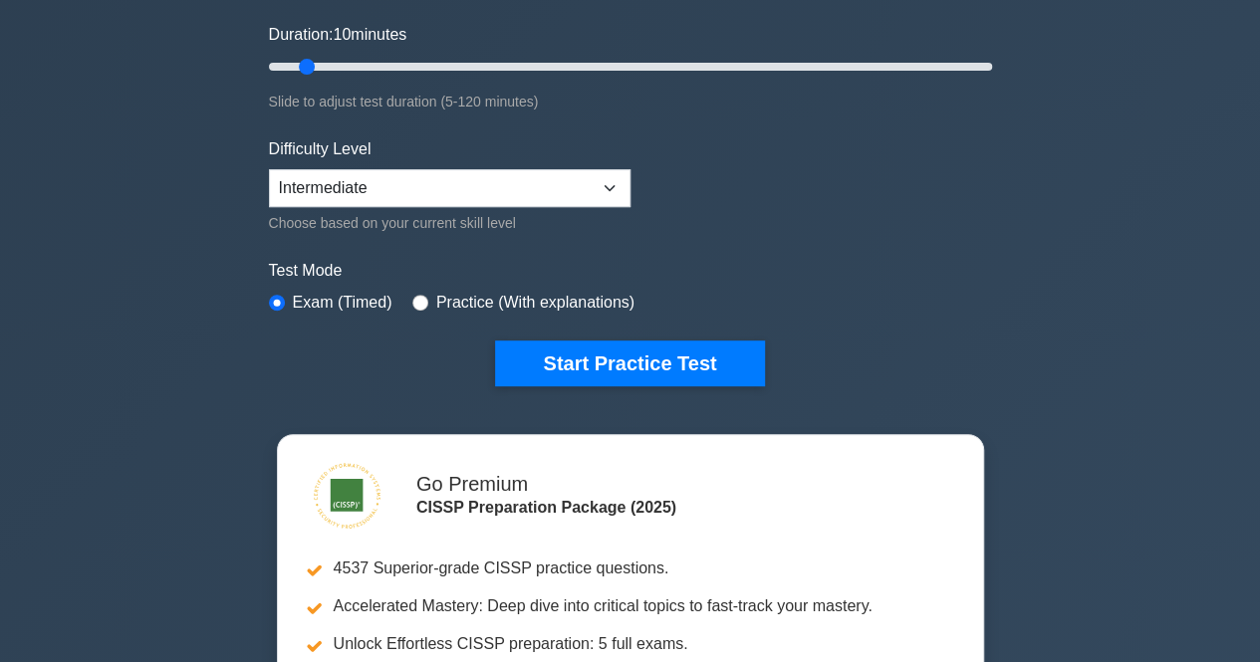
scroll to position [281, 0]
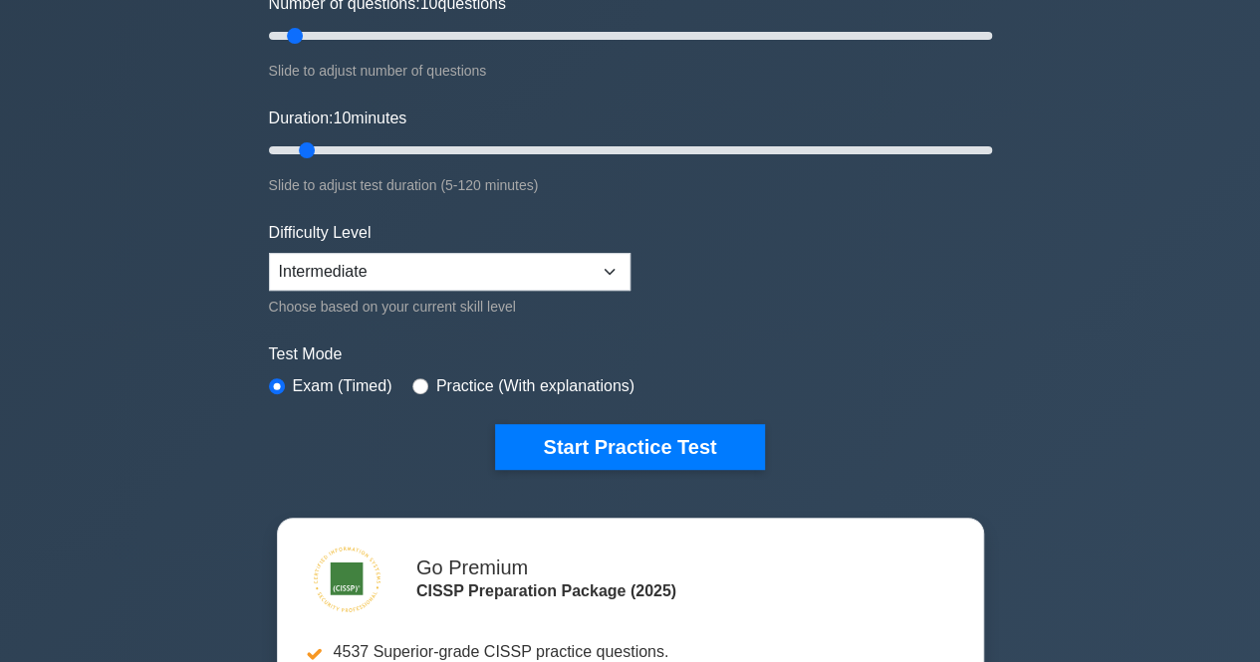
click at [1173, 216] on div "CISSP Customize Your Next Practice Test Topics Security and Risk Management Ass…" at bounding box center [630, 390] width 1260 height 1215
click at [1155, 222] on div "CISSP Customize Your Next Practice Test Topics Security and Risk Management Ass…" at bounding box center [630, 390] width 1260 height 1215
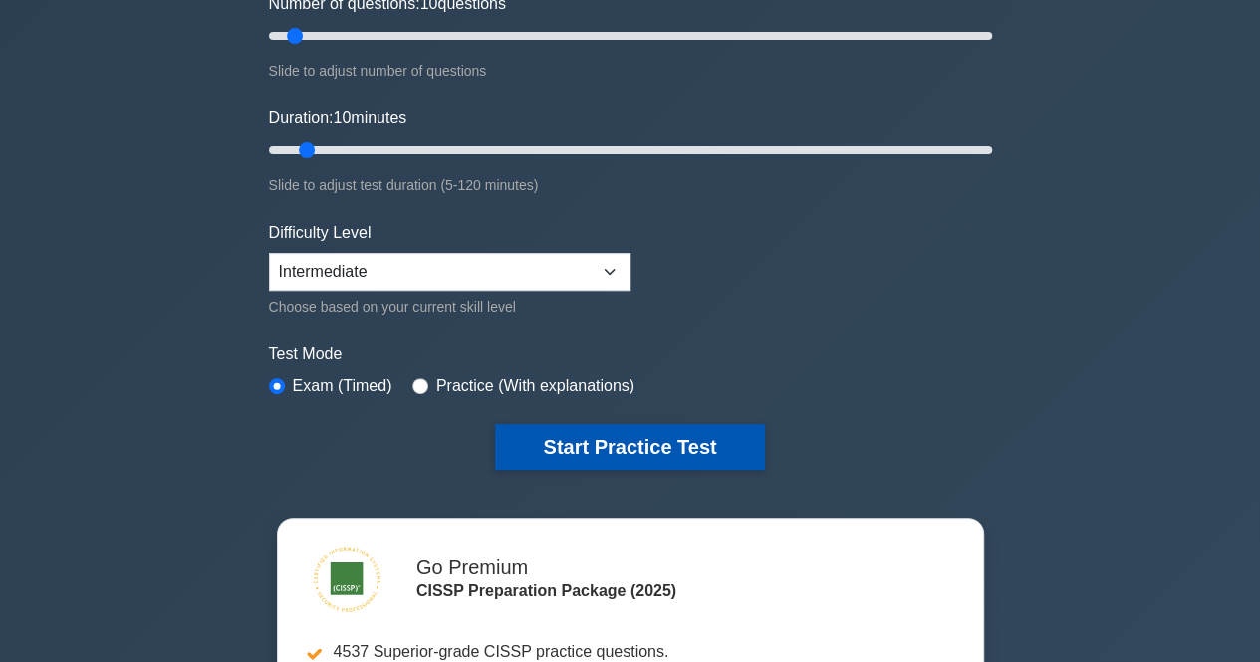
click at [712, 437] on button "Start Practice Test" at bounding box center [629, 447] width 269 height 46
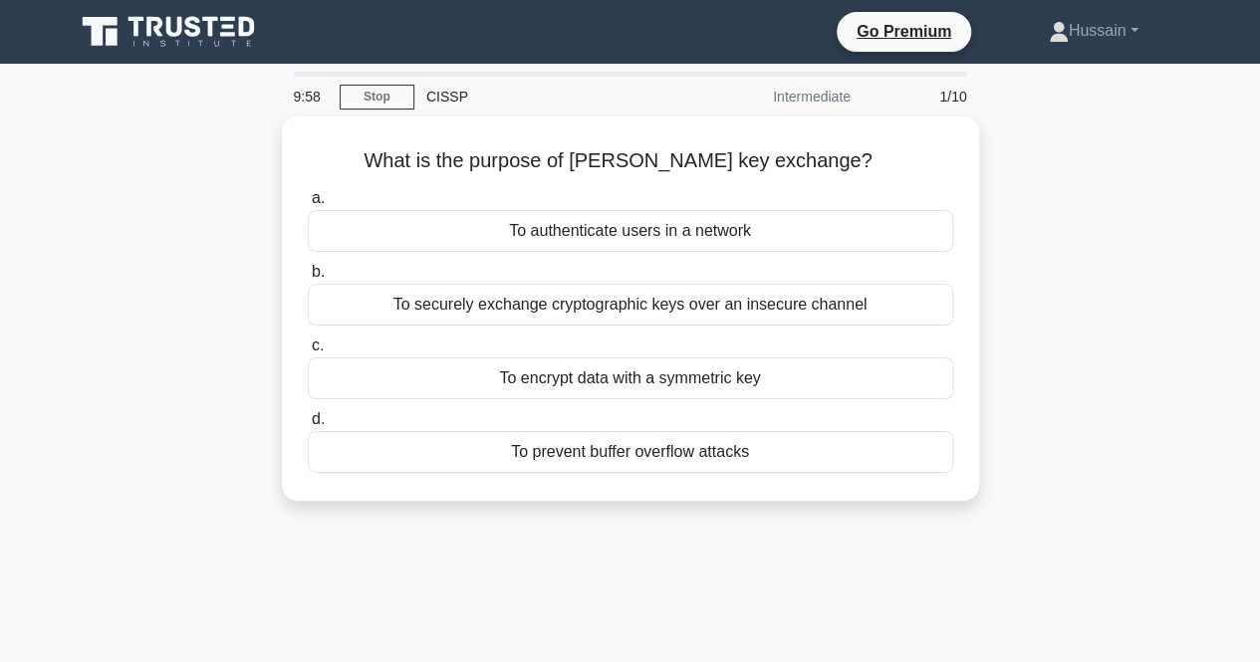
click at [1132, 284] on div "What is the purpose of [PERSON_NAME] key exchange? .spinner_0XTQ{transform-orig…" at bounding box center [631, 321] width 1136 height 408
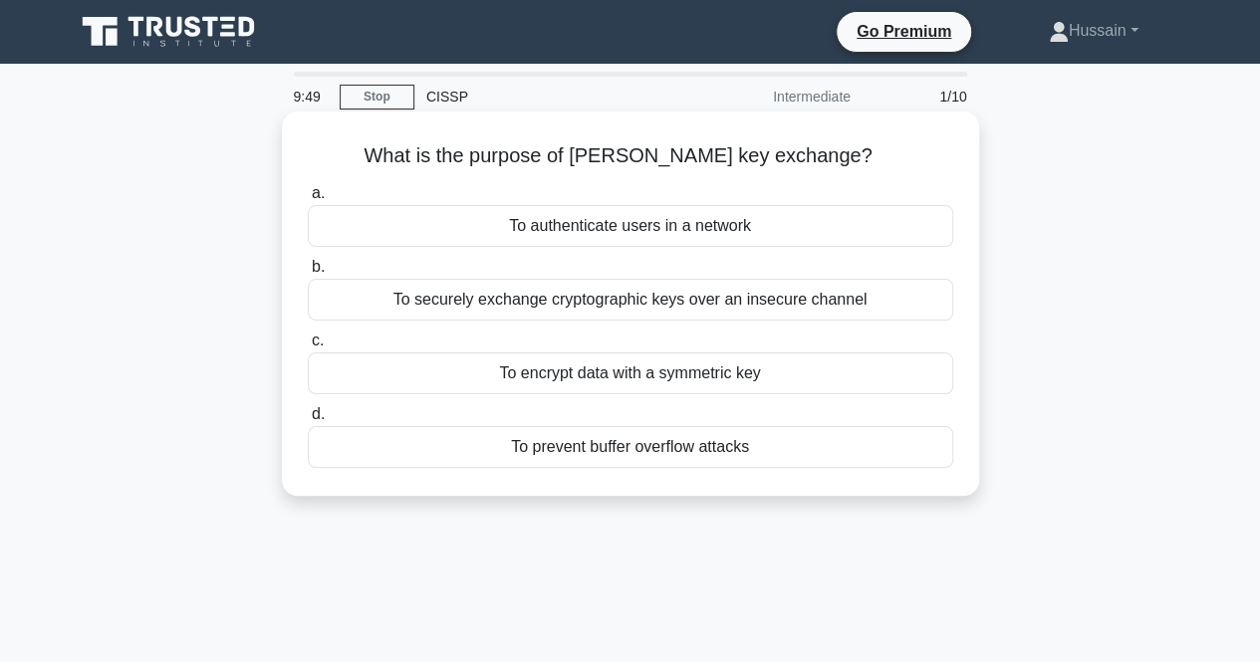
click at [793, 228] on div "To authenticate users in a network" at bounding box center [630, 226] width 645 height 42
click at [308, 200] on input "a. To authenticate users in a network" at bounding box center [308, 193] width 0 height 13
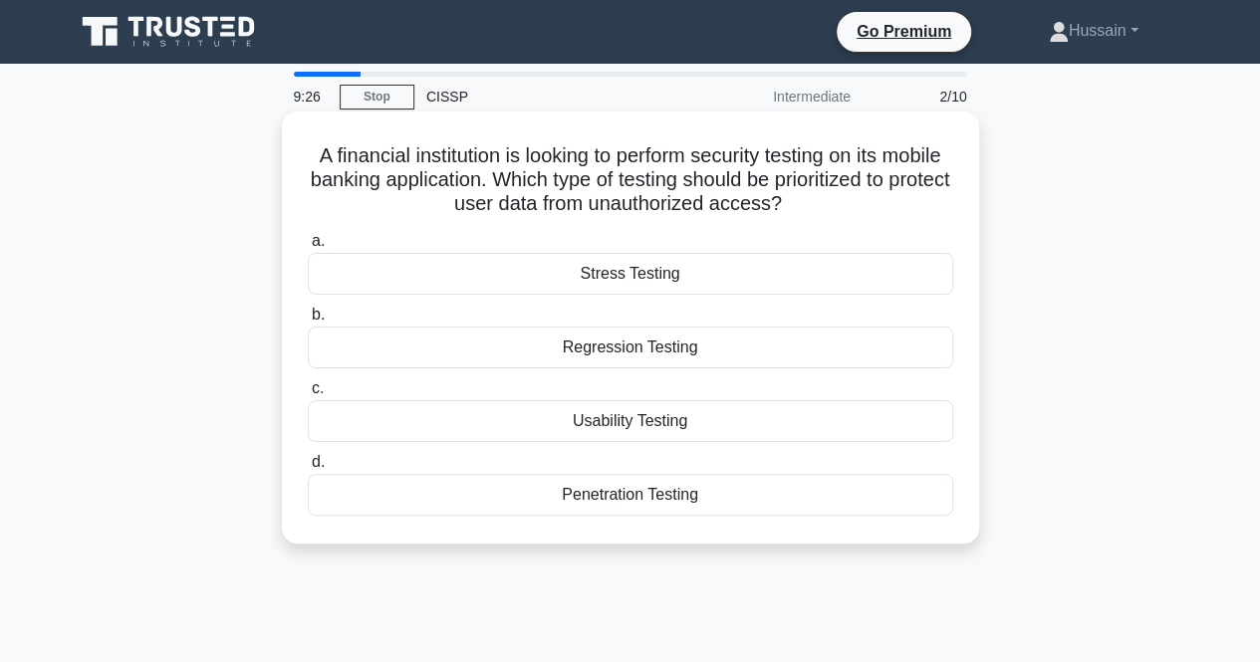
click at [688, 494] on div "Penetration Testing" at bounding box center [630, 495] width 645 height 42
click at [308, 469] on input "d. Penetration Testing" at bounding box center [308, 462] width 0 height 13
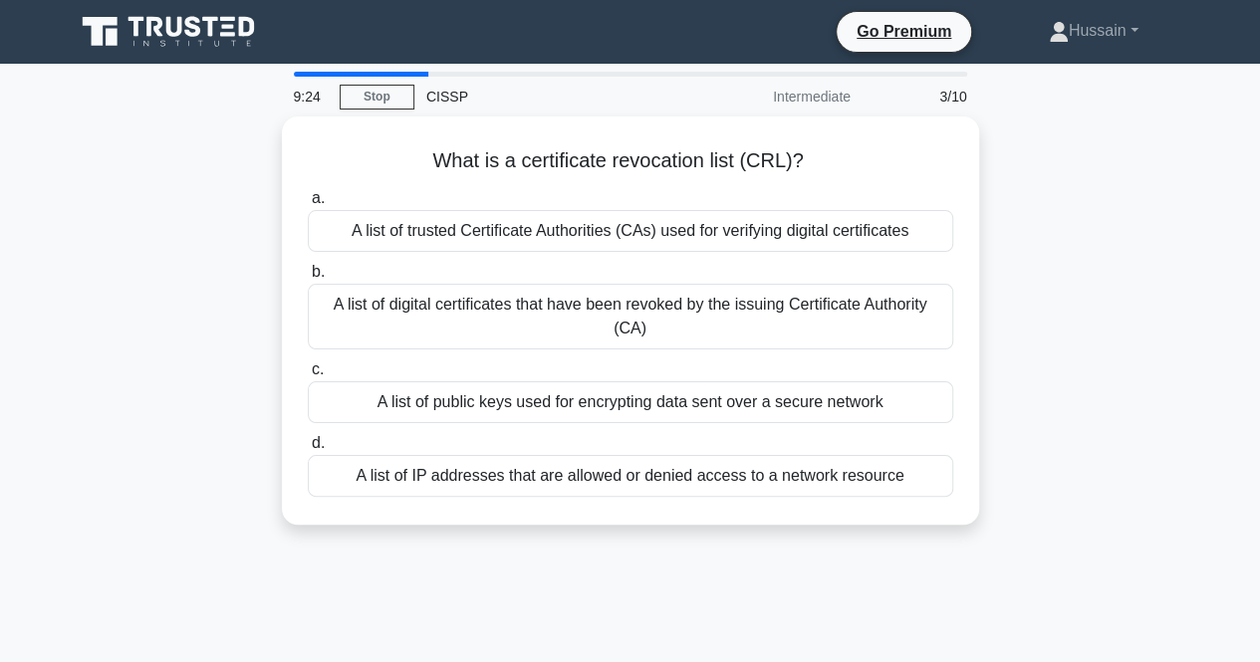
click at [1062, 357] on div "What is a certificate revocation list (CRL)? .spinner_0XTQ{transform-origin:cen…" at bounding box center [631, 333] width 1136 height 432
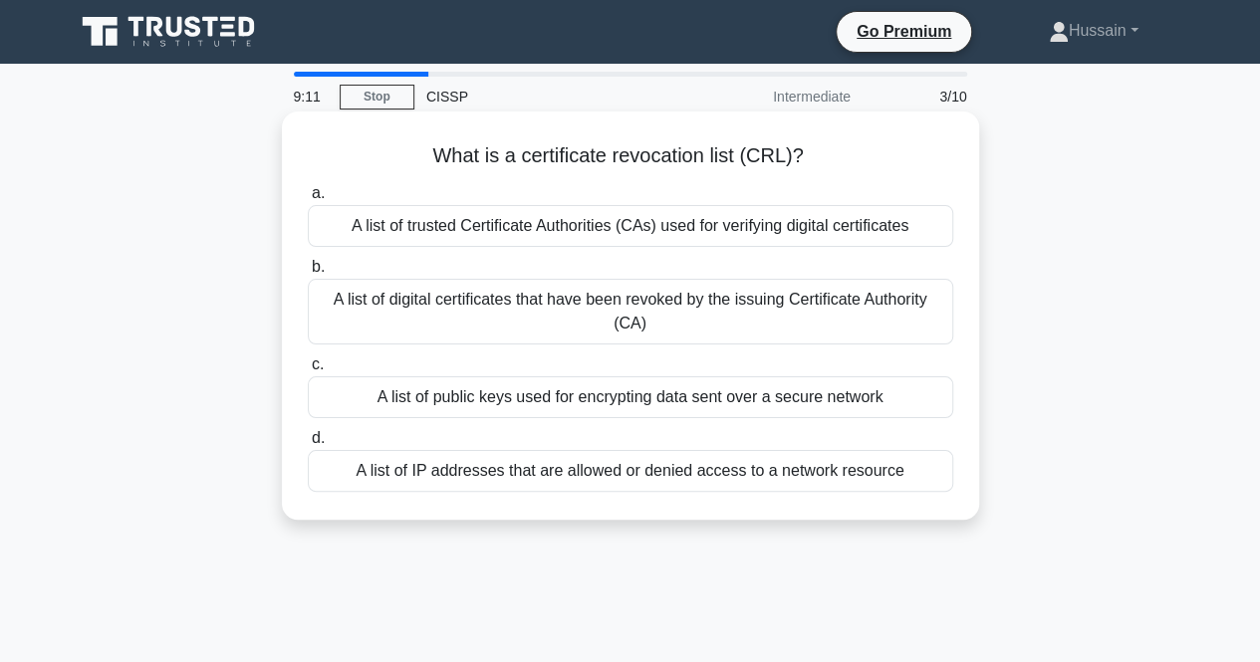
click at [924, 310] on div "A list of digital certificates that have been revoked by the issuing Certificat…" at bounding box center [630, 312] width 645 height 66
click at [308, 274] on input "b. A list of digital certificates that have been revoked by the issuing Certifi…" at bounding box center [308, 267] width 0 height 13
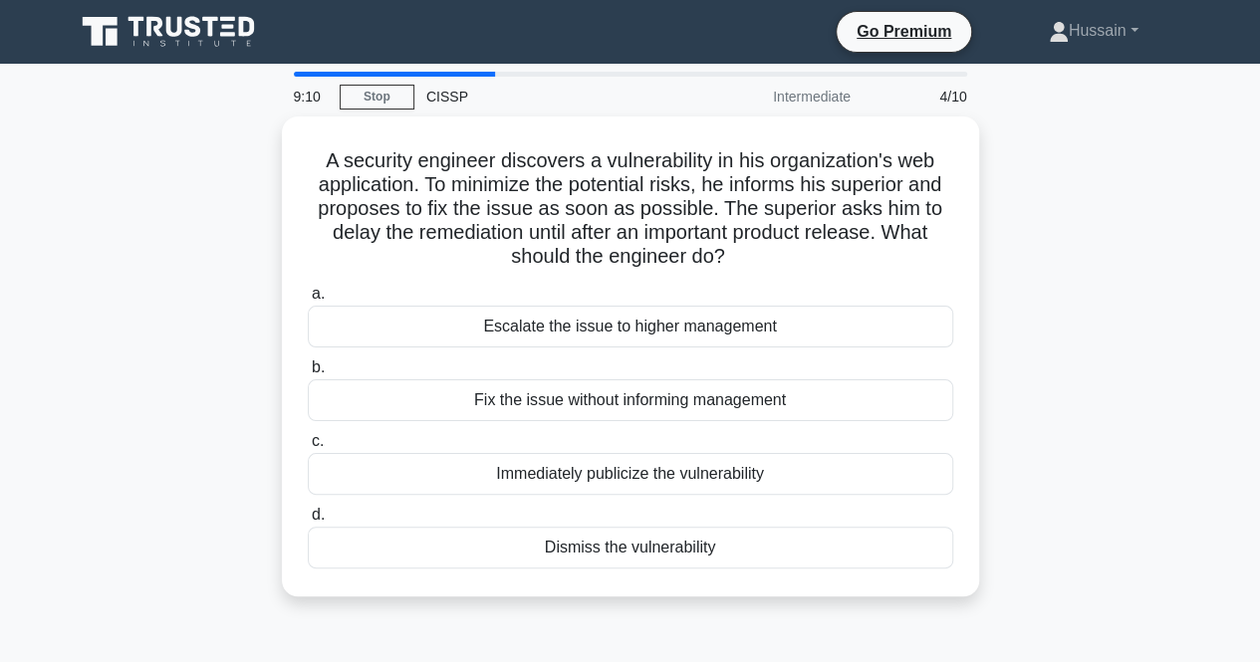
click at [994, 347] on div "A security engineer discovers a vulnerability in his organization's web applica…" at bounding box center [631, 369] width 1136 height 504
click at [995, 368] on div "A security engineer discovers a vulnerability in his organization's web applica…" at bounding box center [631, 369] width 1136 height 504
click at [1030, 361] on div "A security engineer discovers a vulnerability in his organization's web applica…" at bounding box center [631, 369] width 1136 height 504
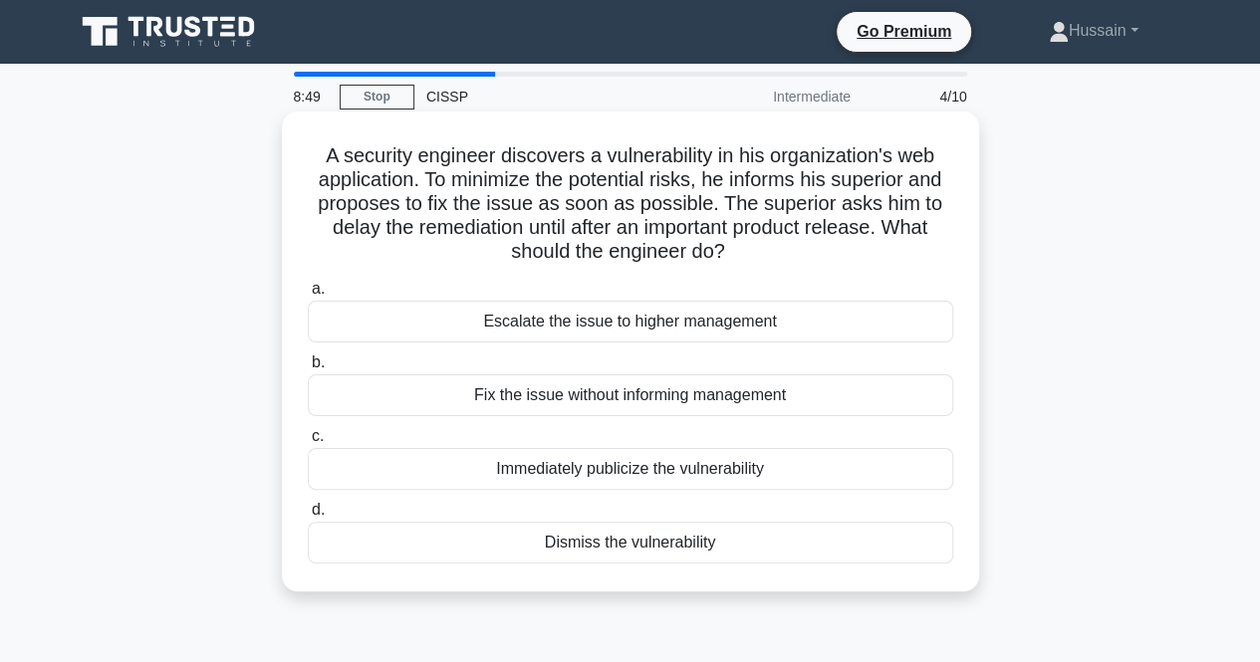
click at [779, 334] on div "Escalate the issue to higher management" at bounding box center [630, 322] width 645 height 42
click at [308, 296] on input "a. Escalate the issue to higher management" at bounding box center [308, 289] width 0 height 13
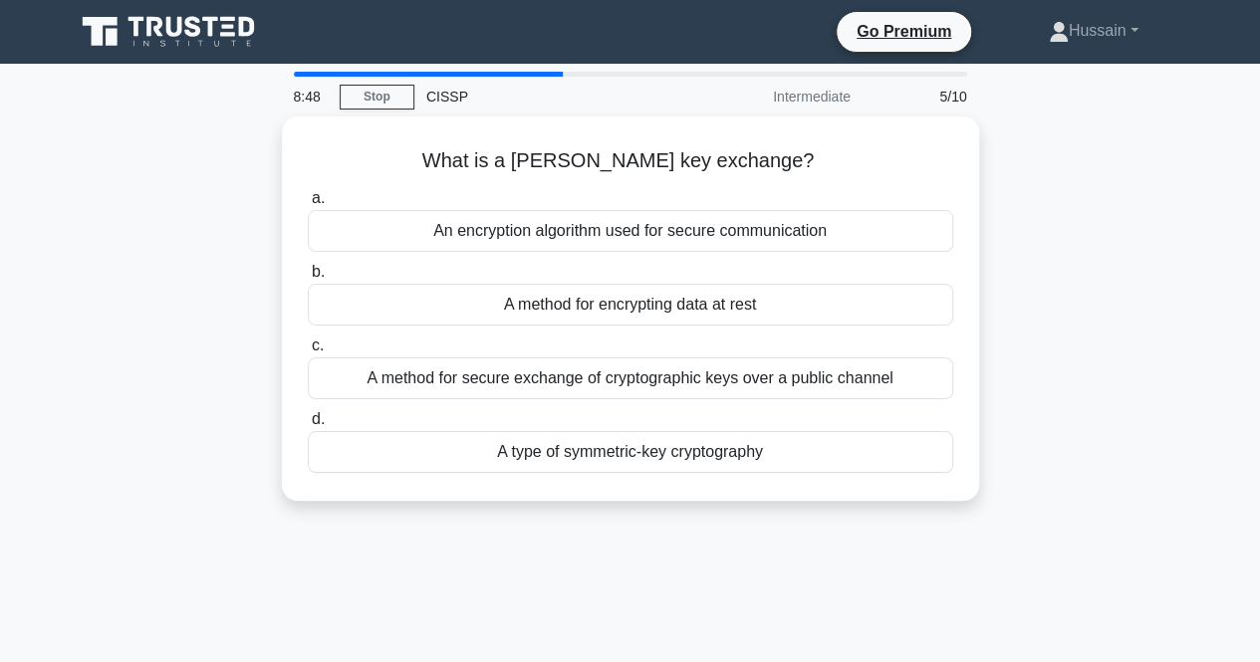
click at [1050, 332] on div "What is a Diffie-Hellman key exchange? .spinner_0XTQ{transform-origin:center;an…" at bounding box center [631, 321] width 1136 height 408
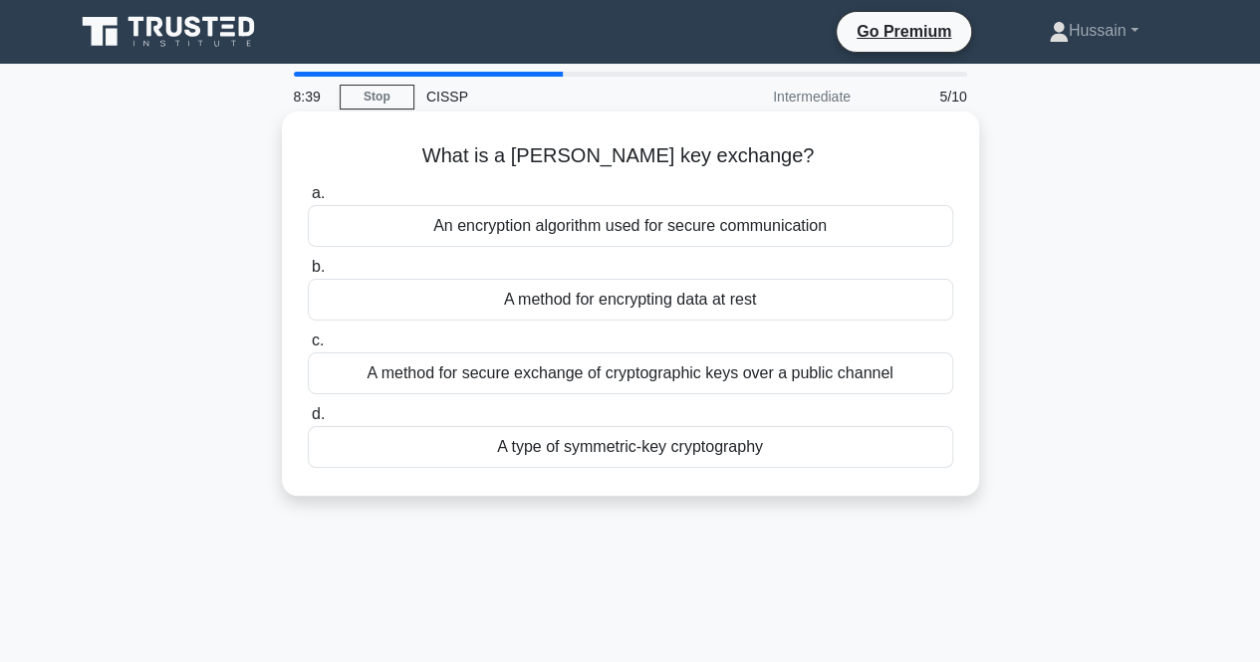
click at [876, 377] on div "A method for secure exchange of cryptographic keys over a public channel" at bounding box center [630, 374] width 645 height 42
click at [308, 348] on input "c. A method for secure exchange of cryptographic keys over a public channel" at bounding box center [308, 341] width 0 height 13
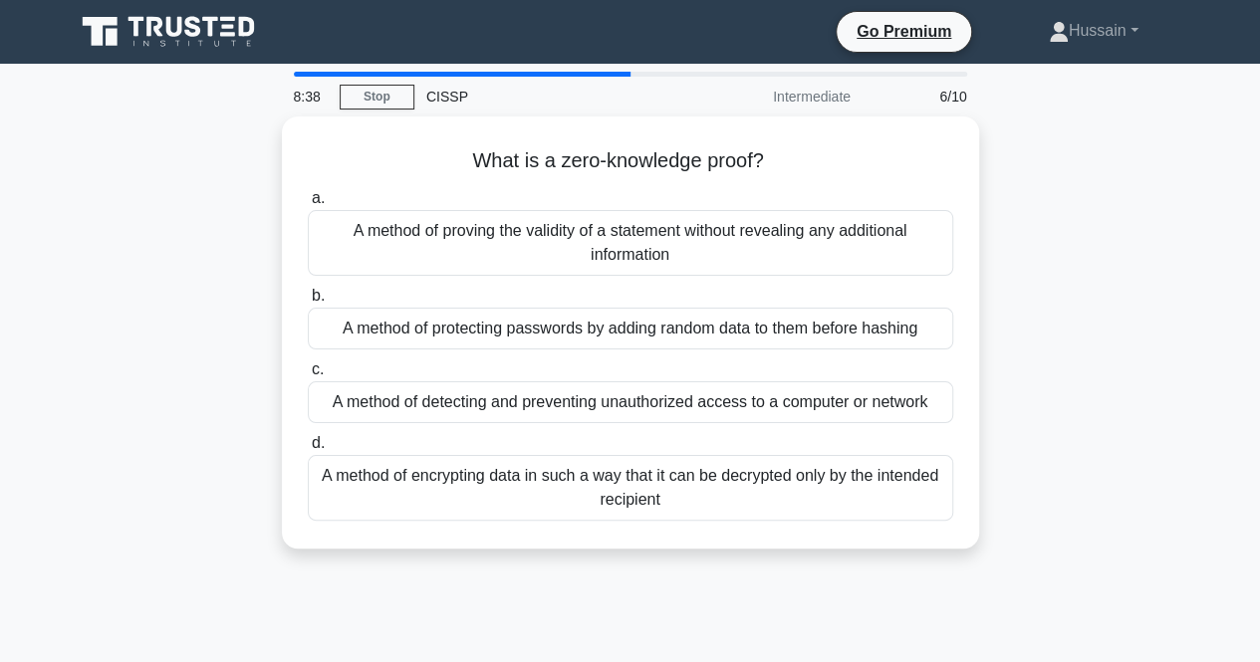
click at [1028, 342] on div "What is a zero-knowledge proof? .spinner_0XTQ{transform-origin:center;animation…" at bounding box center [631, 345] width 1136 height 456
click at [1030, 366] on div "What is a zero-knowledge proof? .spinner_0XTQ{transform-origin:center;animation…" at bounding box center [631, 345] width 1136 height 456
click at [1027, 368] on div "What is a zero-knowledge proof? .spinner_0XTQ{transform-origin:center;animation…" at bounding box center [631, 345] width 1136 height 456
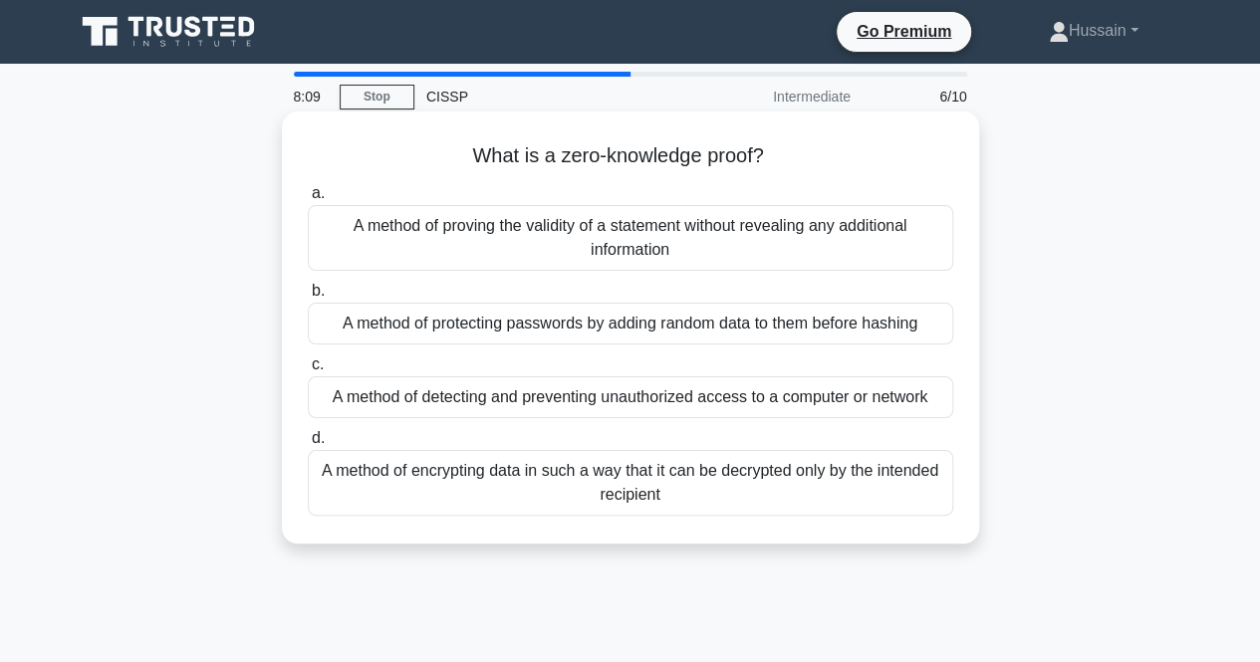
click at [768, 250] on div "A method of proving the validity of a statement without revealing any additiona…" at bounding box center [630, 238] width 645 height 66
click at [308, 200] on input "a. A method of proving the validity of a statement without revealing any additi…" at bounding box center [308, 193] width 0 height 13
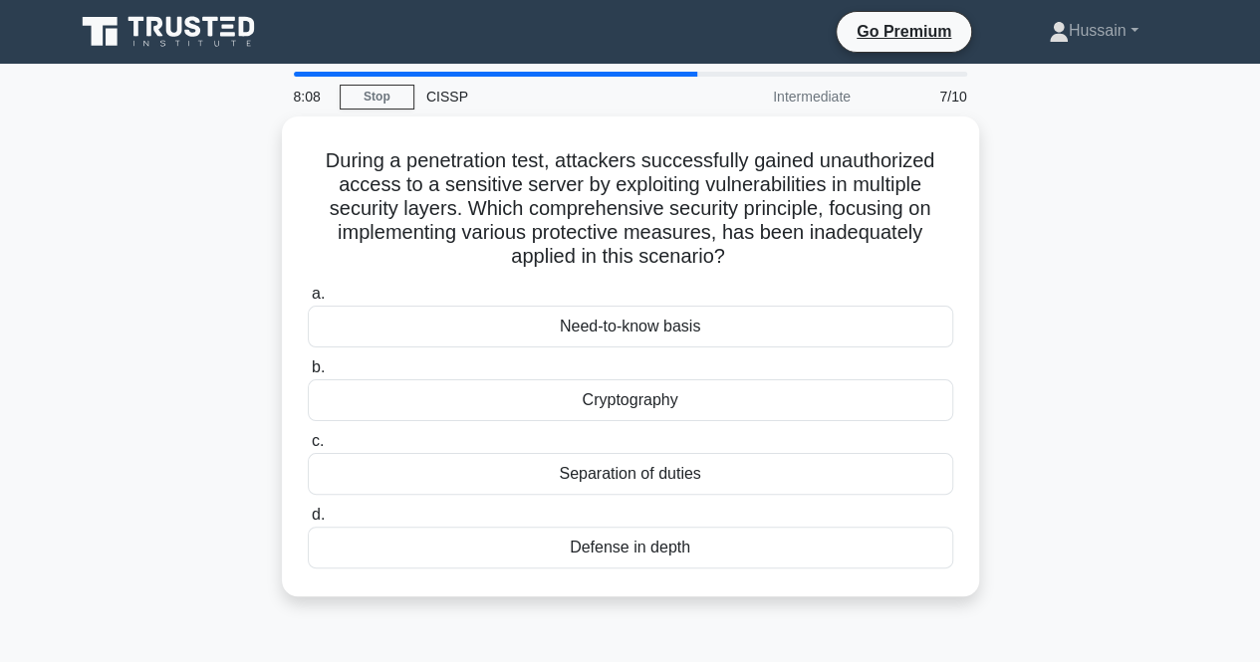
click at [1175, 311] on div "During a penetration test, attackers successfully gained unauthorized access to…" at bounding box center [631, 369] width 1136 height 504
click at [1090, 320] on div "During a penetration test, attackers successfully gained unauthorized access to…" at bounding box center [631, 369] width 1136 height 504
click at [1078, 318] on div "During a penetration test, attackers successfully gained unauthorized access to…" at bounding box center [631, 369] width 1136 height 504
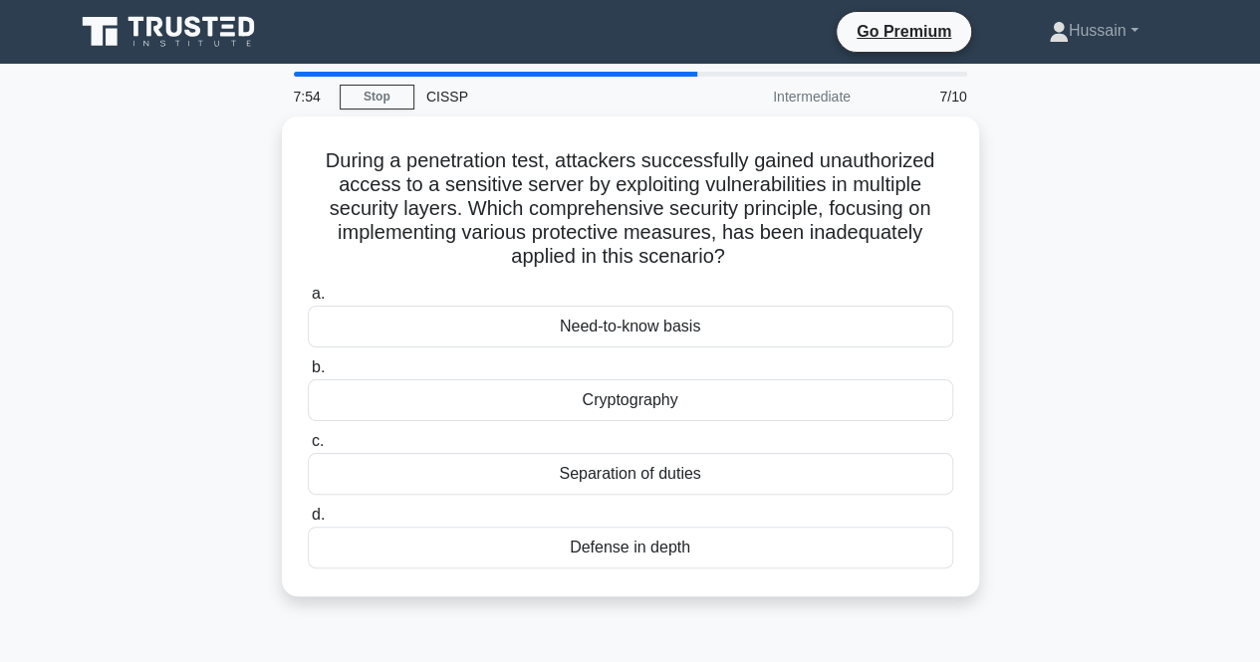
click at [1078, 318] on div "During a penetration test, attackers successfully gained unauthorized access to…" at bounding box center [631, 369] width 1136 height 504
click at [1085, 345] on div "During a penetration test, attackers successfully gained unauthorized access to…" at bounding box center [631, 369] width 1136 height 504
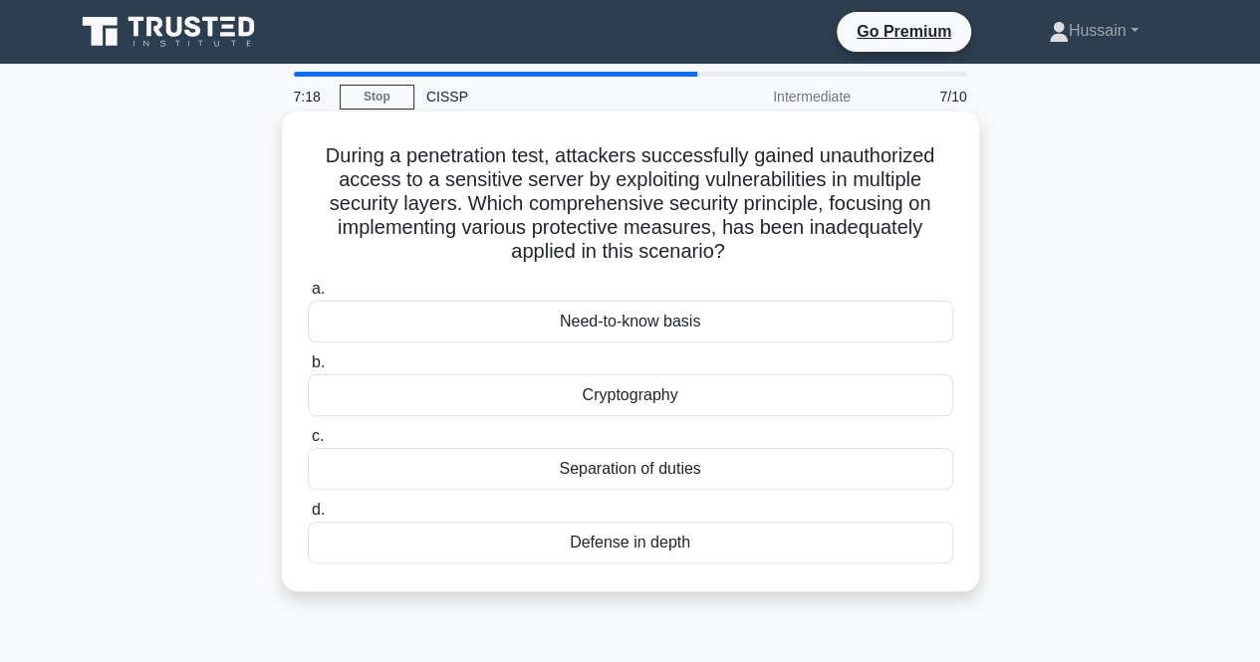
click at [707, 536] on div "Defense in depth" at bounding box center [630, 543] width 645 height 42
click at [308, 517] on input "d. Defense in depth" at bounding box center [308, 510] width 0 height 13
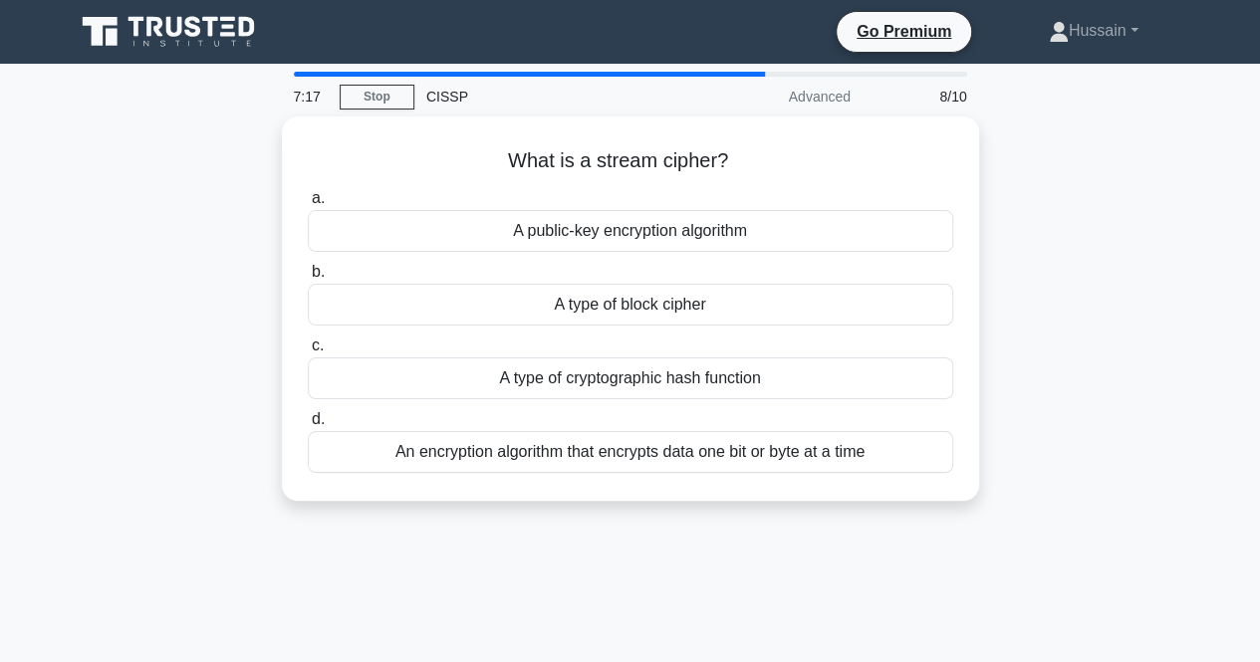
click at [1050, 312] on div "What is a stream cipher? .spinner_0XTQ{transform-origin:center;animation:spinne…" at bounding box center [631, 321] width 1136 height 408
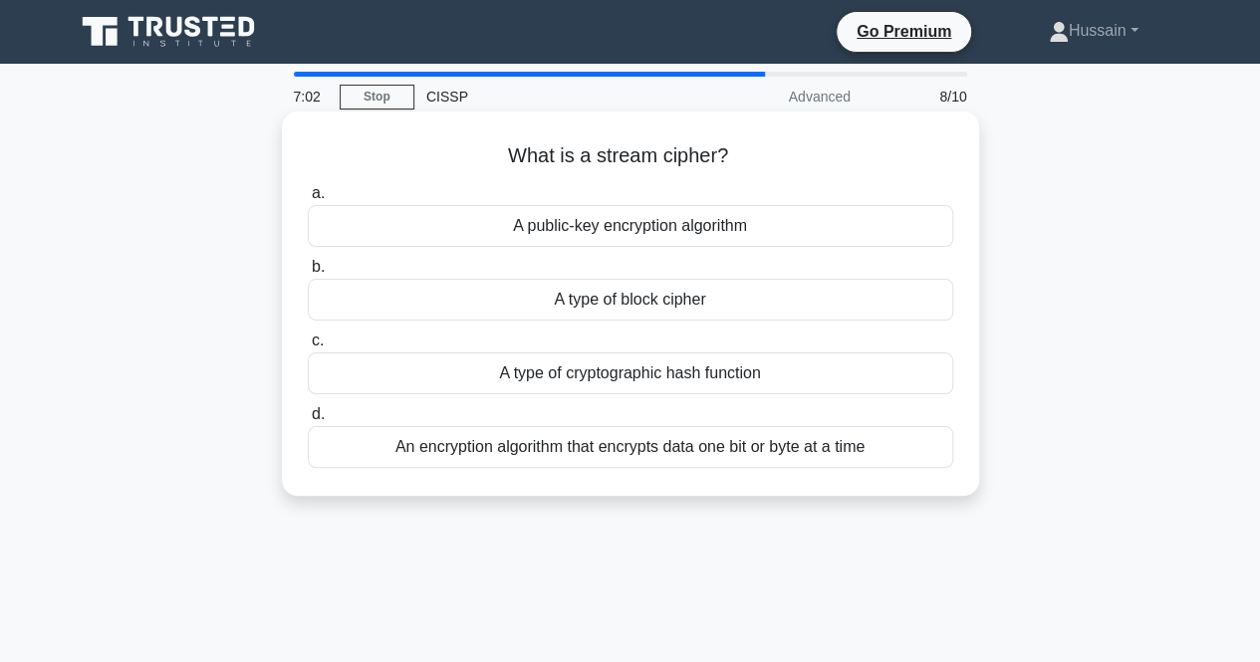
click at [872, 450] on div "An encryption algorithm that encrypts data one bit or byte at a time" at bounding box center [630, 447] width 645 height 42
click at [308, 421] on input "d. An encryption algorithm that encrypts data one bit or byte at a time" at bounding box center [308, 414] width 0 height 13
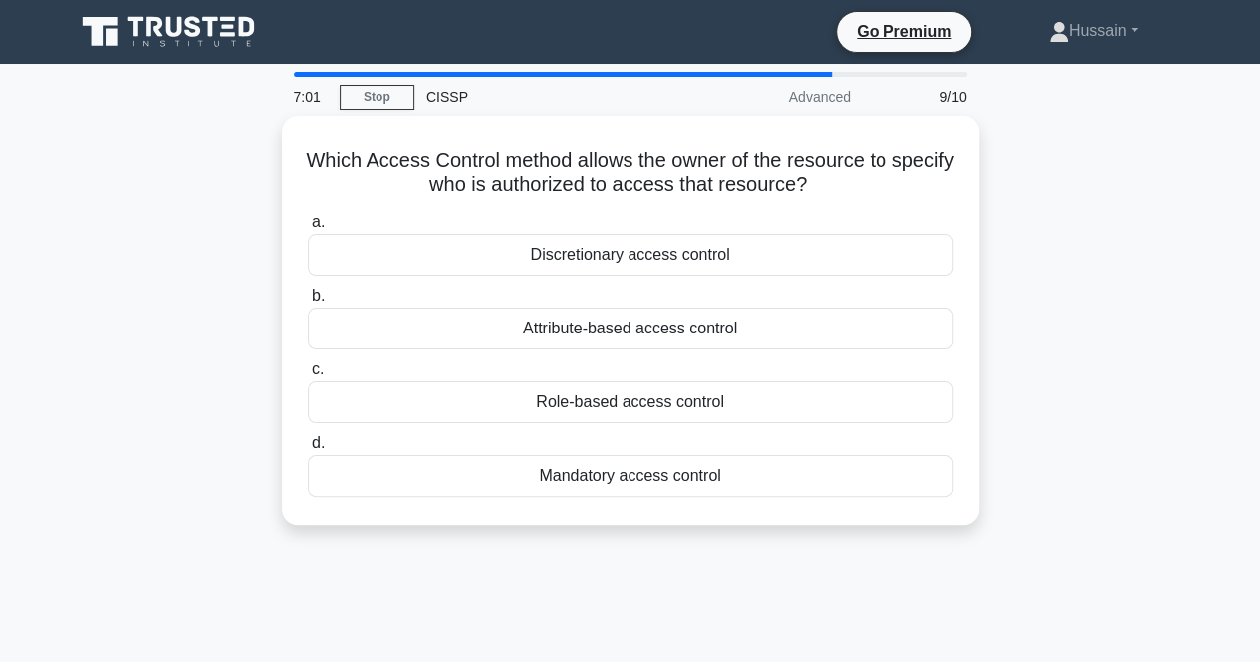
click at [1097, 341] on div "Which Access Control method allows the owner of the resource to specify who is …" at bounding box center [631, 333] width 1136 height 432
click at [1086, 311] on div "Which Access Control method allows the owner of the resource to specify who is …" at bounding box center [631, 333] width 1136 height 432
click at [1078, 409] on div "Which Access Control method allows the owner of the resource to specify who is …" at bounding box center [631, 333] width 1136 height 432
click at [1064, 407] on div "Which Access Control method allows the owner of the resource to specify who is …" at bounding box center [631, 333] width 1136 height 432
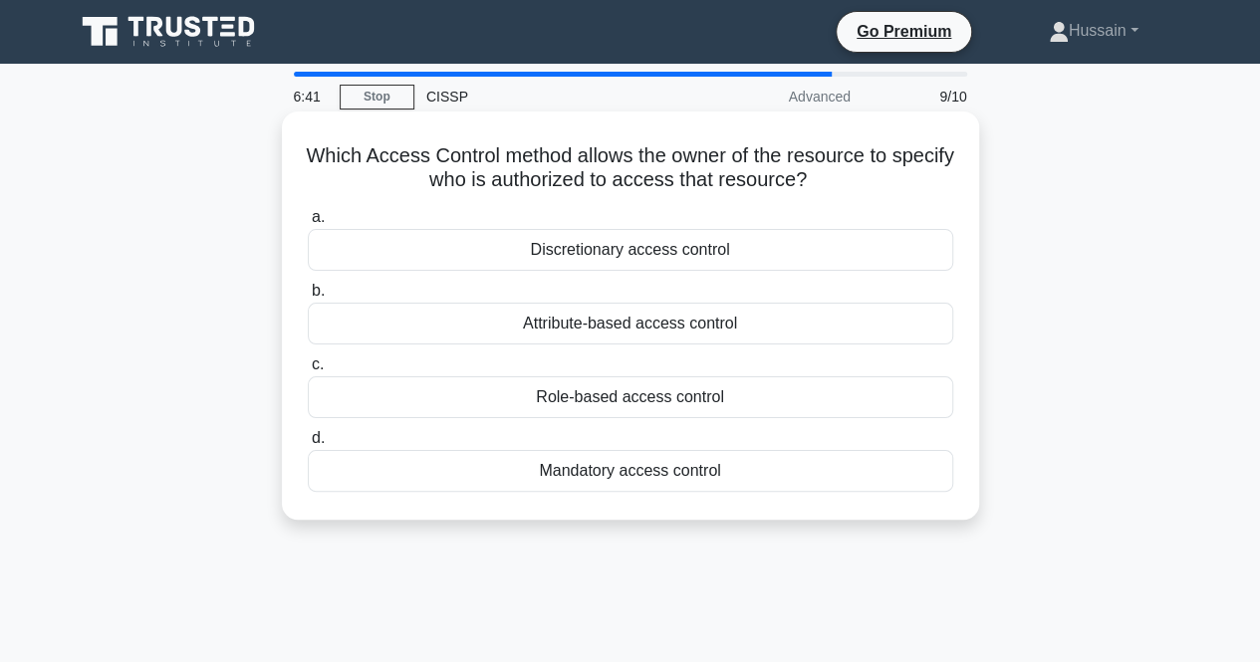
click at [788, 249] on div "Discretionary access control" at bounding box center [630, 250] width 645 height 42
click at [308, 224] on input "a. Discretionary access control" at bounding box center [308, 217] width 0 height 13
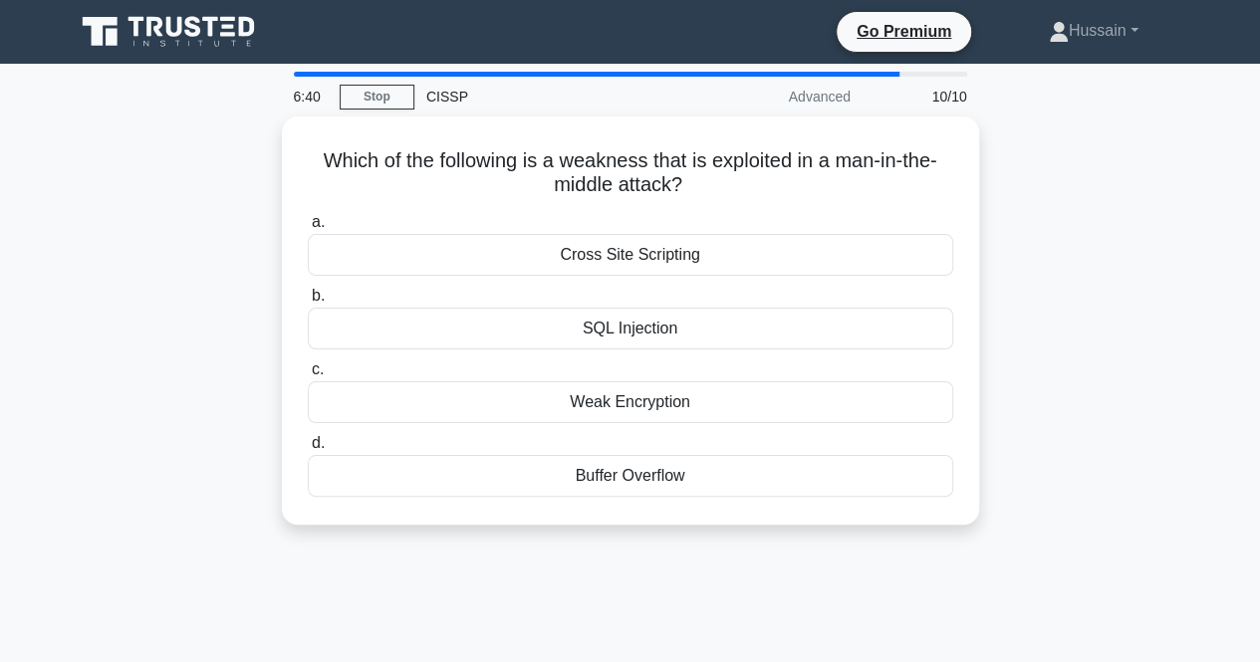
click at [1041, 285] on div "Which of the following is a weakness that is exploited in a man-in-the-middle a…" at bounding box center [631, 333] width 1136 height 432
click at [1043, 286] on div "Which of the following is a weakness that is exploited in a man-in-the-middle a…" at bounding box center [631, 333] width 1136 height 432
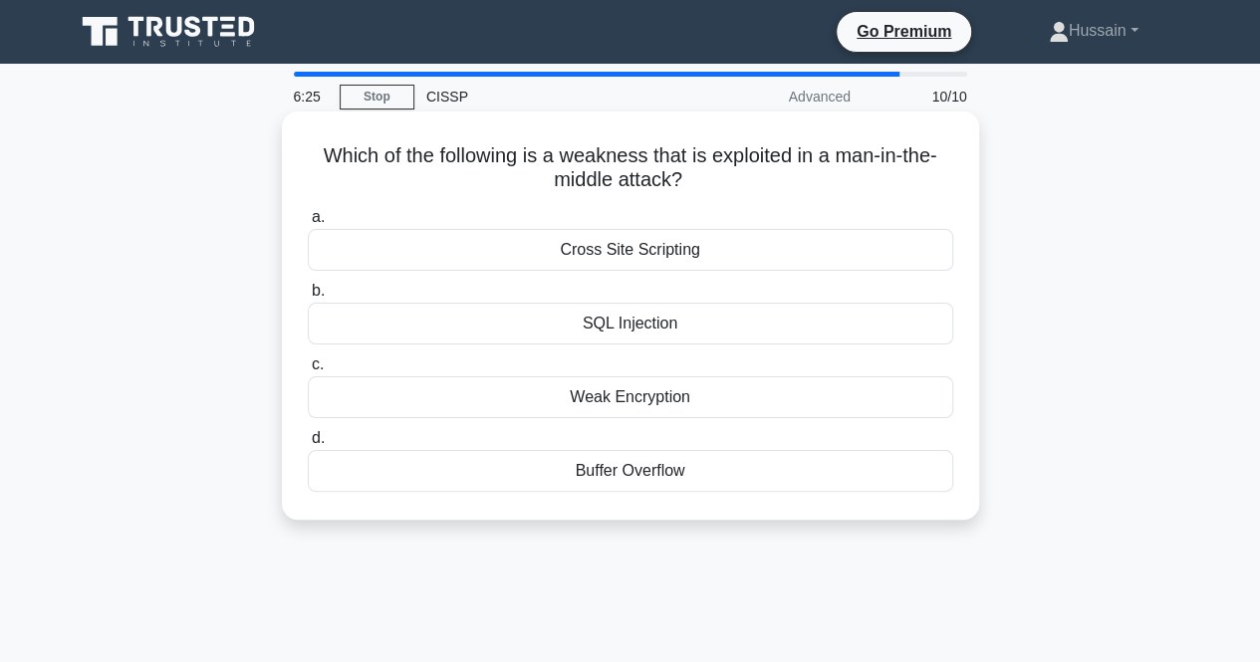
click at [785, 381] on div "Weak Encryption" at bounding box center [630, 398] width 645 height 42
click at [308, 372] on input "c. Weak Encryption" at bounding box center [308, 365] width 0 height 13
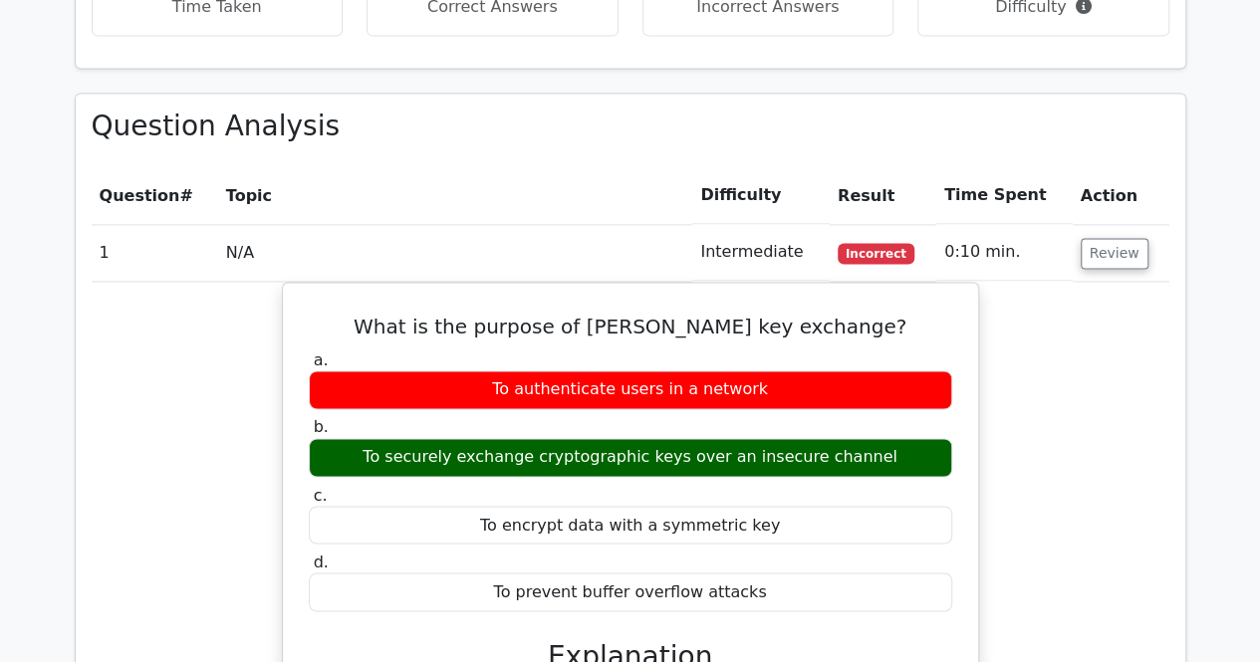
scroll to position [1395, 0]
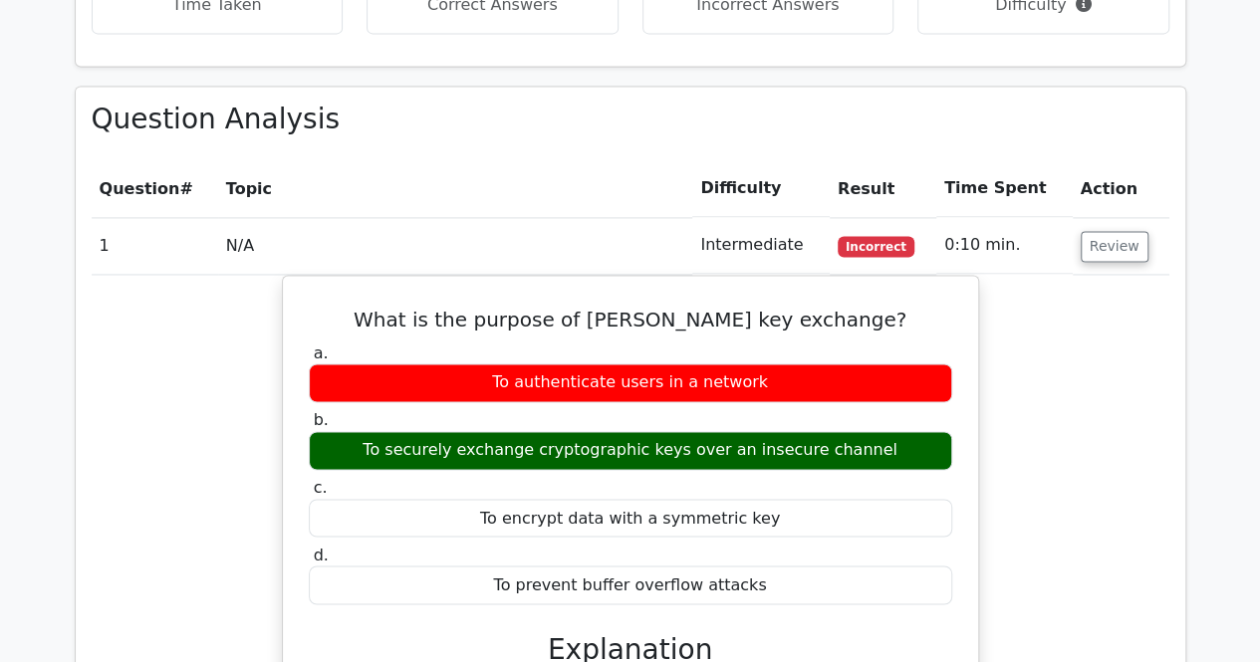
click at [1092, 354] on div "What is the purpose of [PERSON_NAME] key exchange? a. To authenticate users in …" at bounding box center [631, 563] width 1078 height 576
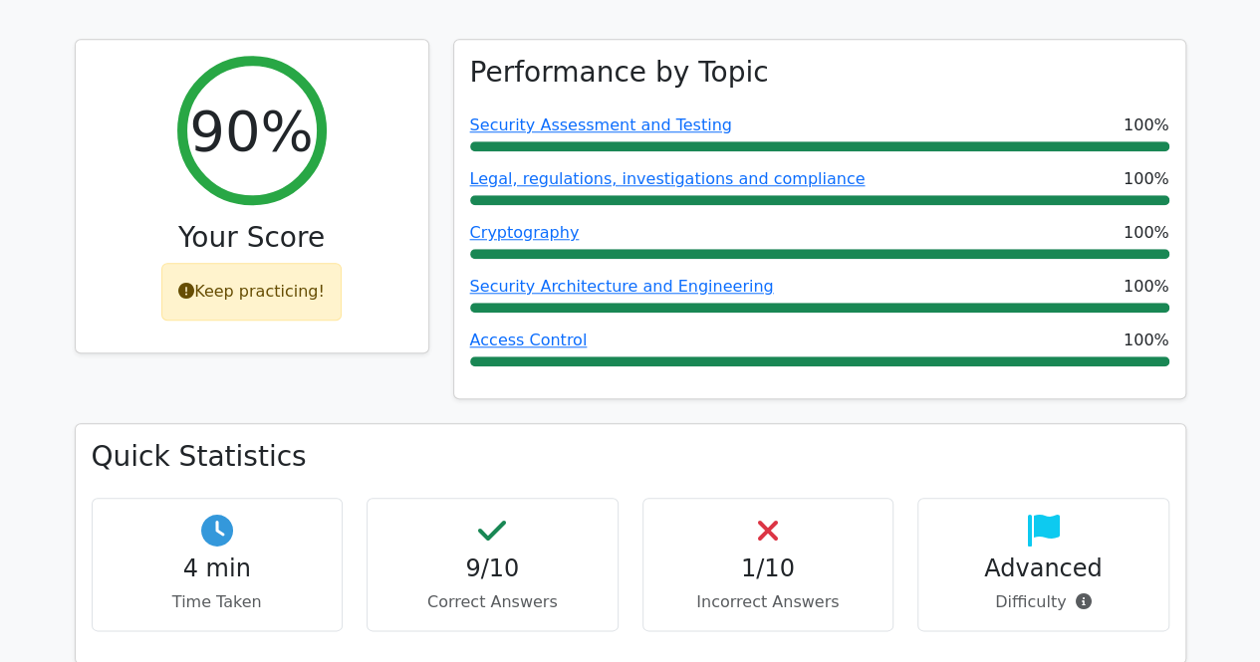
scroll to position [697, 0]
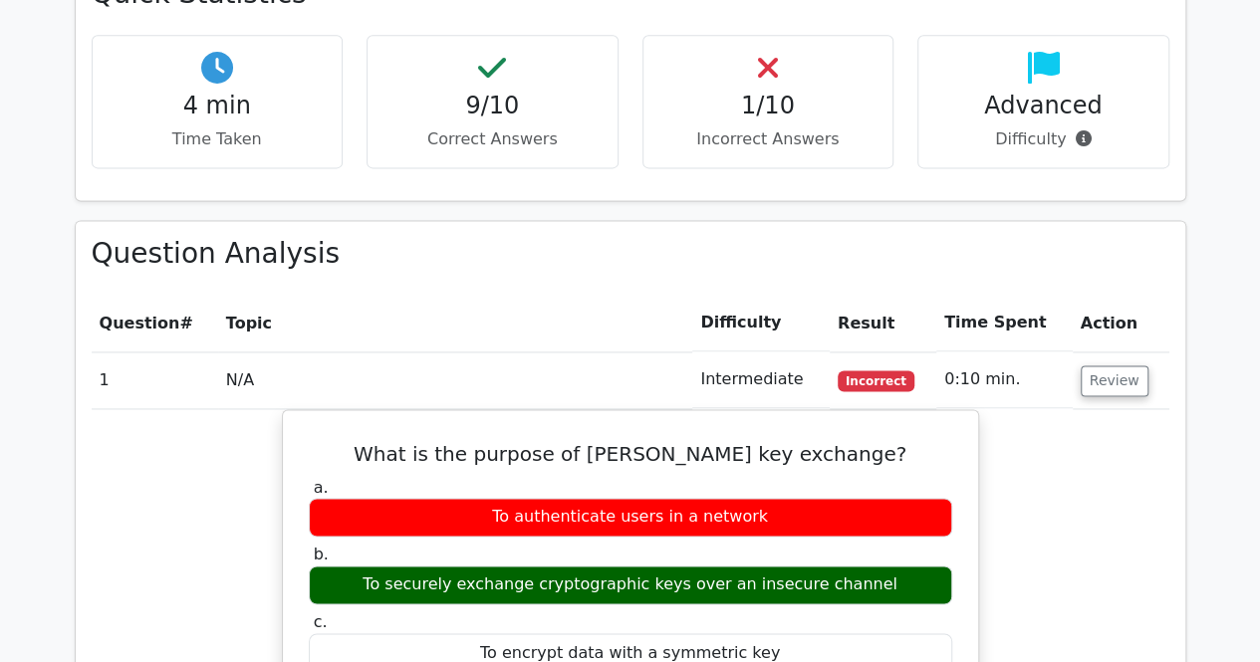
scroll to position [1494, 0]
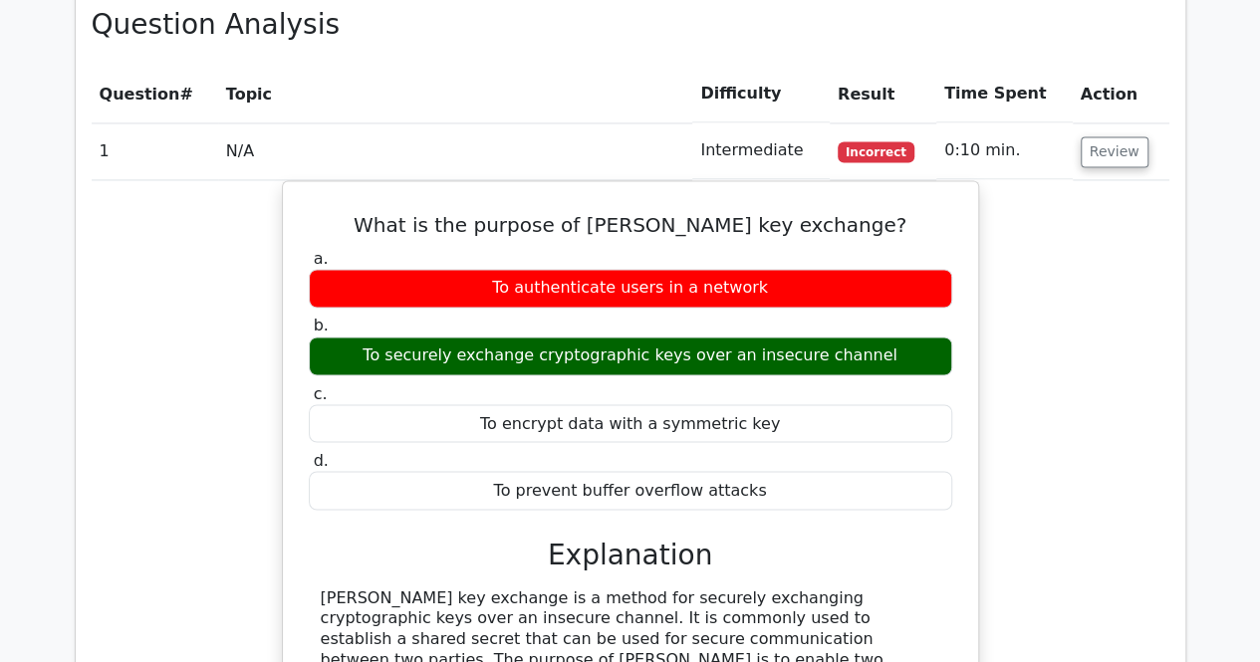
click at [1224, 254] on main "Go Premium CISSP Preparation Package (2025) 5693 Superior-grade CISSP practice …" at bounding box center [630, 335] width 1260 height 3531
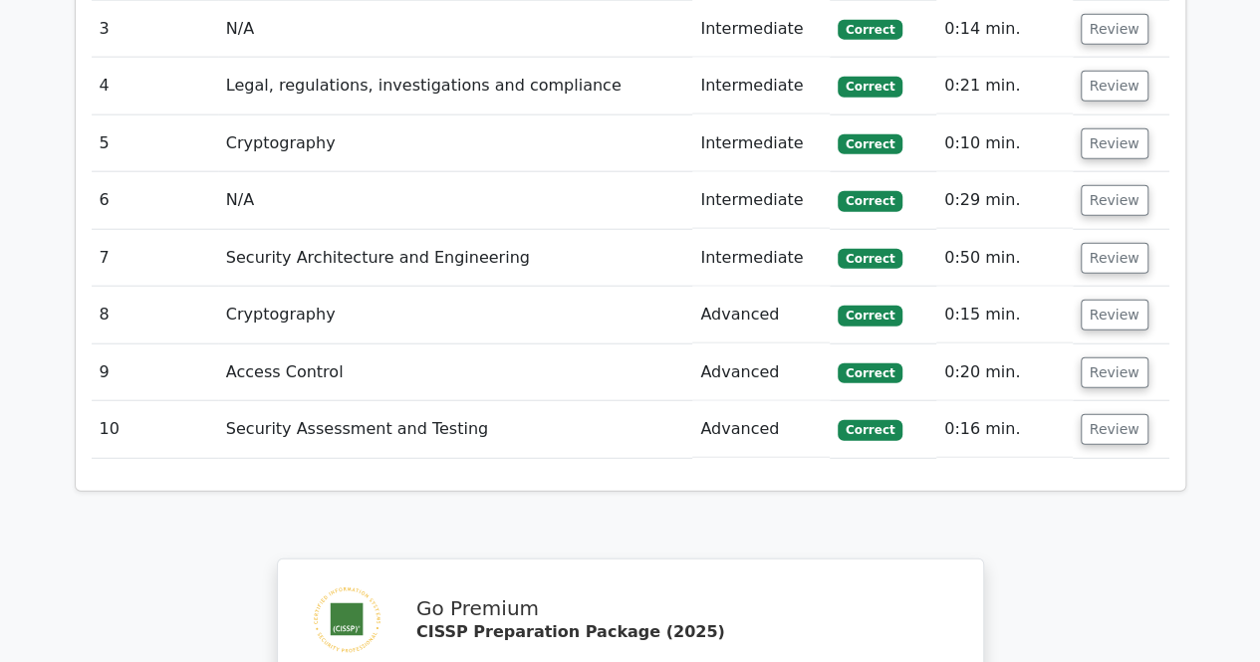
scroll to position [2092, 0]
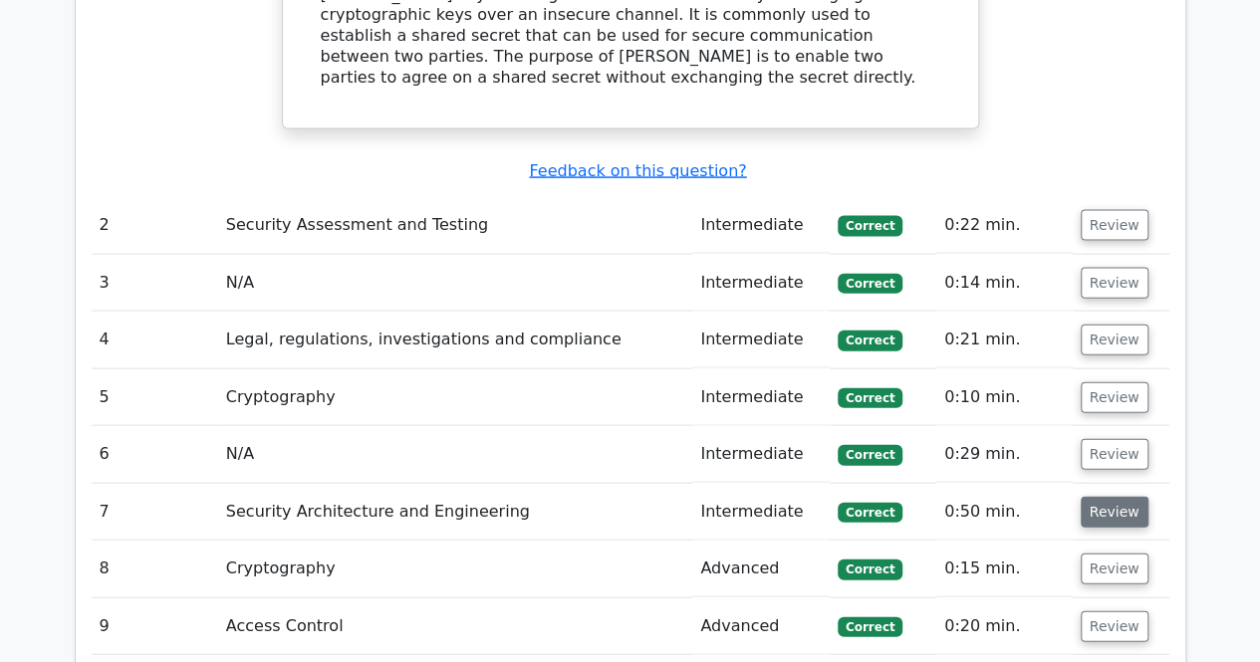
click at [1104, 497] on button "Review" at bounding box center [1115, 512] width 68 height 31
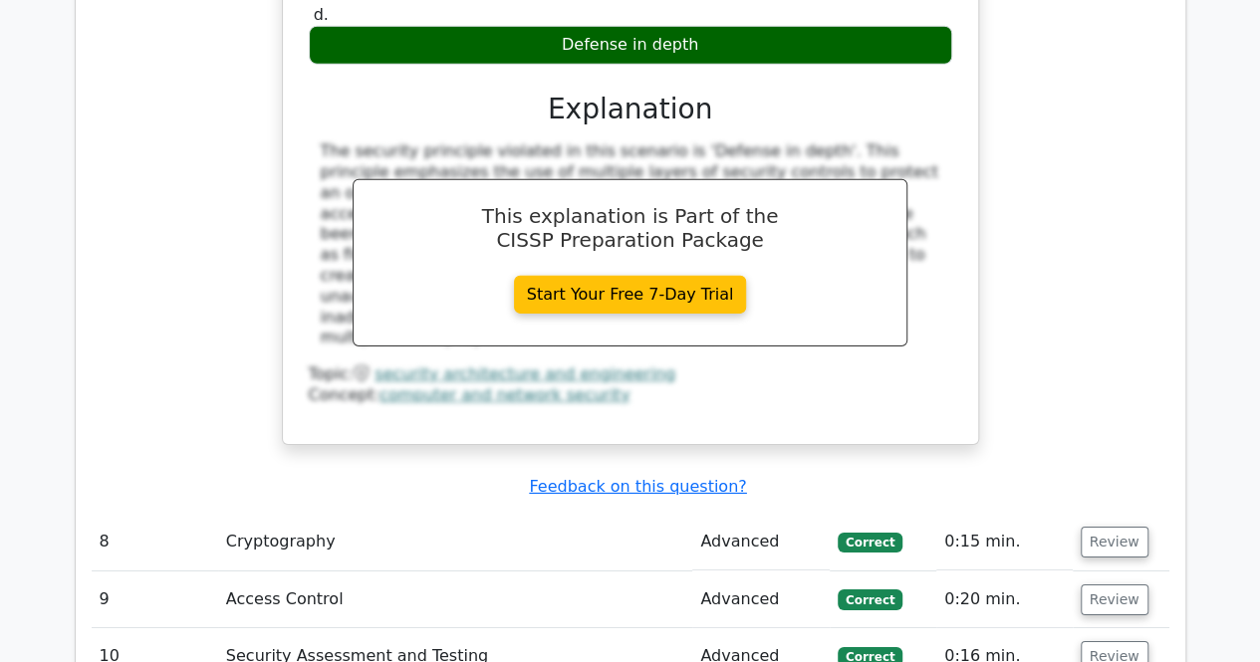
scroll to position [3088, 0]
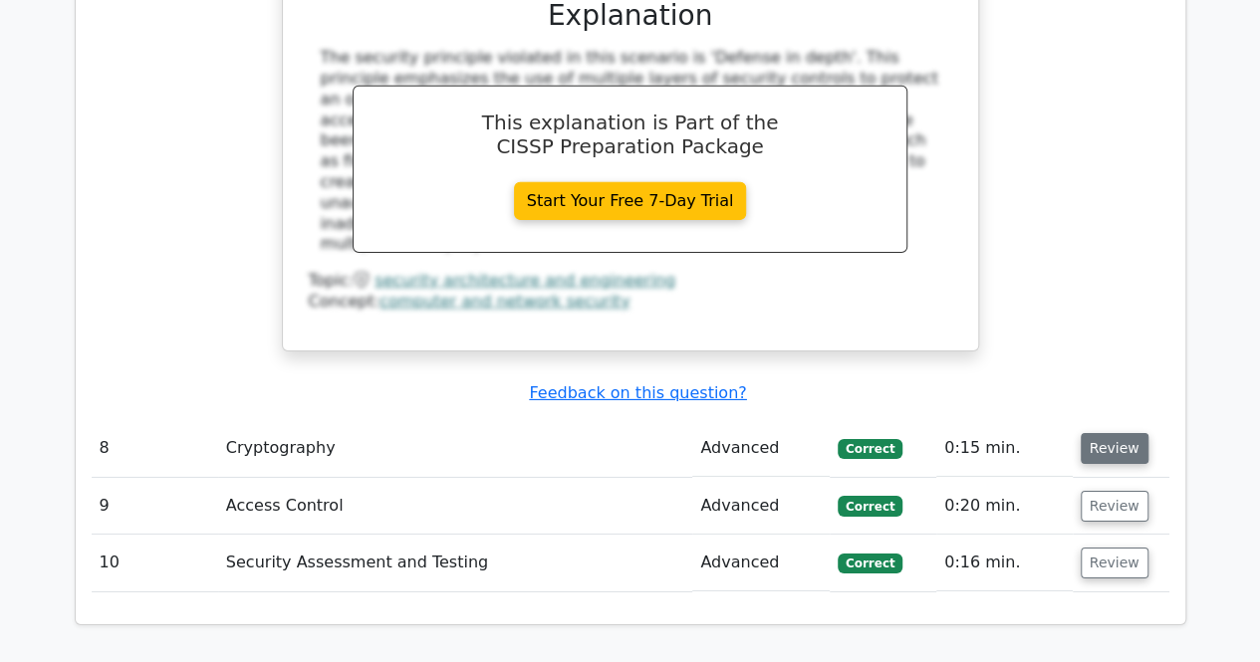
click at [1120, 433] on button "Review" at bounding box center [1115, 448] width 68 height 31
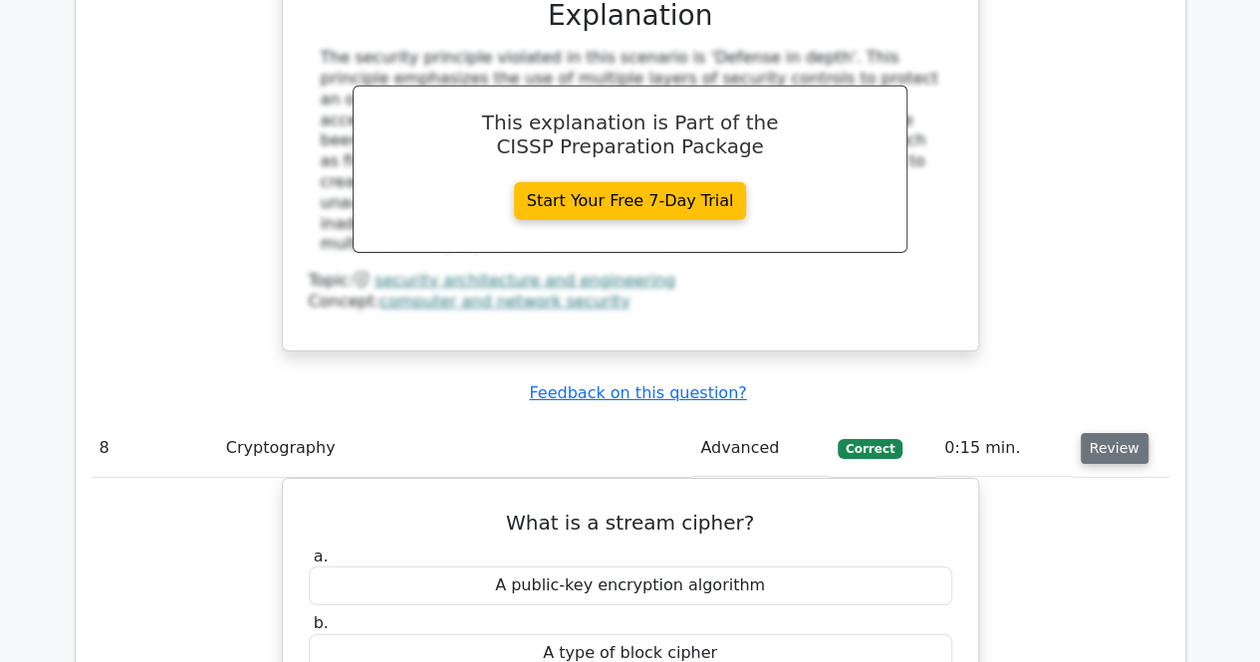
scroll to position [3287, 0]
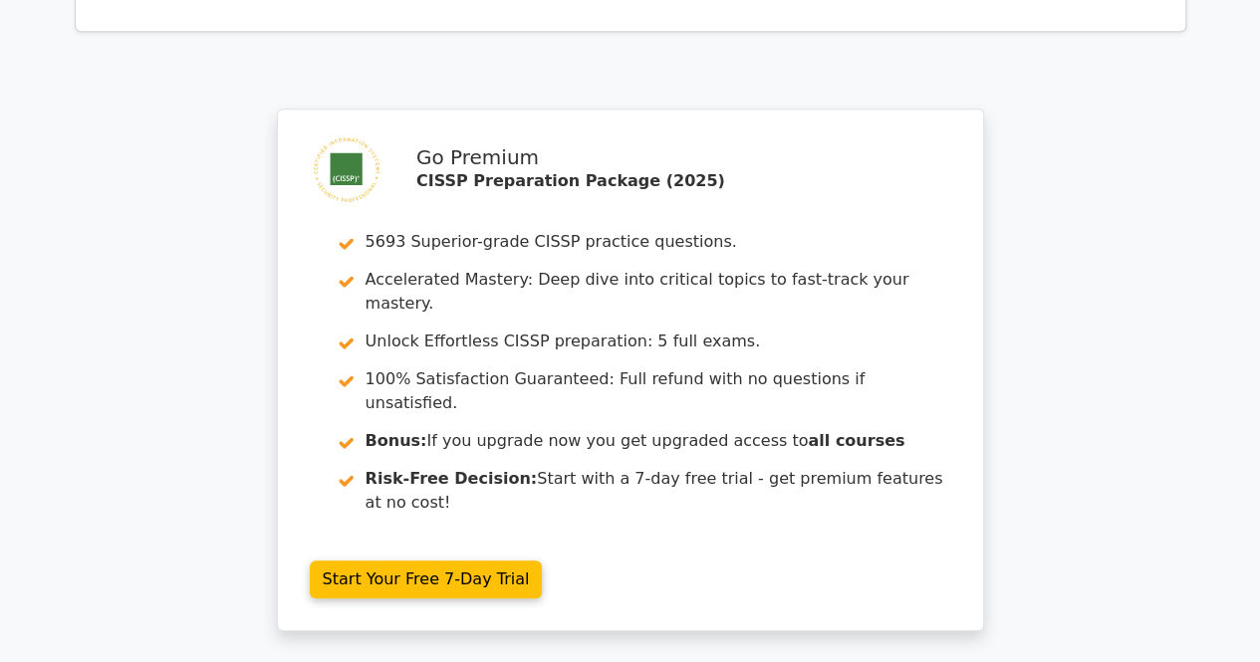
scroll to position [4283, 0]
